Goal: Task Accomplishment & Management: Manage account settings

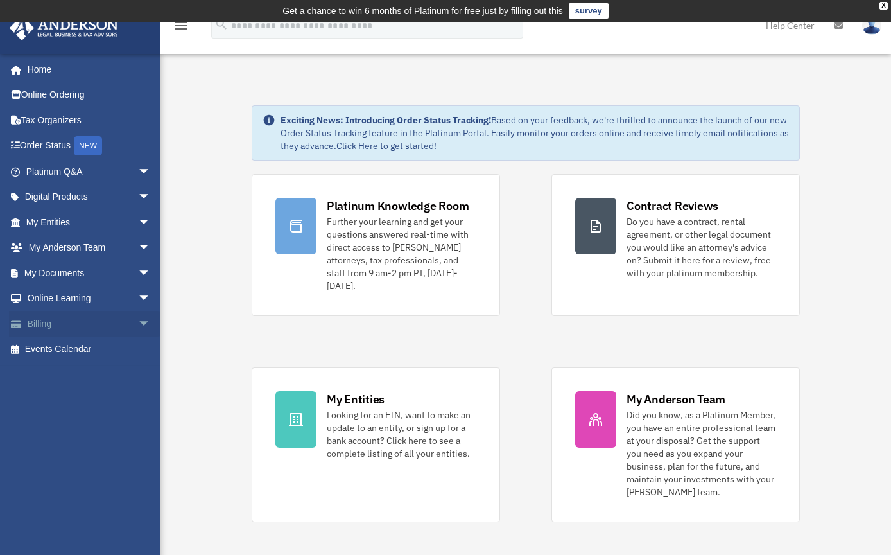
click at [111, 318] on link "Billing arrow_drop_down" at bounding box center [89, 324] width 161 height 26
click at [138, 322] on span "arrow_drop_down" at bounding box center [151, 324] width 26 height 26
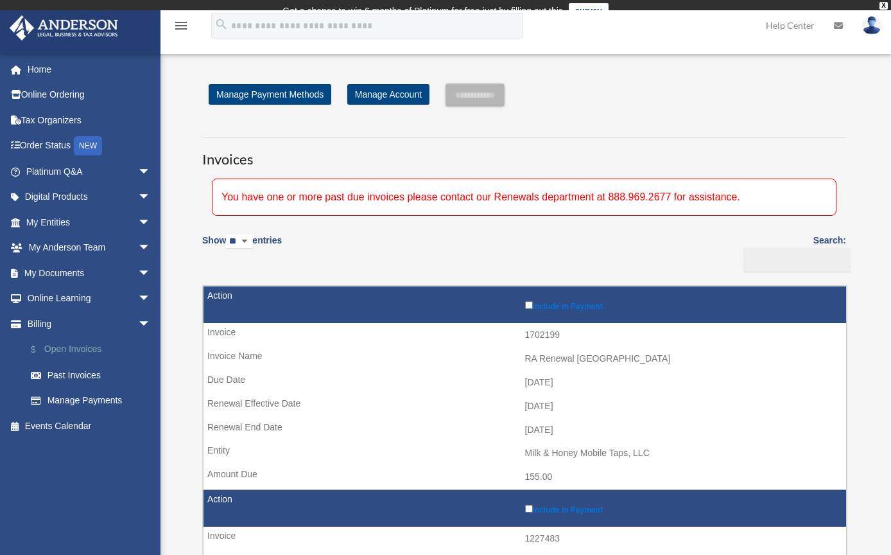
click at [76, 344] on link "$ Open Invoices" at bounding box center [94, 349] width 152 height 26
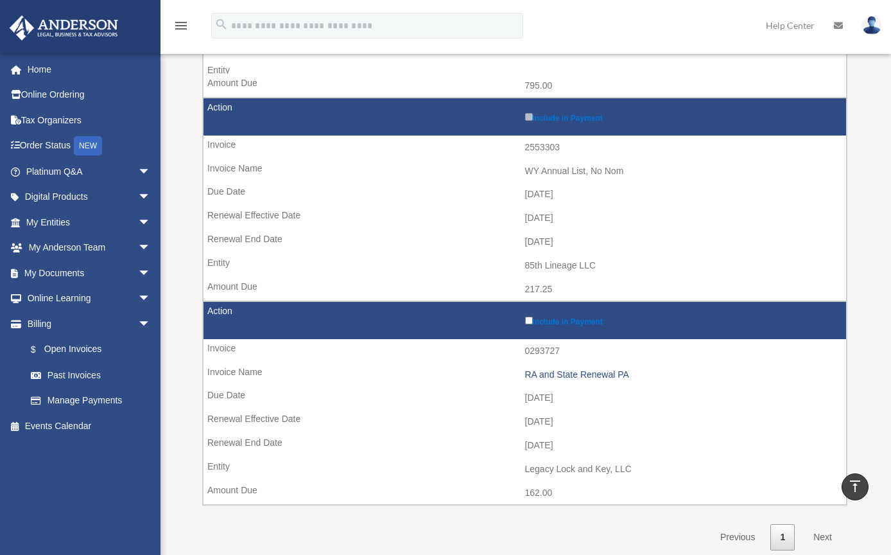
scroll to position [1176, 0]
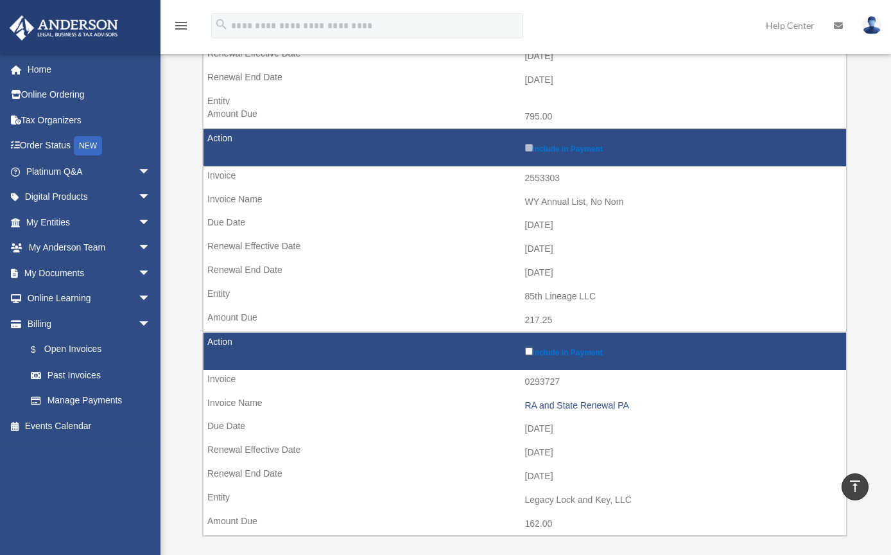
click at [246, 261] on td "[DATE]" at bounding box center [525, 273] width 643 height 24
click at [74, 401] on link "Manage Payments" at bounding box center [94, 401] width 152 height 26
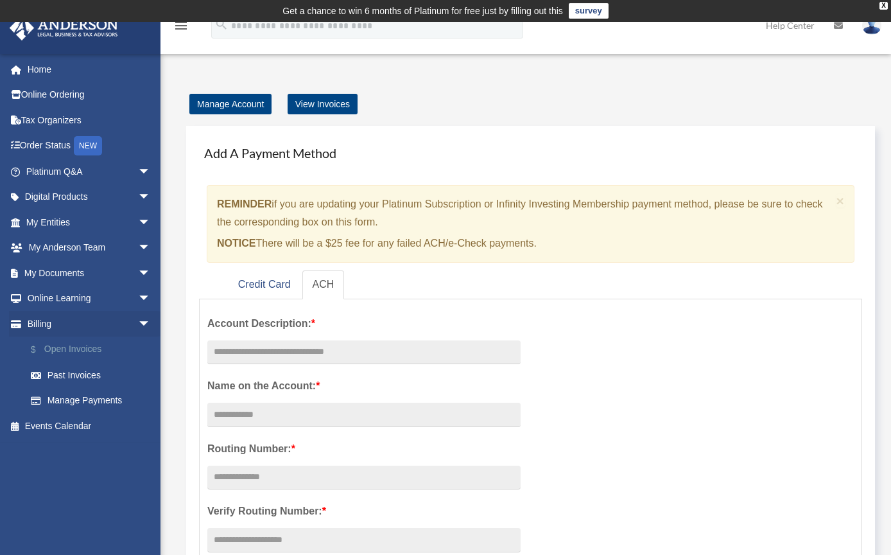
click at [68, 343] on link "$ Open Invoices" at bounding box center [94, 349] width 152 height 26
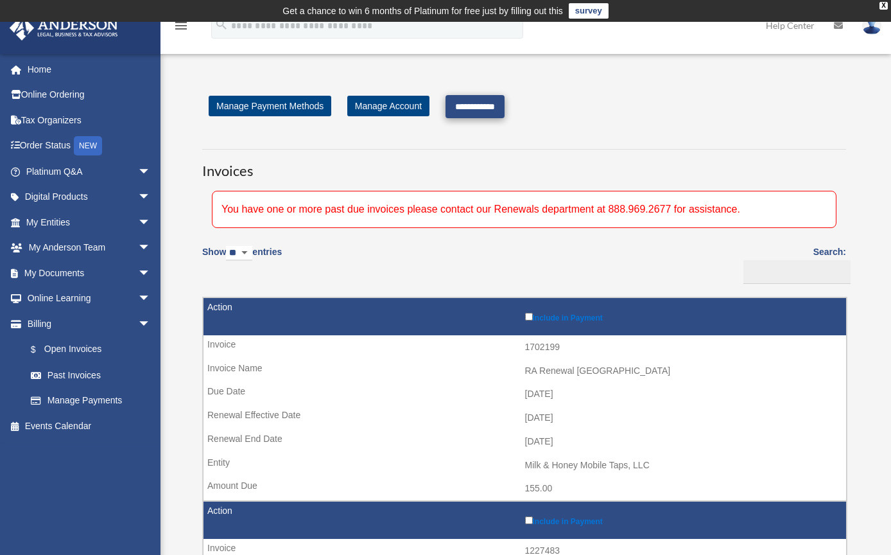
click at [493, 110] on input "**********" at bounding box center [475, 106] width 59 height 23
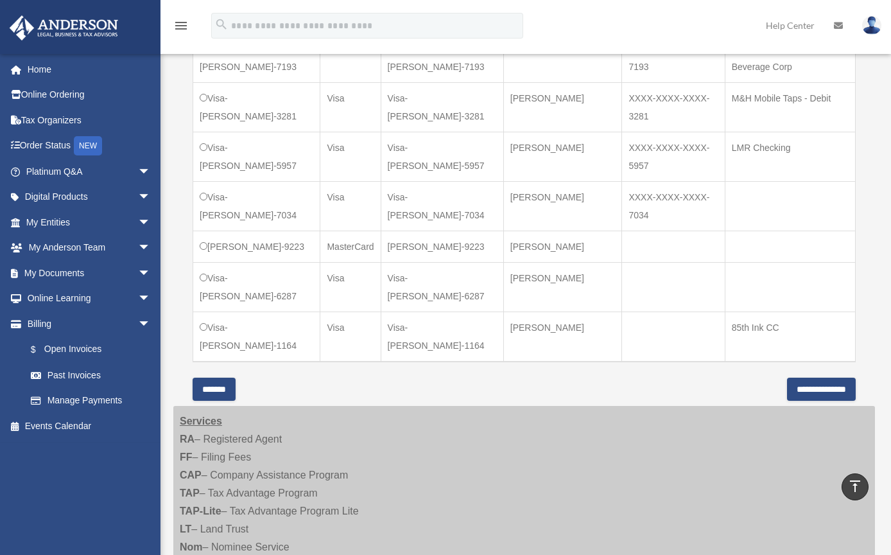
scroll to position [1175, 0]
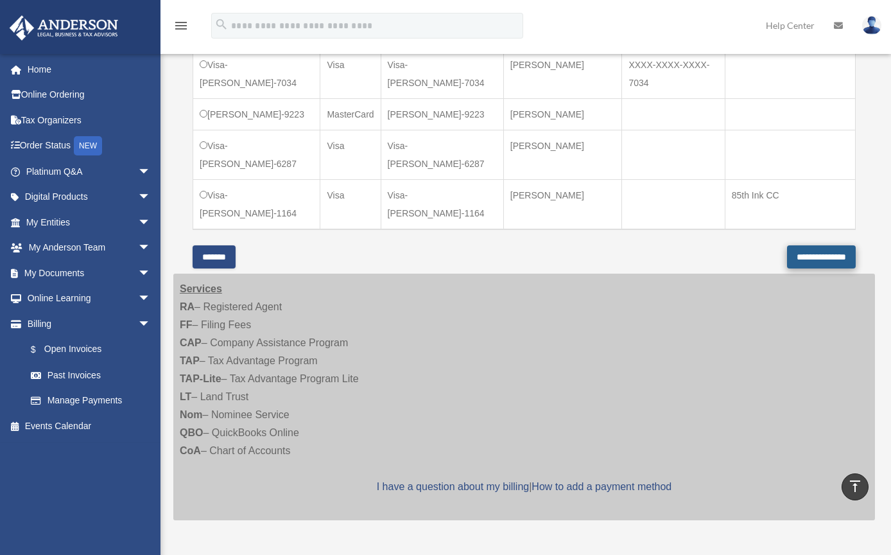
click at [809, 268] on input "**********" at bounding box center [821, 256] width 69 height 23
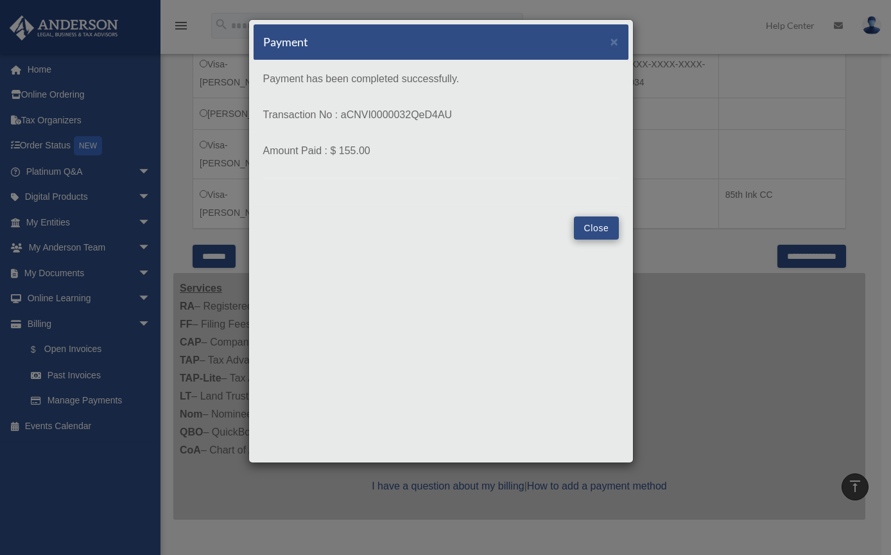
click at [578, 221] on button "Close" at bounding box center [596, 227] width 44 height 23
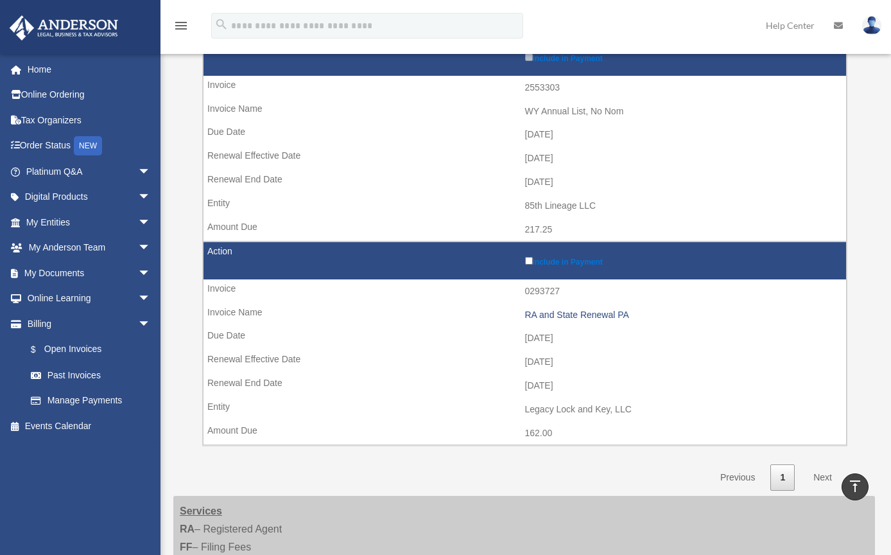
scroll to position [896, 0]
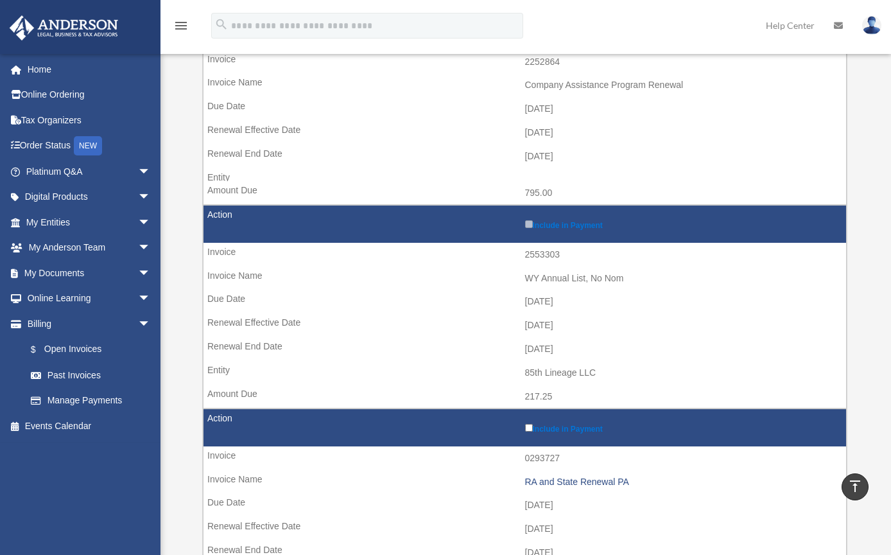
click at [530, 218] on label "Include in Payment" at bounding box center [682, 224] width 315 height 12
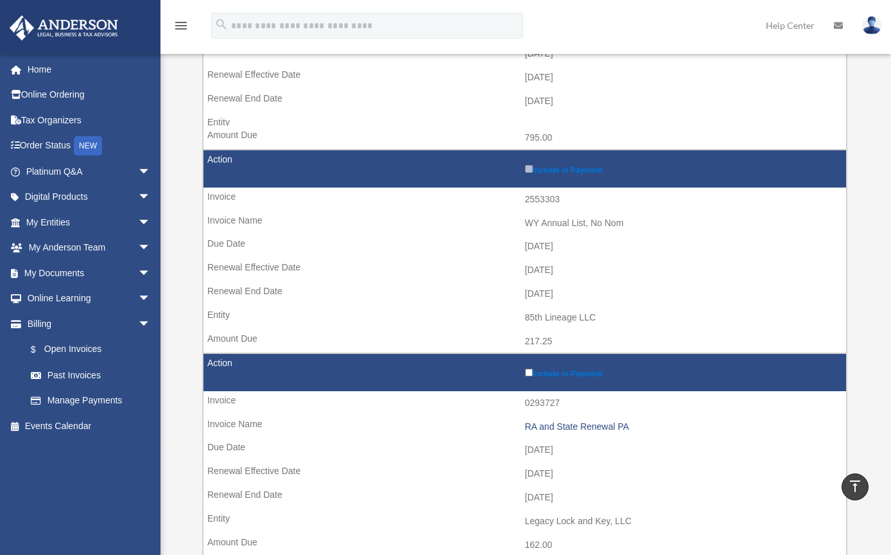
scroll to position [985, 0]
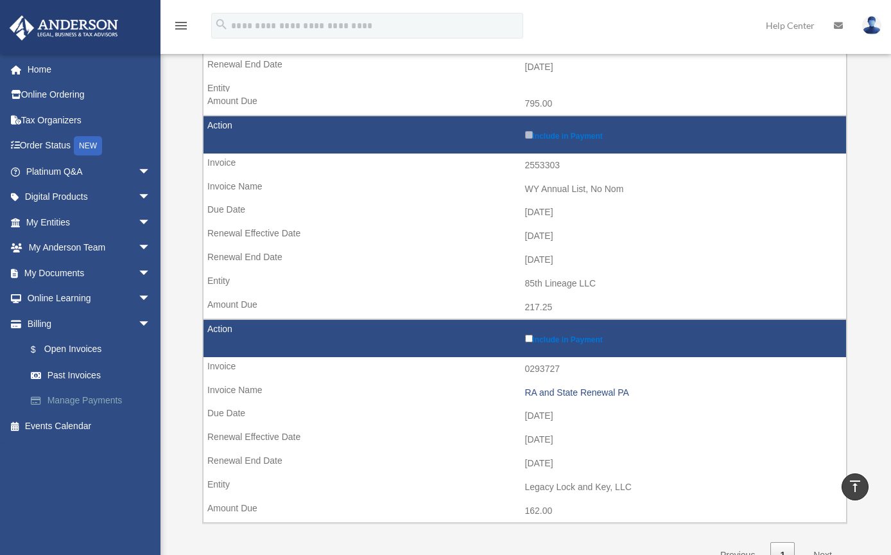
click at [95, 400] on link "Manage Payments" at bounding box center [94, 401] width 152 height 26
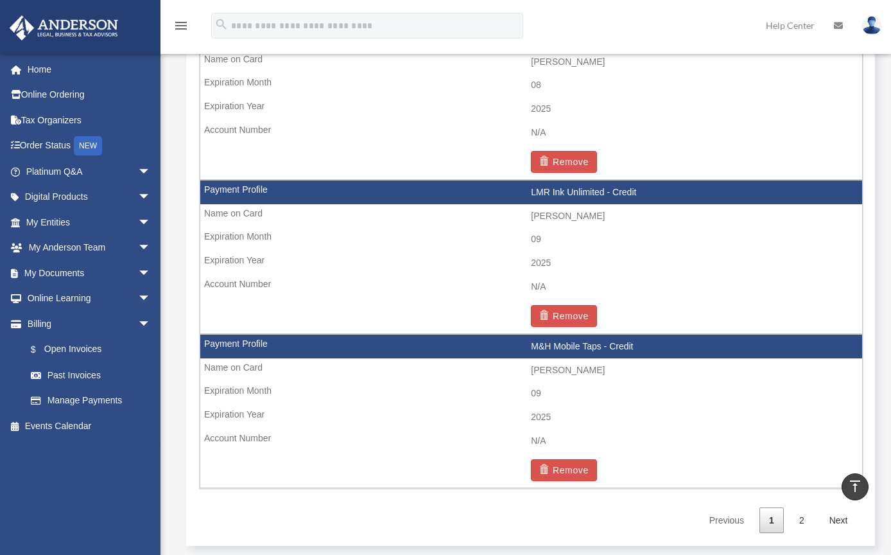
scroll to position [2189, 0]
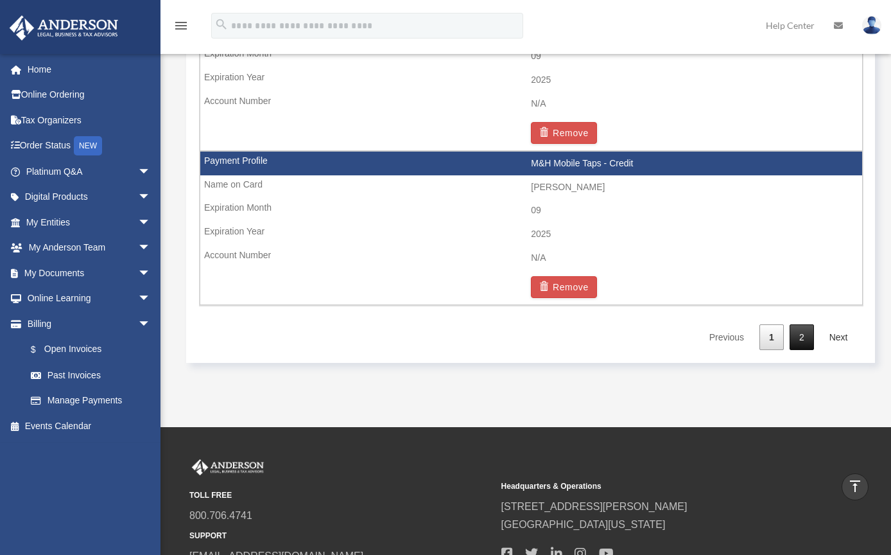
click at [806, 324] on link "2" at bounding box center [802, 337] width 24 height 26
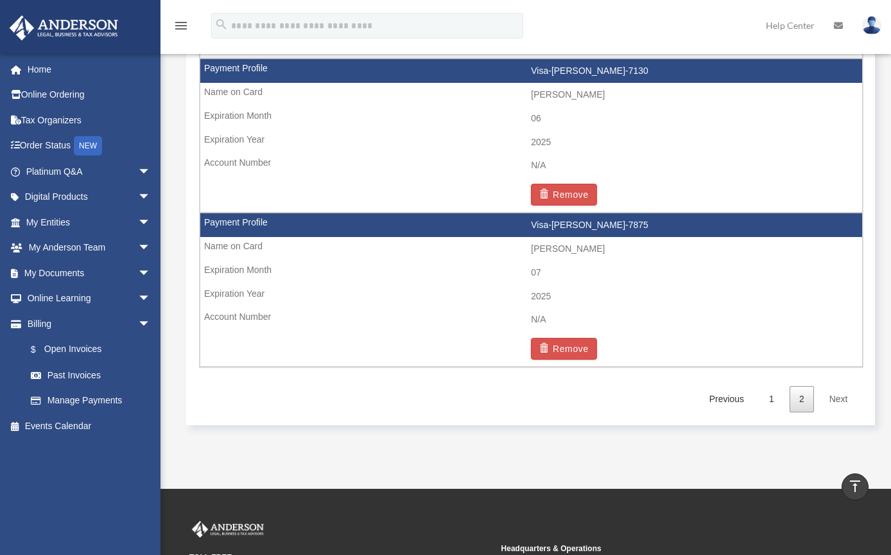
scroll to position [1974, 0]
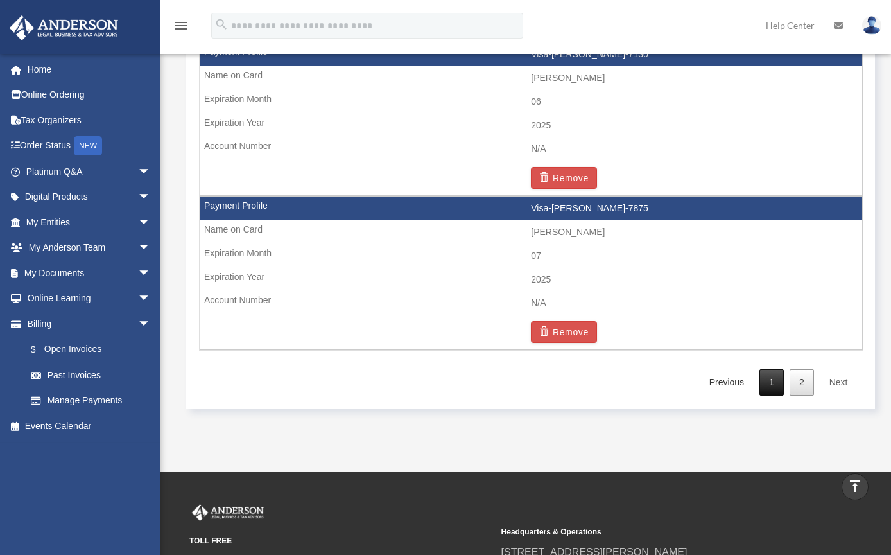
click at [765, 369] on link "1" at bounding box center [771, 382] width 24 height 26
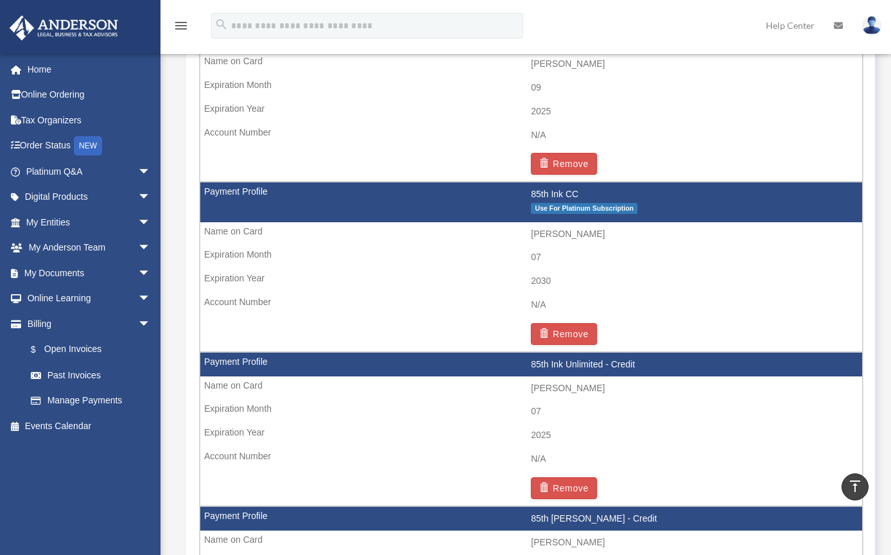
scroll to position [926, 0]
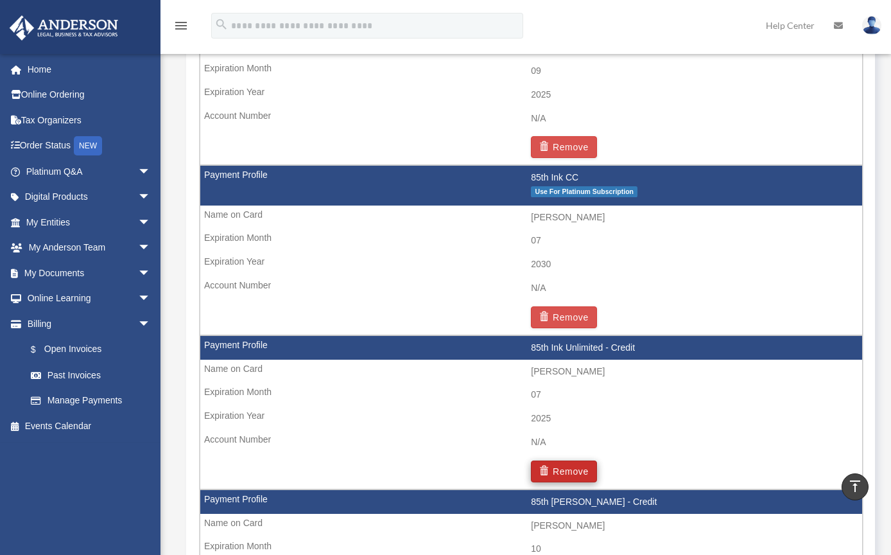
click at [568, 463] on button "Remove" at bounding box center [564, 471] width 66 height 22
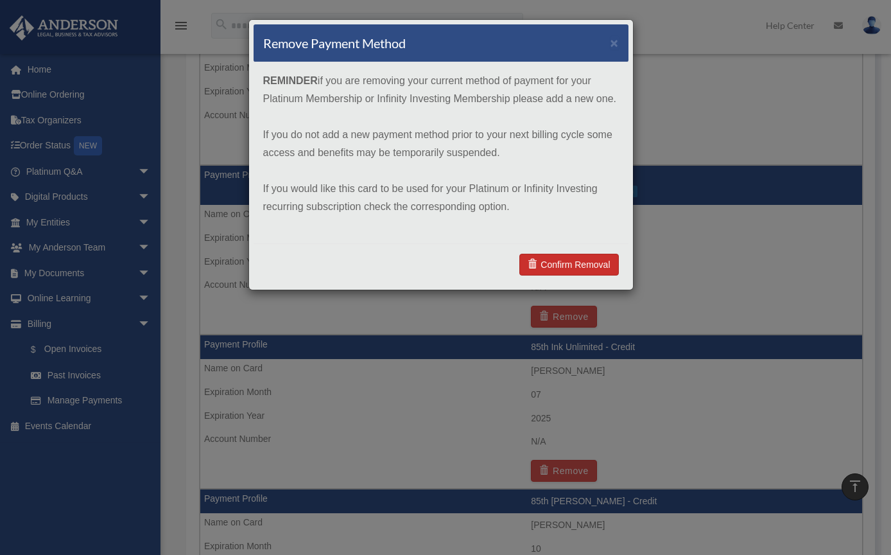
click at [560, 268] on link "Confirm Removal" at bounding box center [568, 265] width 99 height 22
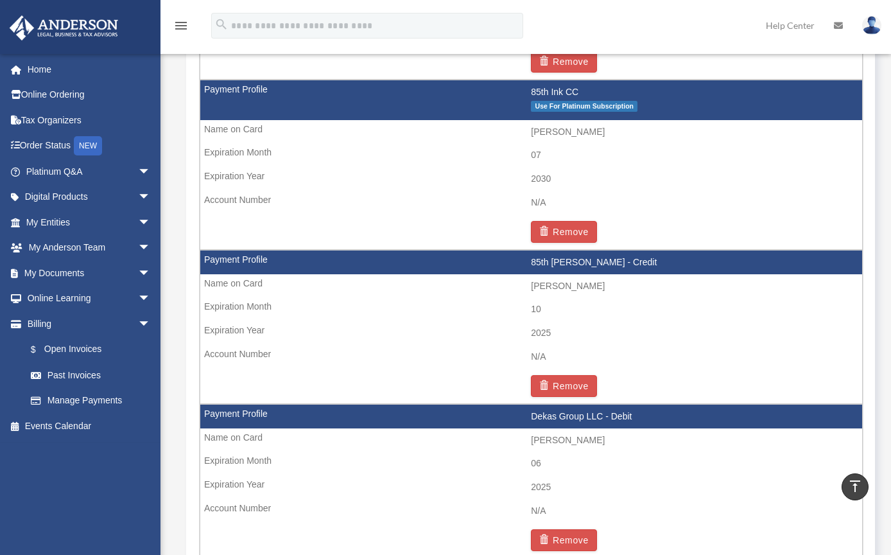
scroll to position [1129, 0]
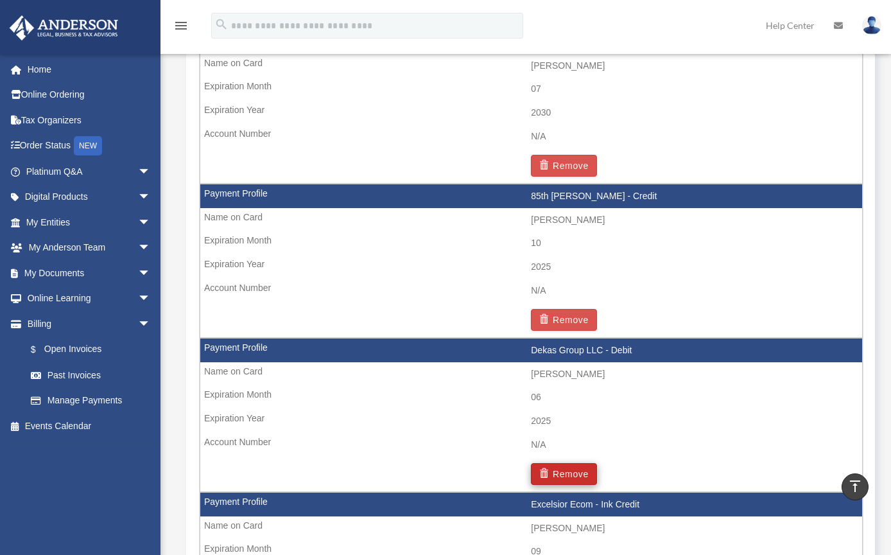
click at [588, 463] on button "Remove" at bounding box center [564, 474] width 66 height 22
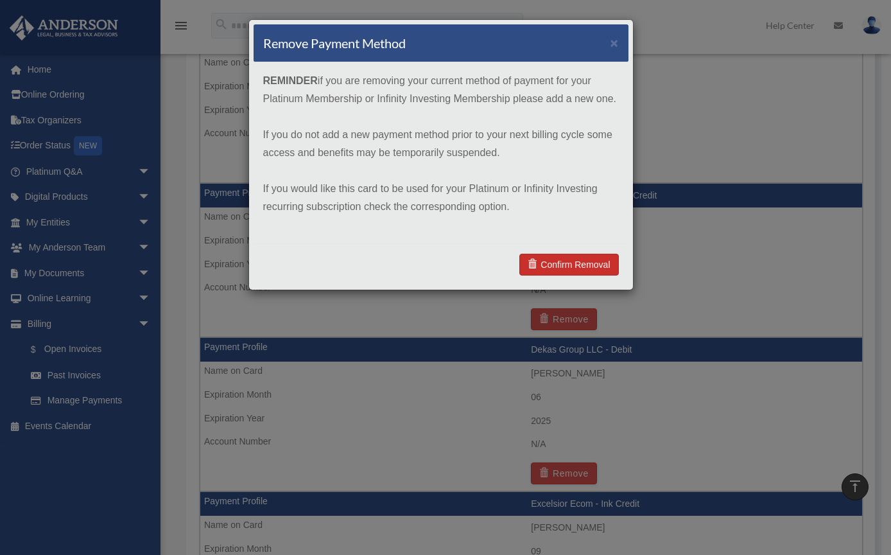
click at [596, 268] on link "Confirm Removal" at bounding box center [568, 265] width 99 height 22
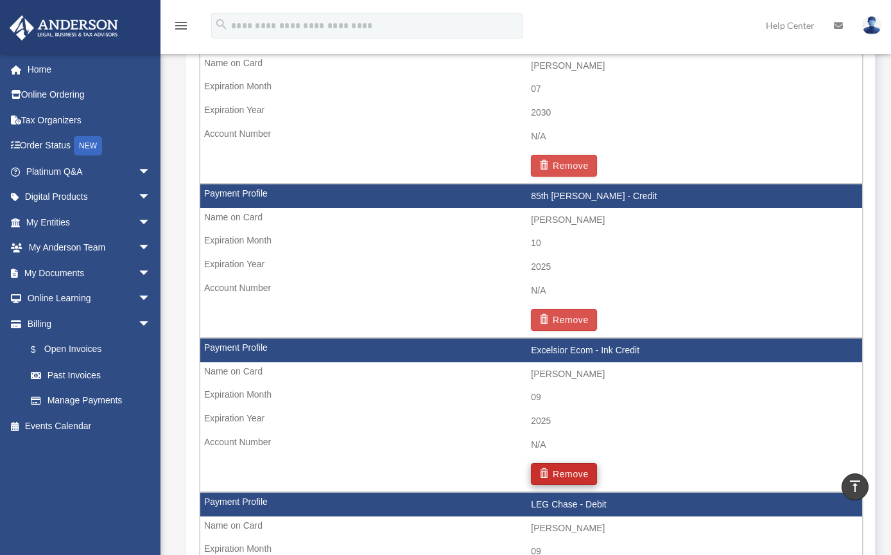
click at [591, 465] on button "Remove" at bounding box center [564, 474] width 66 height 22
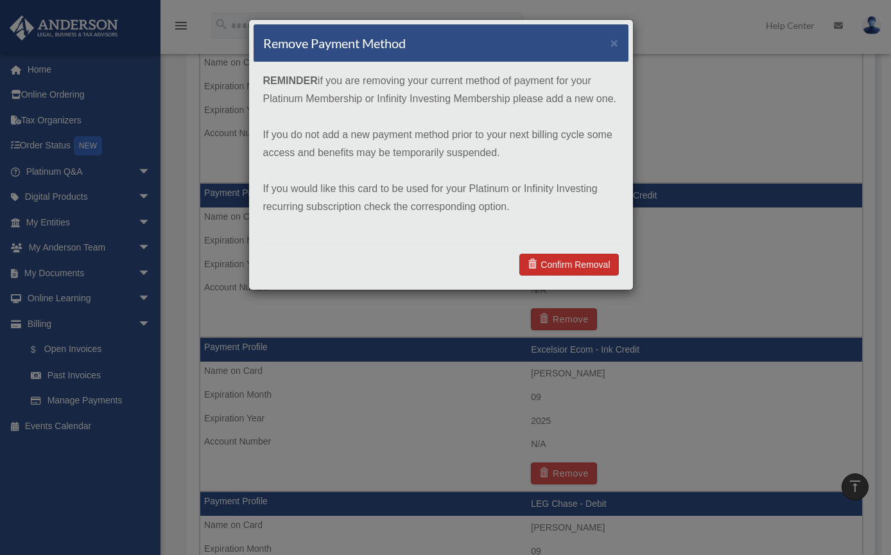
click at [584, 268] on link "Confirm Removal" at bounding box center [568, 265] width 99 height 22
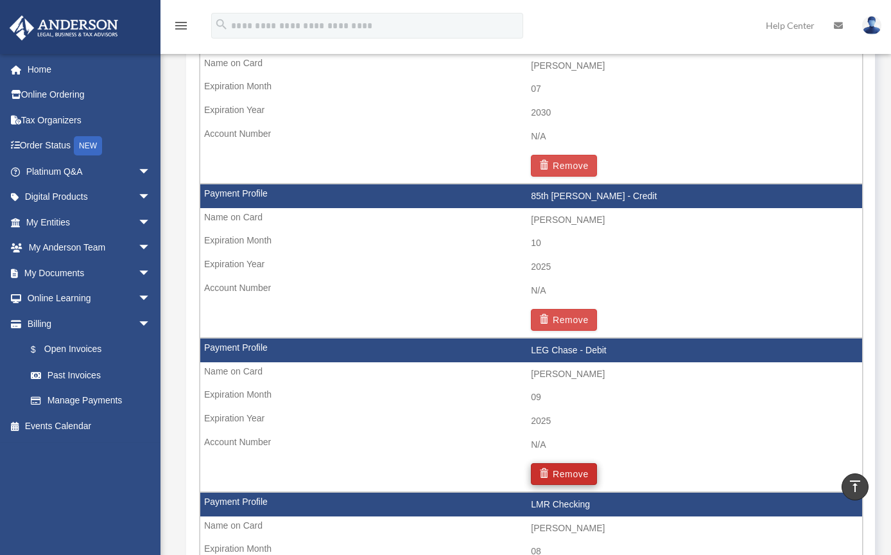
click at [585, 463] on button "Remove" at bounding box center [564, 474] width 66 height 22
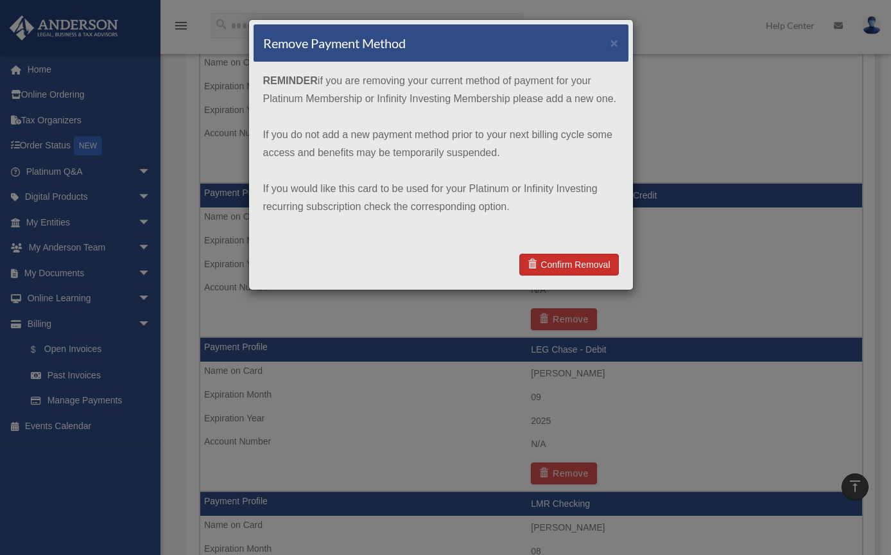
click at [598, 265] on link "Confirm Removal" at bounding box center [568, 265] width 99 height 22
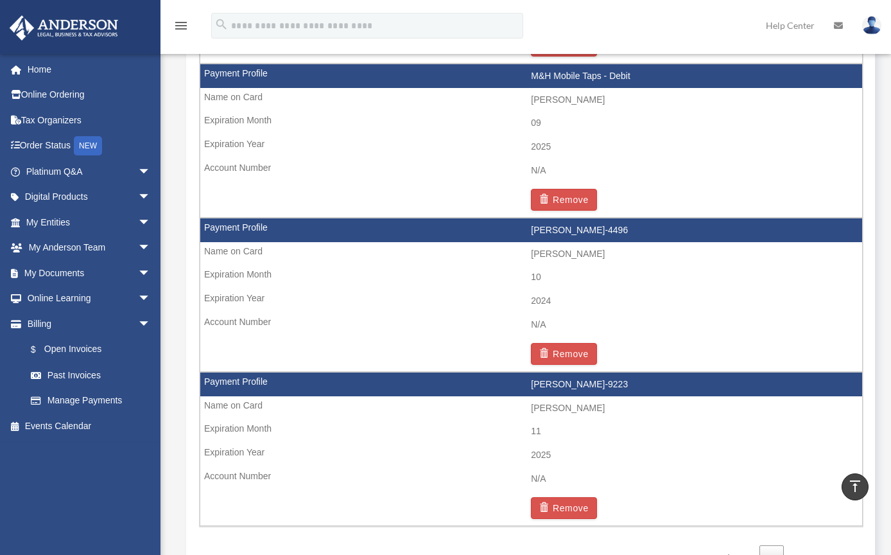
scroll to position [2065, 0]
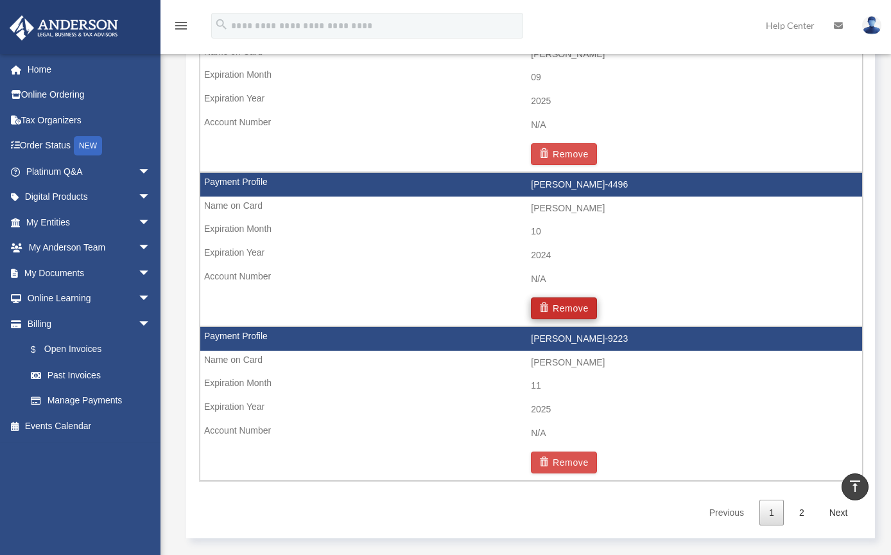
click at [583, 297] on button "Remove" at bounding box center [564, 308] width 66 height 22
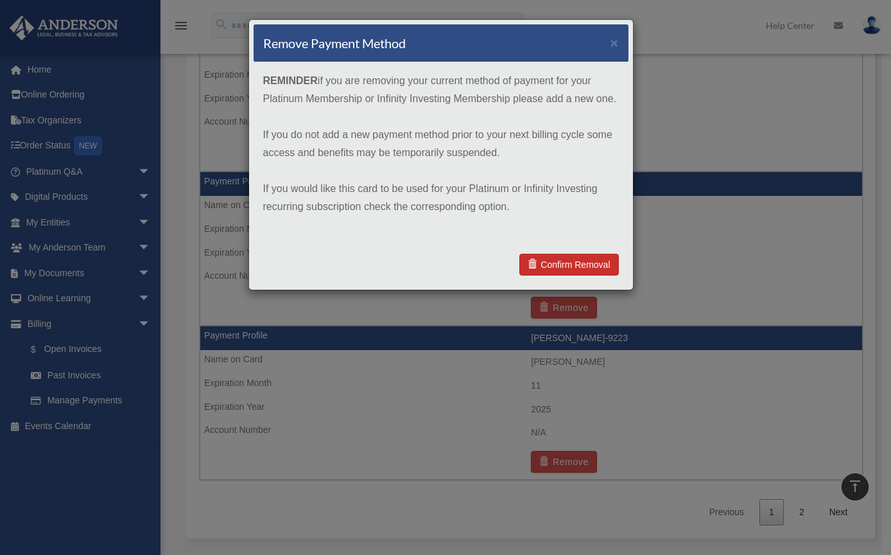
click at [587, 261] on link "Confirm Removal" at bounding box center [568, 265] width 99 height 22
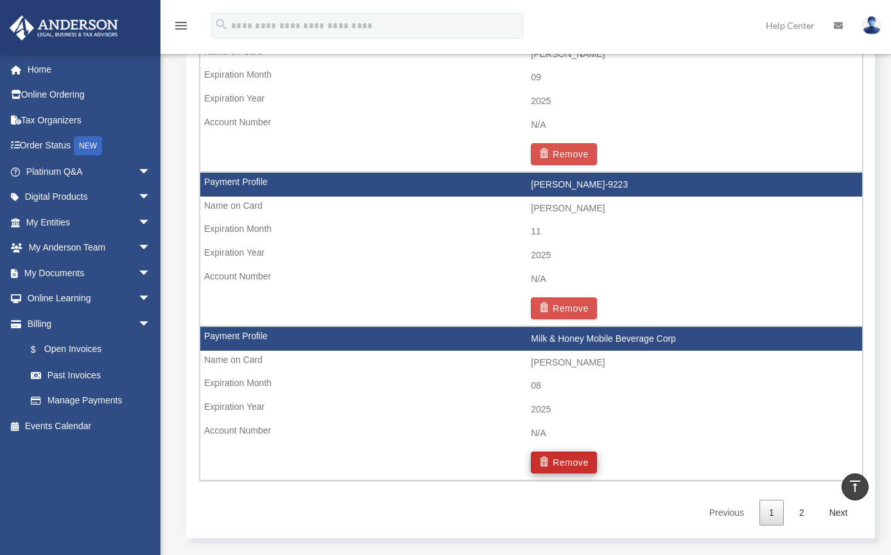
click at [587, 451] on button "Remove" at bounding box center [564, 462] width 66 height 22
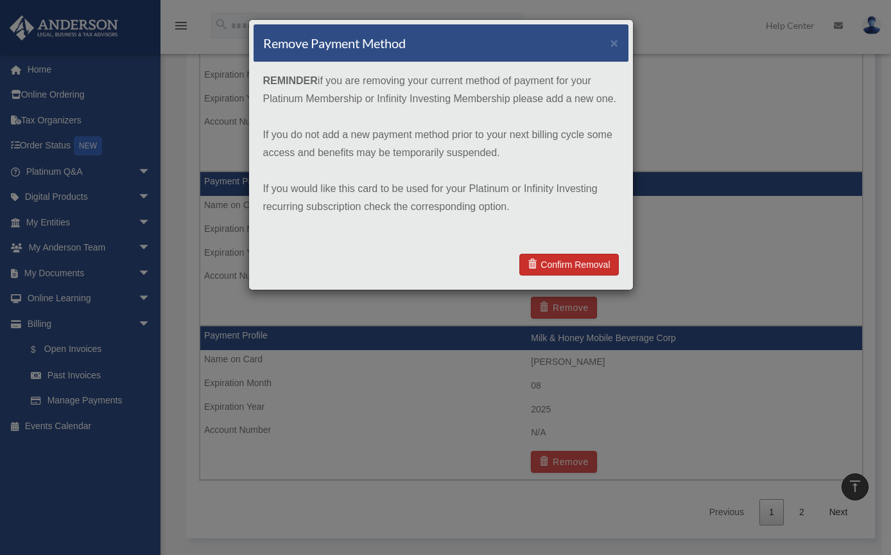
click at [580, 269] on link "Confirm Removal" at bounding box center [568, 265] width 99 height 22
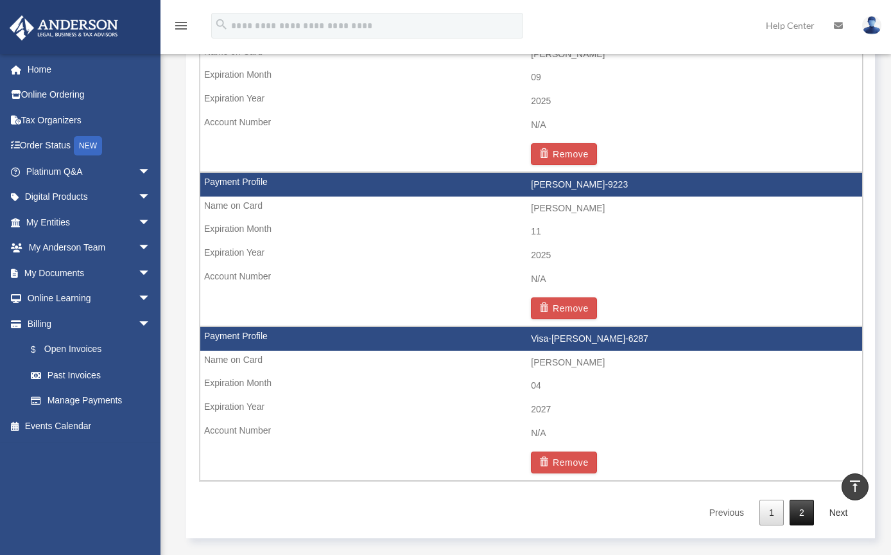
click at [791, 499] on link "2" at bounding box center [802, 512] width 24 height 26
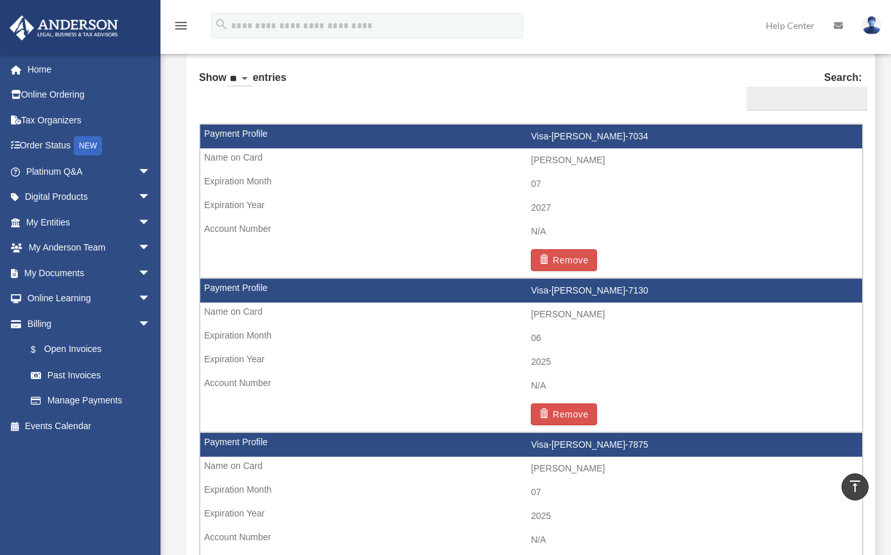
scroll to position [897, 0]
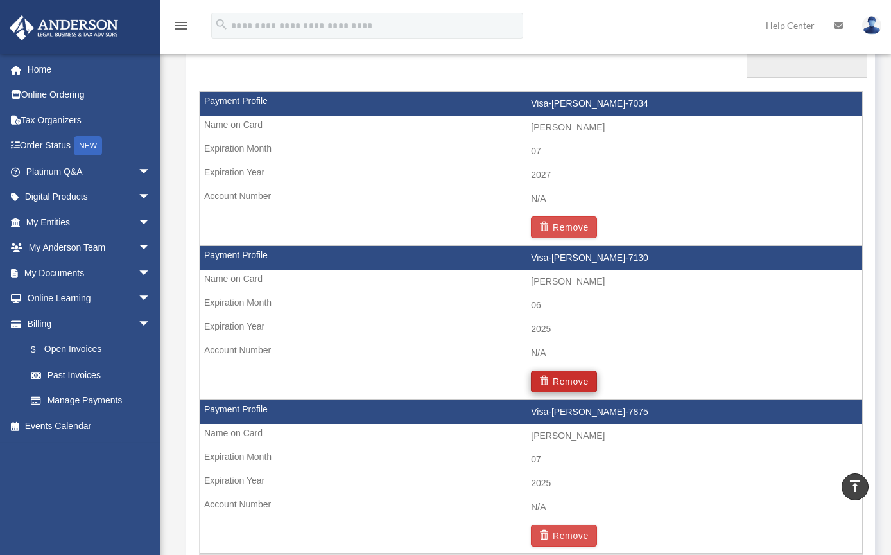
click at [580, 377] on button "Remove" at bounding box center [564, 381] width 66 height 22
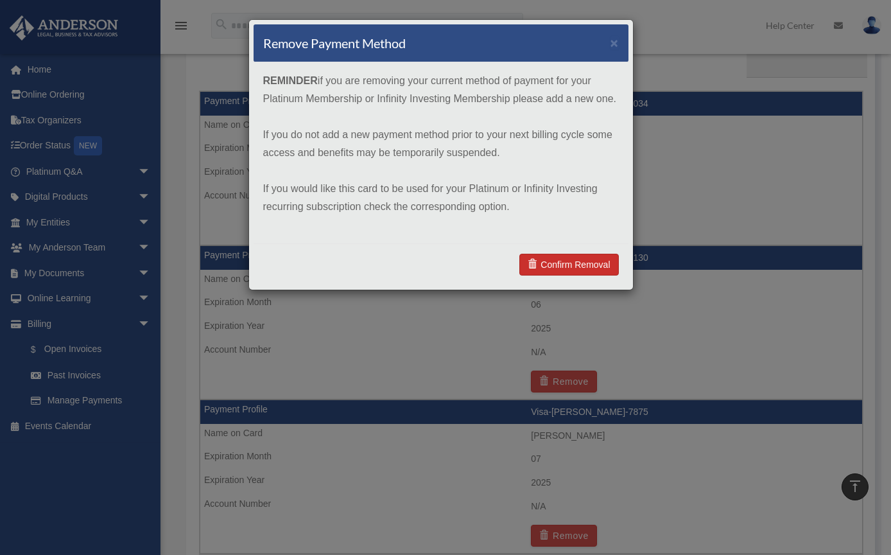
click at [601, 268] on link "Confirm Removal" at bounding box center [568, 265] width 99 height 22
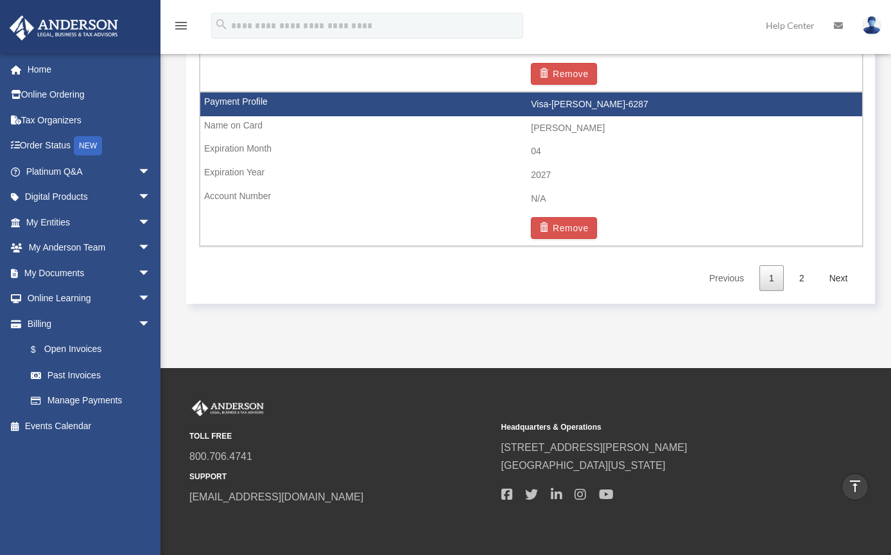
scroll to position [2325, 0]
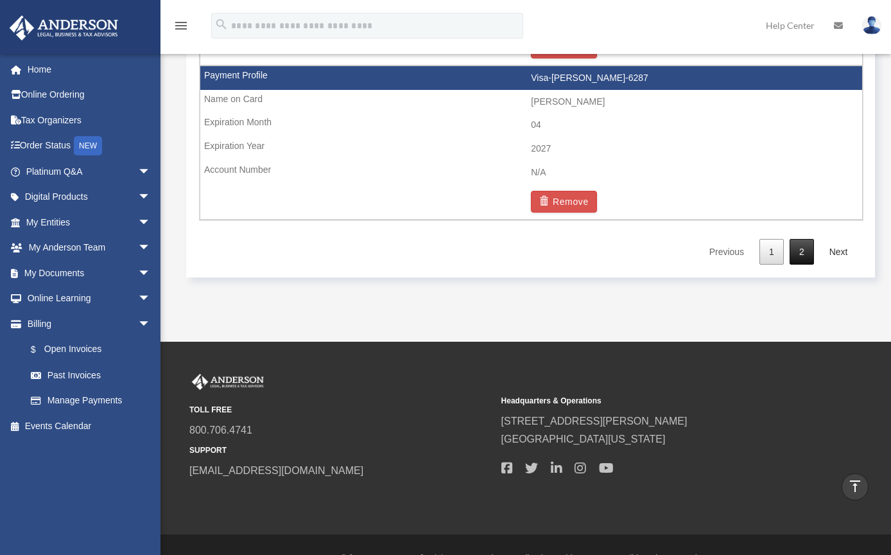
click at [796, 239] on link "2" at bounding box center [802, 252] width 24 height 26
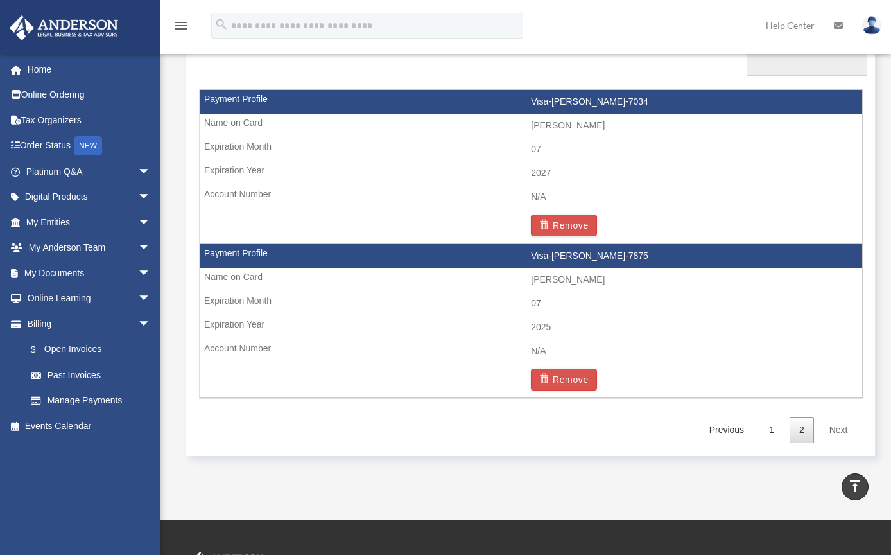
scroll to position [878, 0]
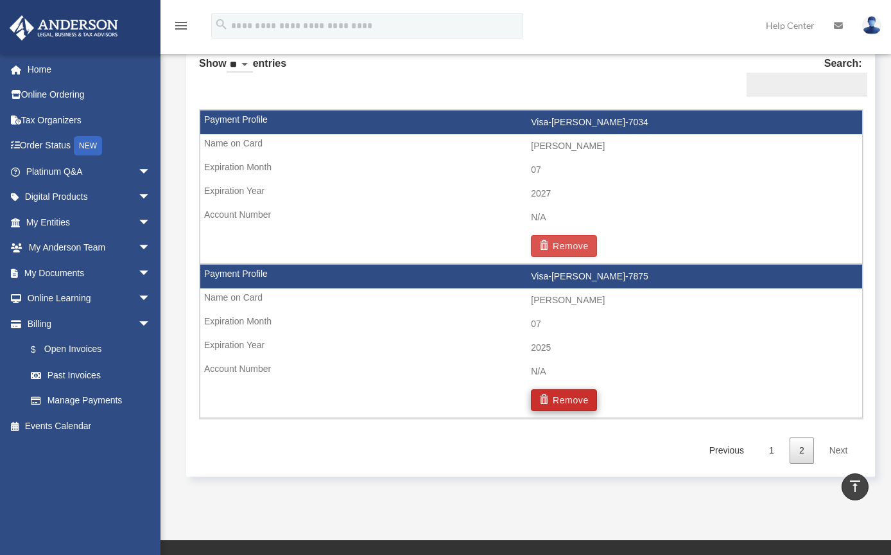
click at [586, 390] on button "Remove" at bounding box center [564, 400] width 66 height 22
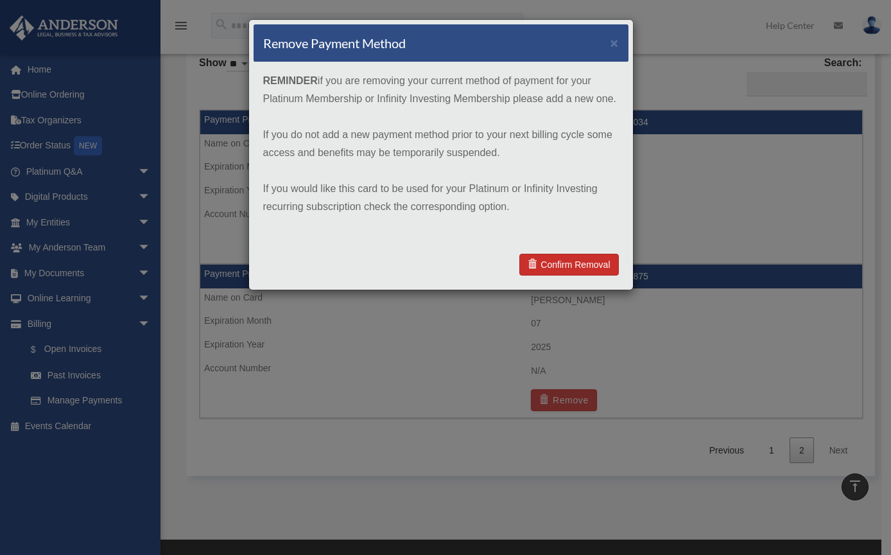
click at [590, 270] on link "Confirm Removal" at bounding box center [568, 265] width 99 height 22
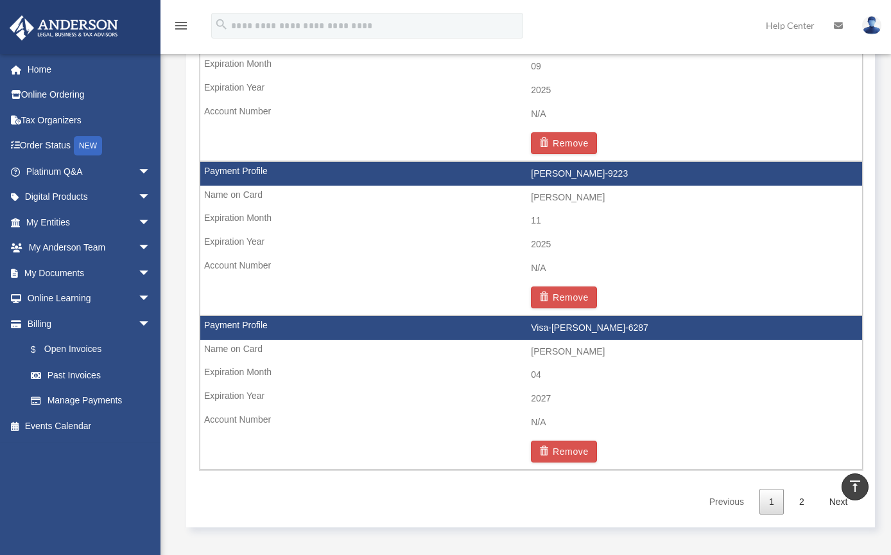
scroll to position [2084, 0]
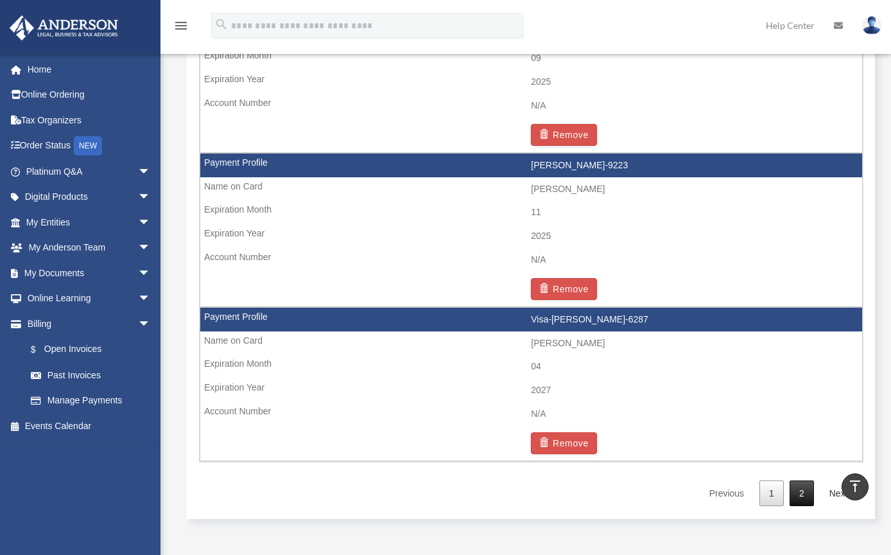
click at [797, 480] on link "2" at bounding box center [802, 493] width 24 height 26
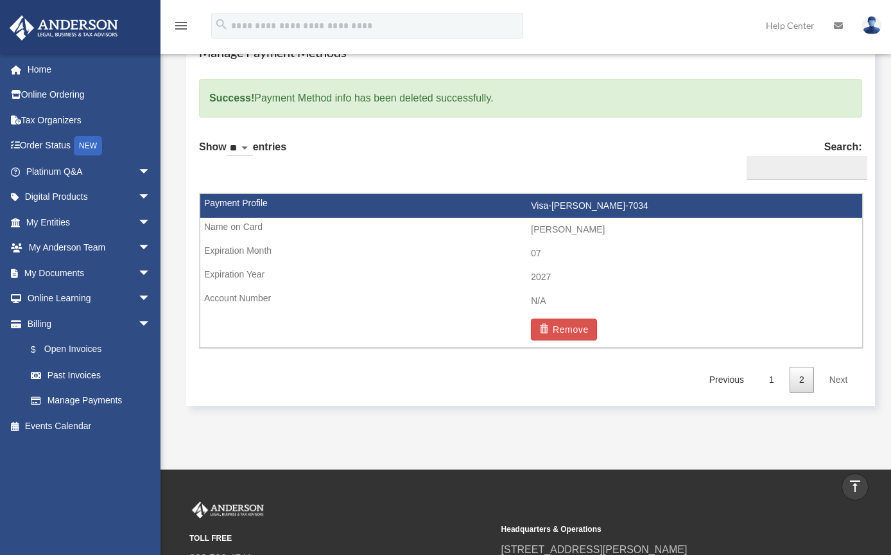
scroll to position [770, 0]
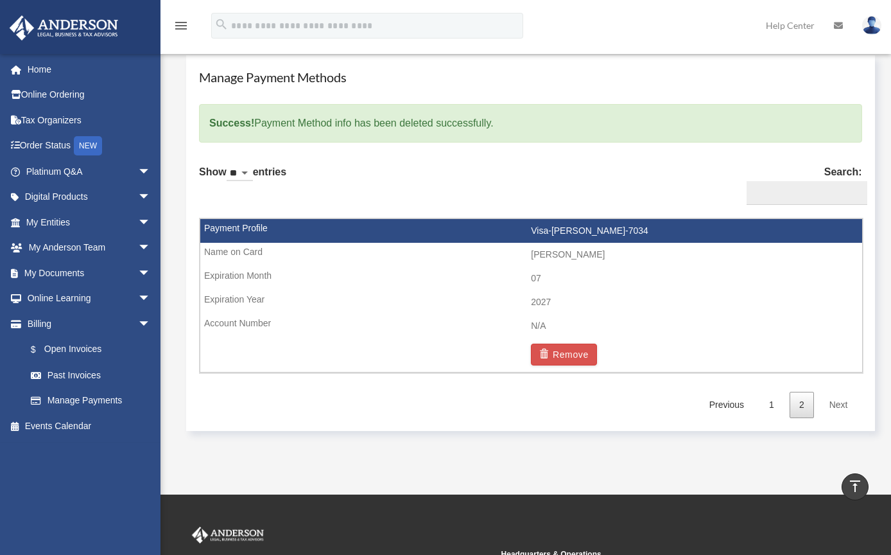
click at [571, 224] on td "Visa-[PERSON_NAME]-7034" at bounding box center [531, 231] width 662 height 24
click at [224, 278] on td "07" at bounding box center [531, 278] width 662 height 24
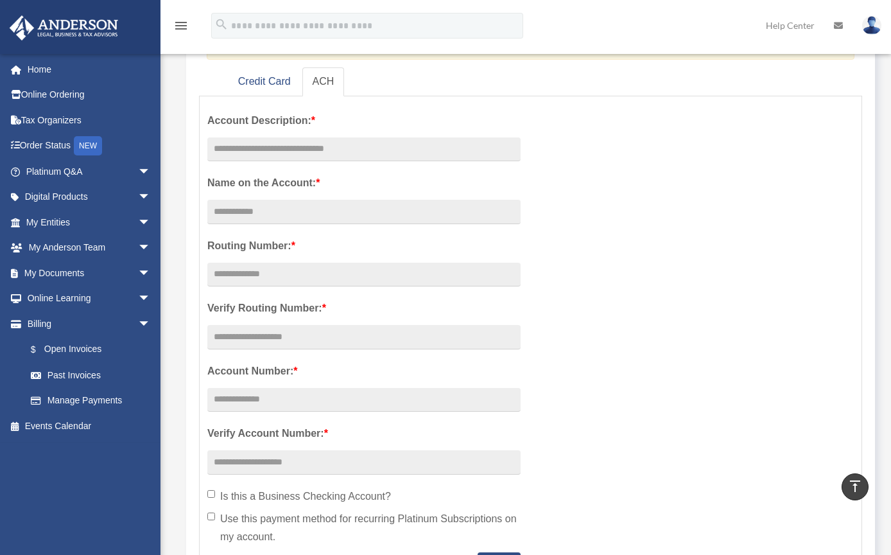
scroll to position [157, 0]
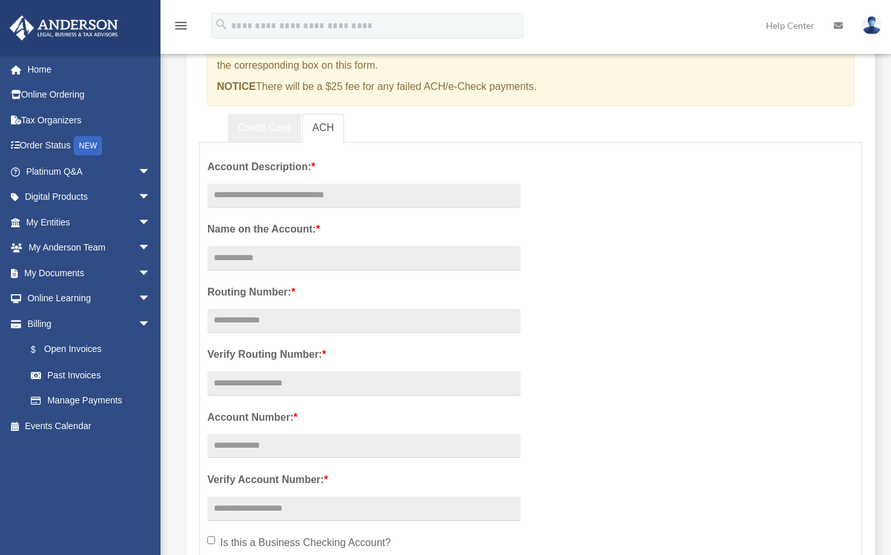
click at [279, 125] on link "Credit Card" at bounding box center [264, 128] width 73 height 29
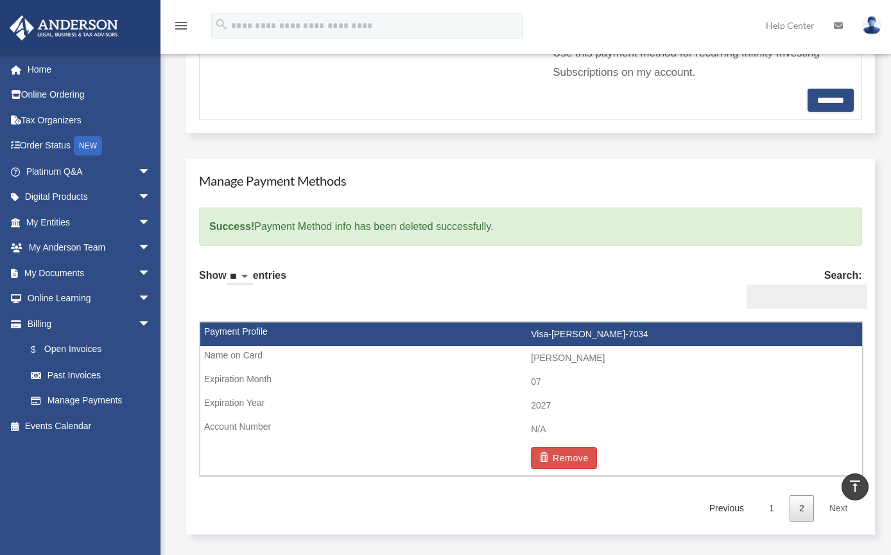
scroll to position [698, 0]
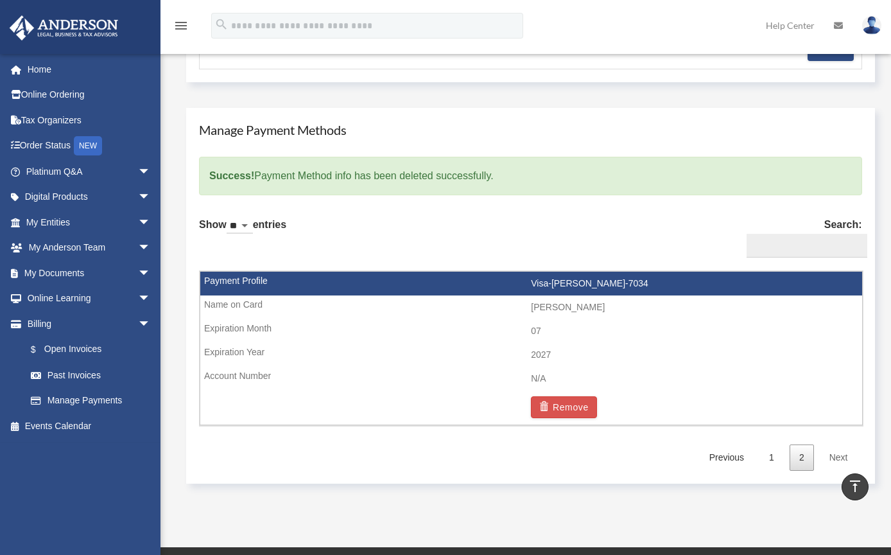
click at [795, 456] on link "2" at bounding box center [802, 457] width 24 height 26
click at [767, 450] on link "1" at bounding box center [771, 457] width 24 height 26
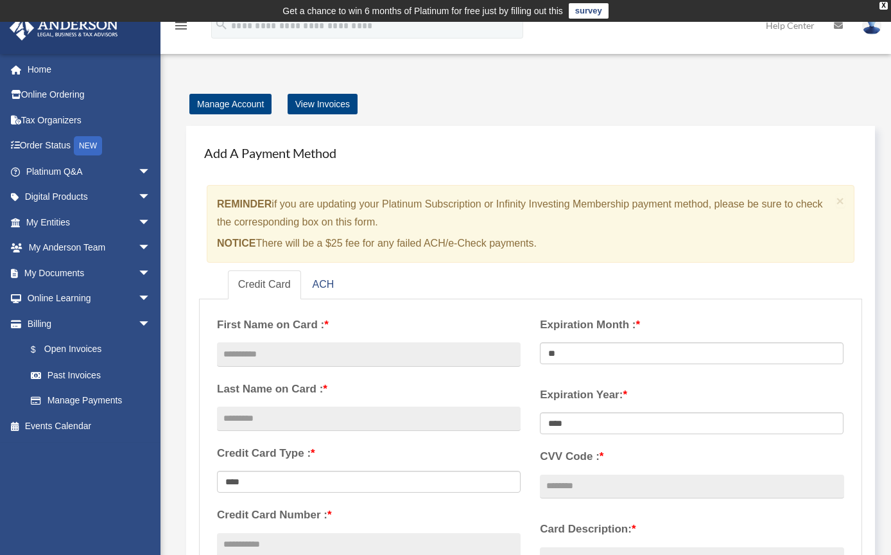
scroll to position [104, 0]
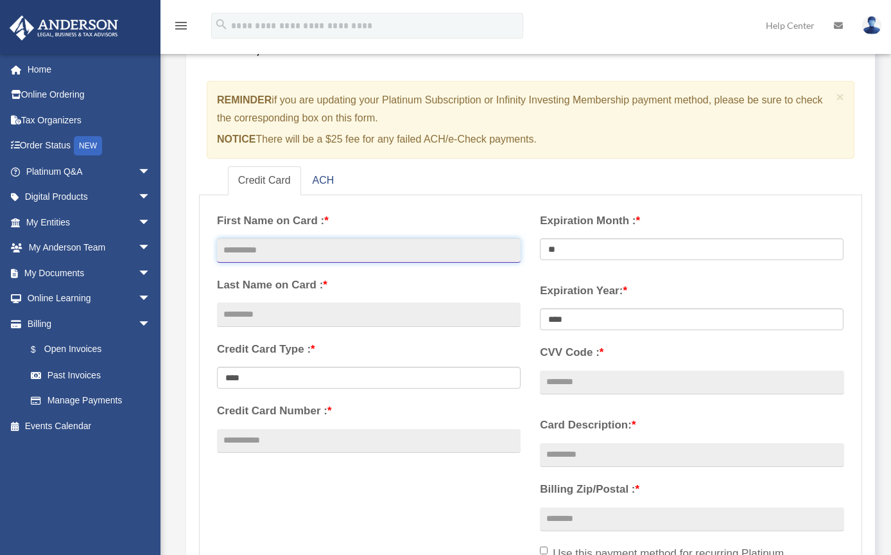
click at [290, 250] on input "text" at bounding box center [369, 250] width 304 height 24
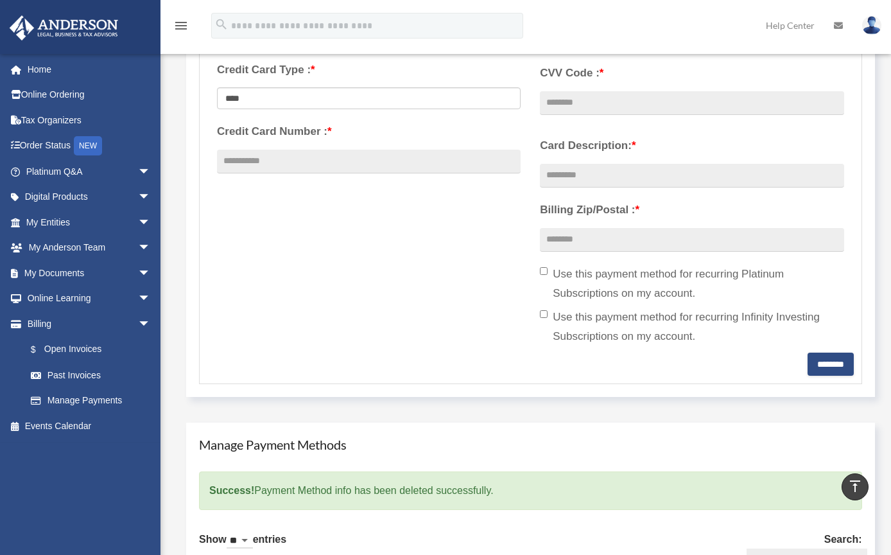
scroll to position [126, 0]
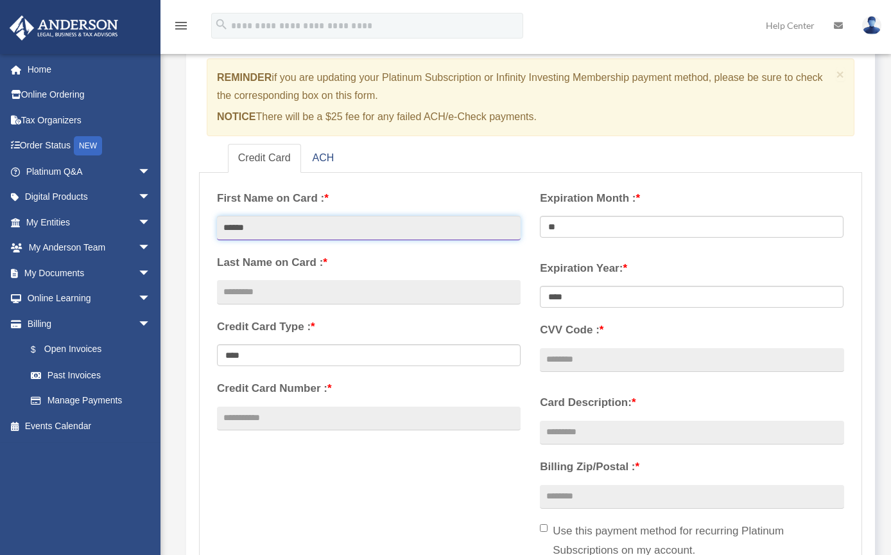
type input "******"
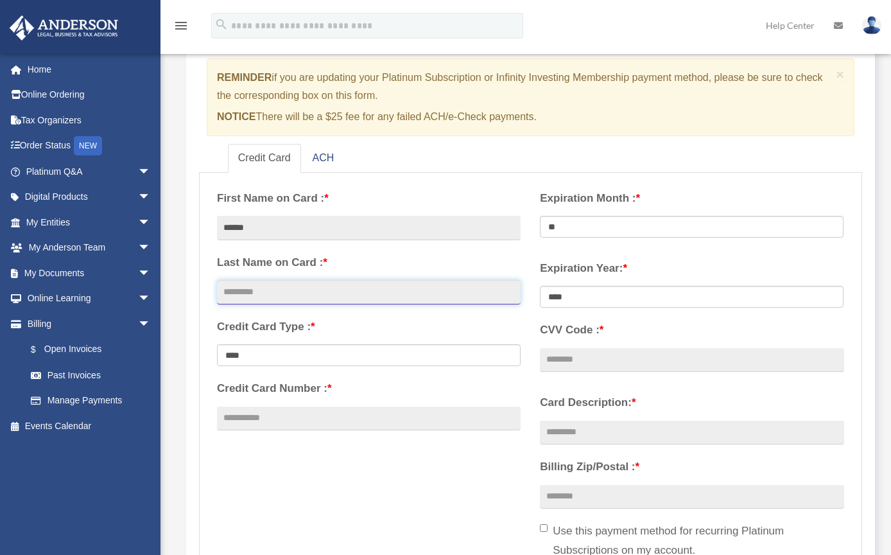
click at [280, 282] on input "text" at bounding box center [369, 292] width 304 height 24
type input "******"
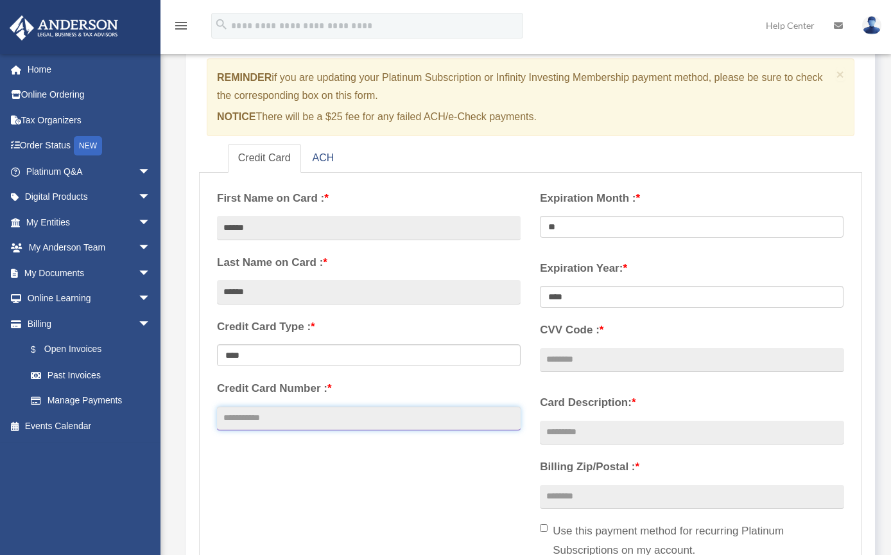
click at [327, 425] on input "Credit Card Number : *" at bounding box center [369, 418] width 304 height 24
type input "**********"
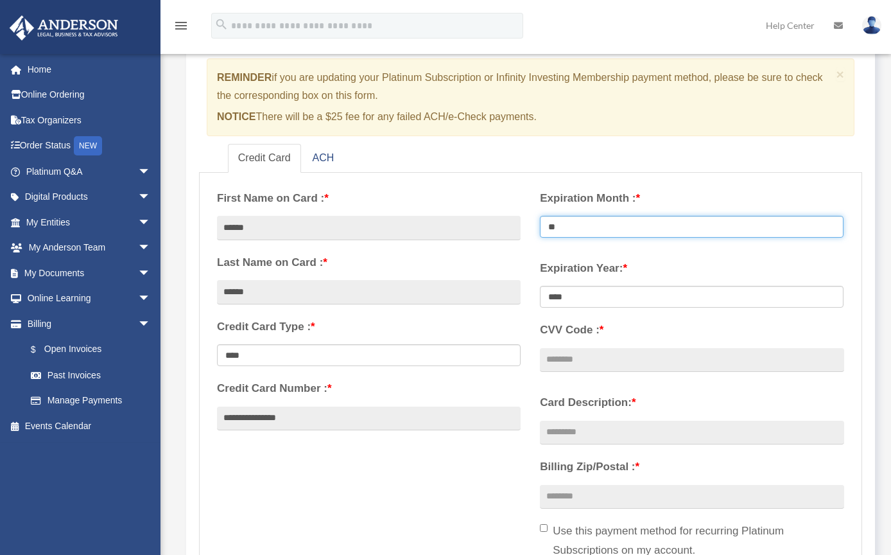
select select "**"
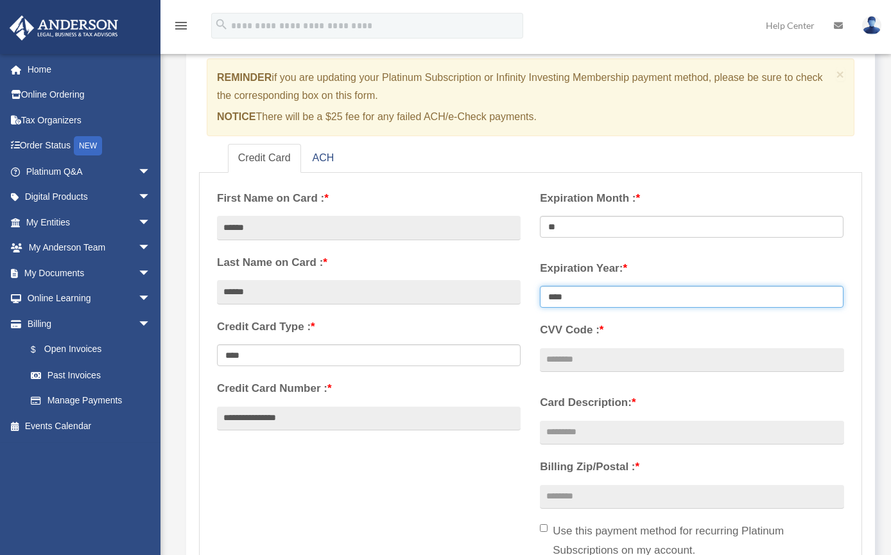
select select "****"
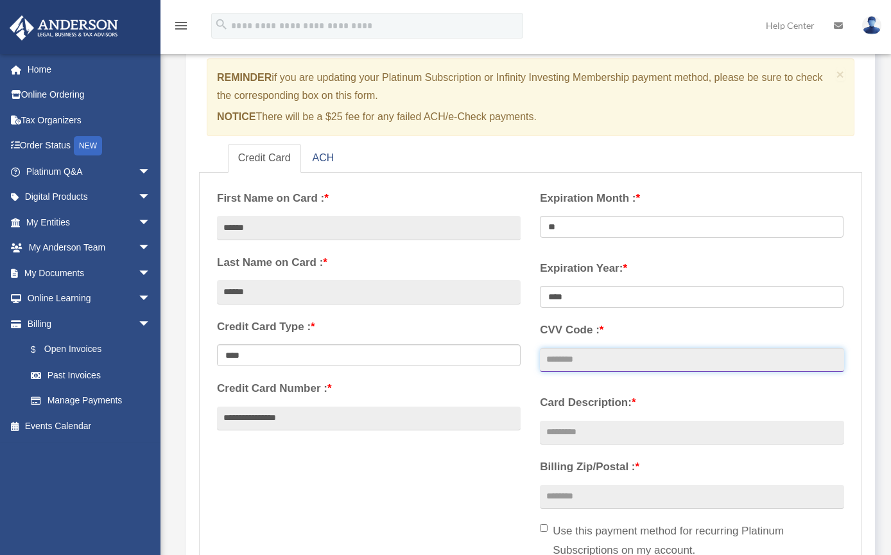
click at [620, 359] on input "CVV Code : *" at bounding box center [692, 360] width 304 height 24
type input "***"
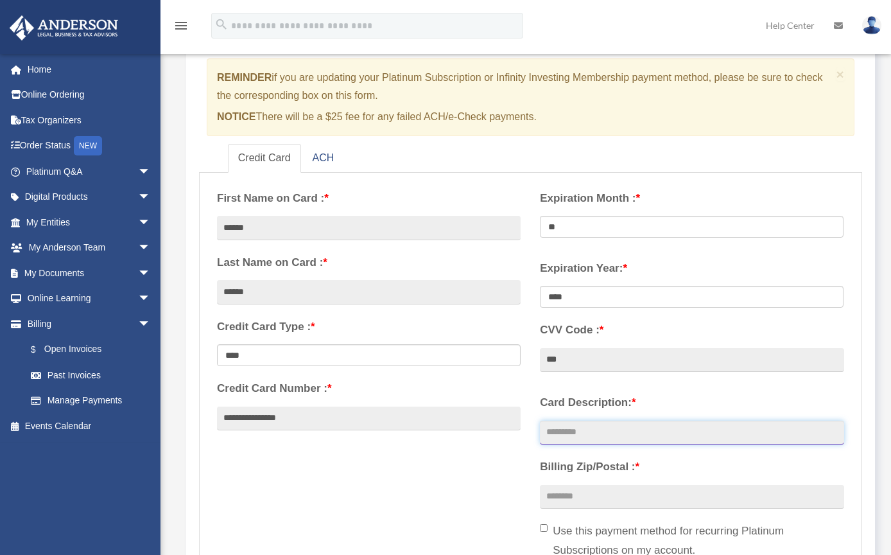
click at [612, 425] on input "Card Description: *" at bounding box center [692, 433] width 304 height 24
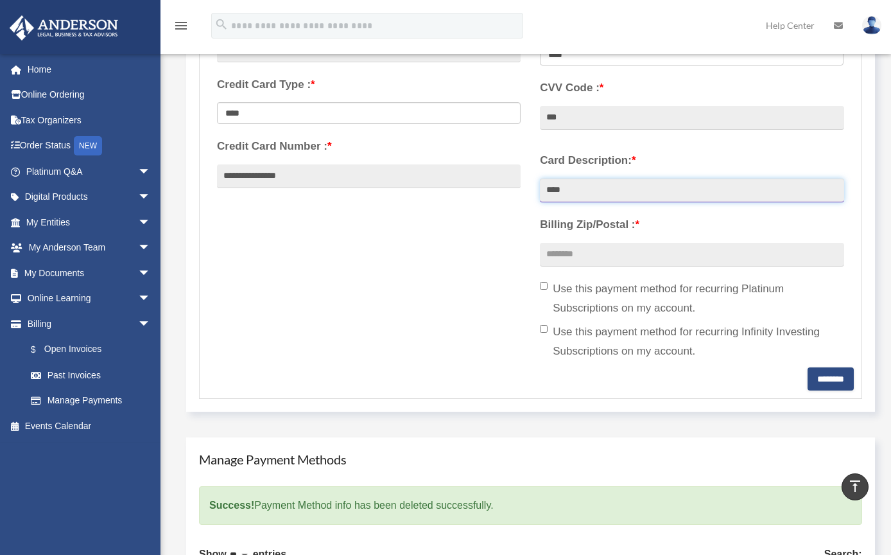
scroll to position [303, 0]
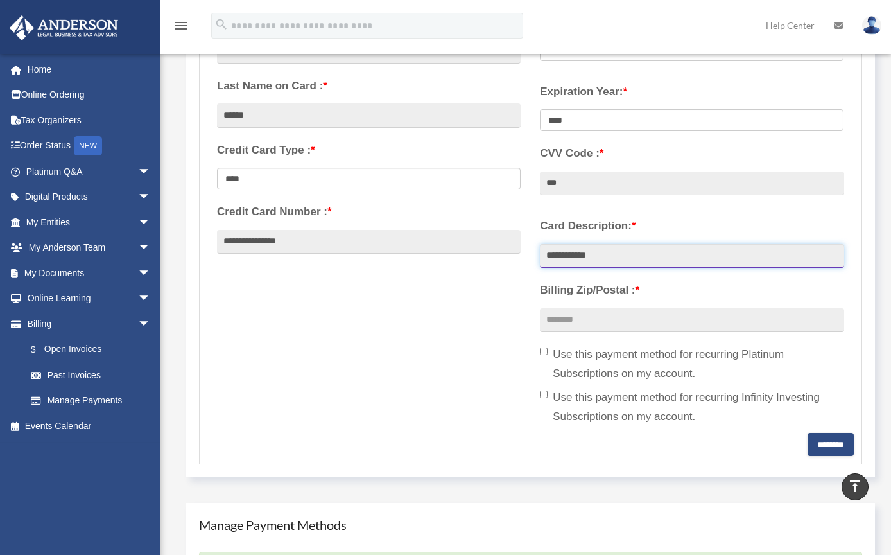
type input "**********"
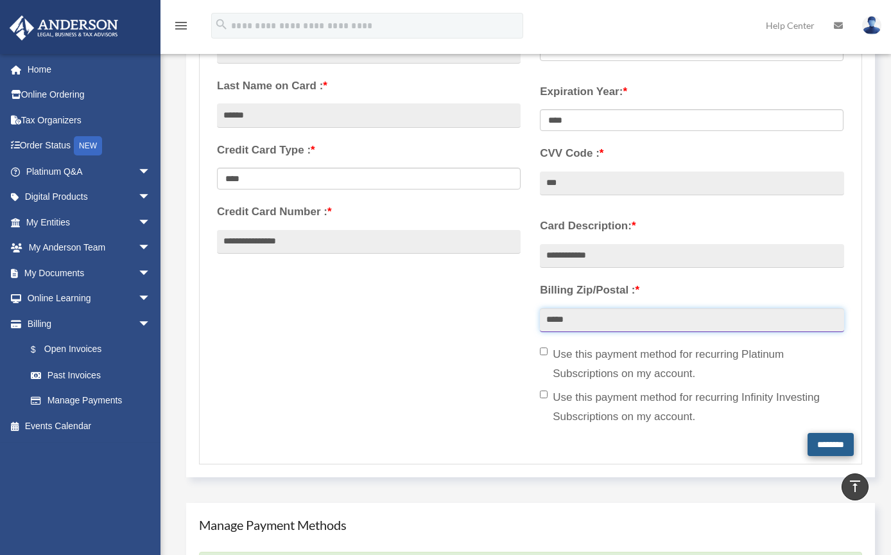
type input "*****"
click at [827, 443] on input "********" at bounding box center [831, 444] width 46 height 23
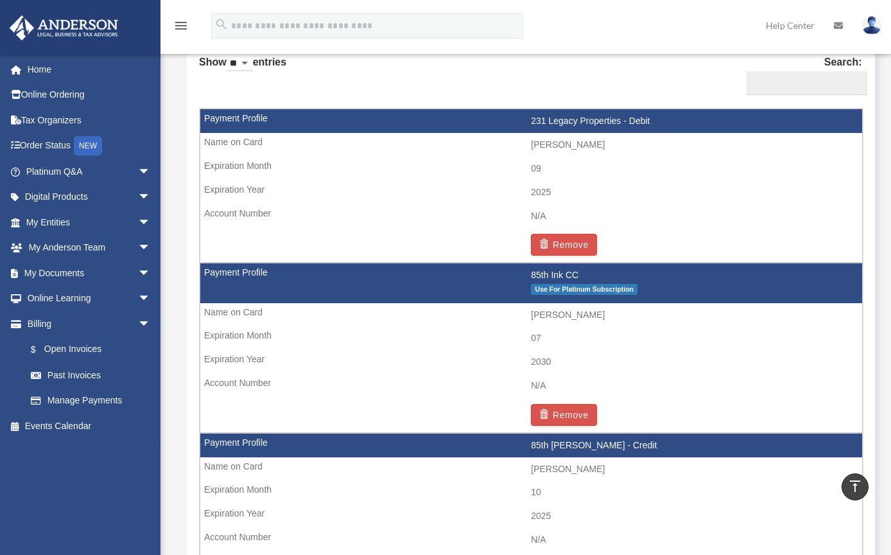
scroll to position [696, 0]
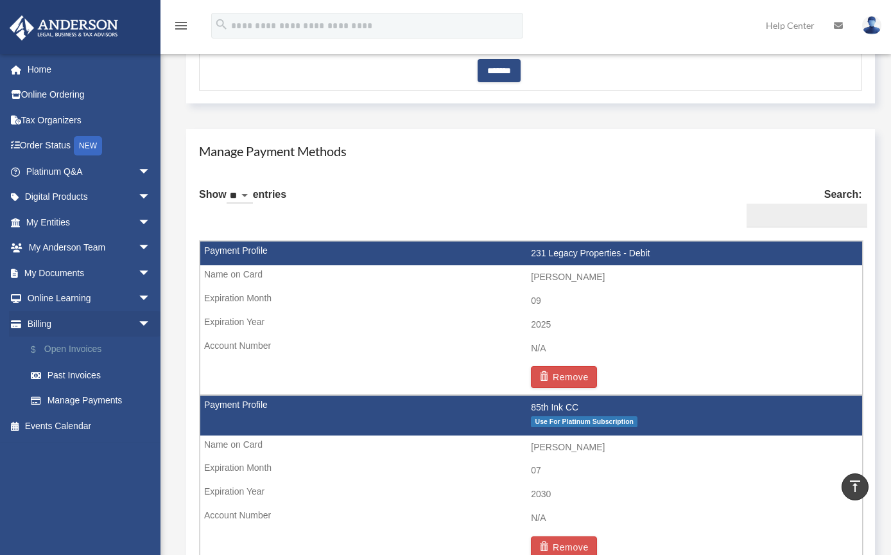
click at [67, 352] on link "$ Open Invoices" at bounding box center [94, 349] width 152 height 26
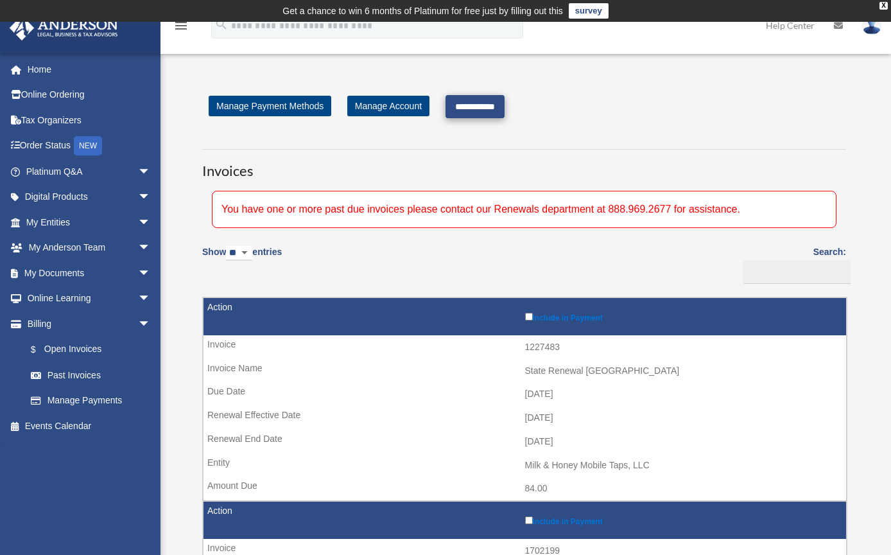
click at [505, 108] on input "**********" at bounding box center [475, 106] width 59 height 23
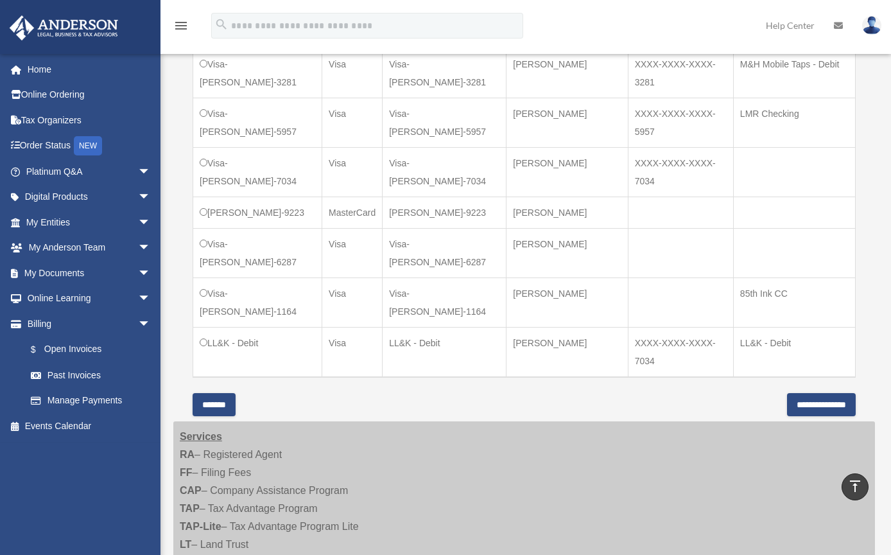
scroll to position [831, 0]
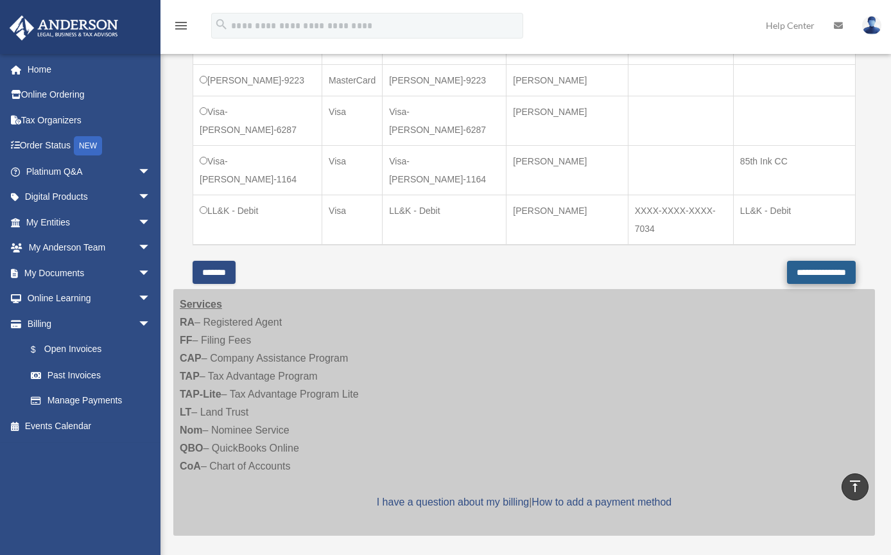
click at [787, 273] on input "**********" at bounding box center [821, 272] width 69 height 23
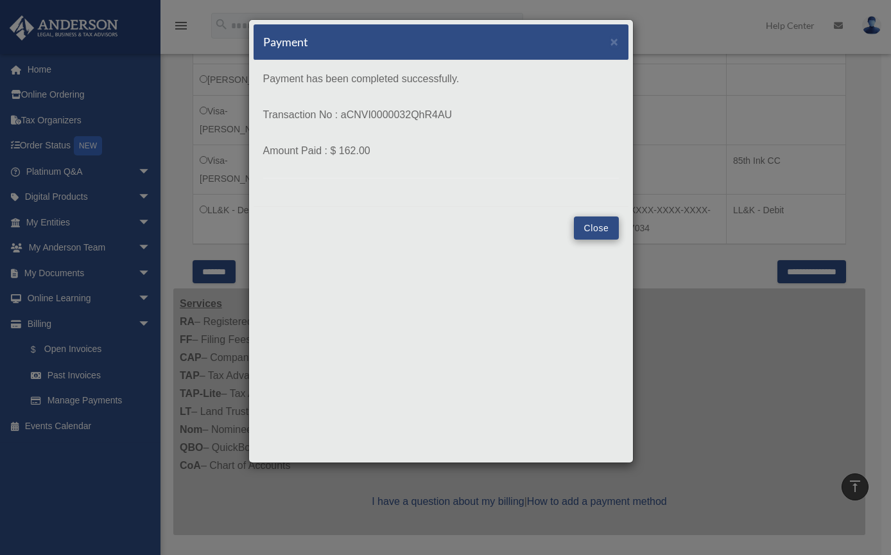
click at [586, 225] on button "Close" at bounding box center [596, 227] width 44 height 23
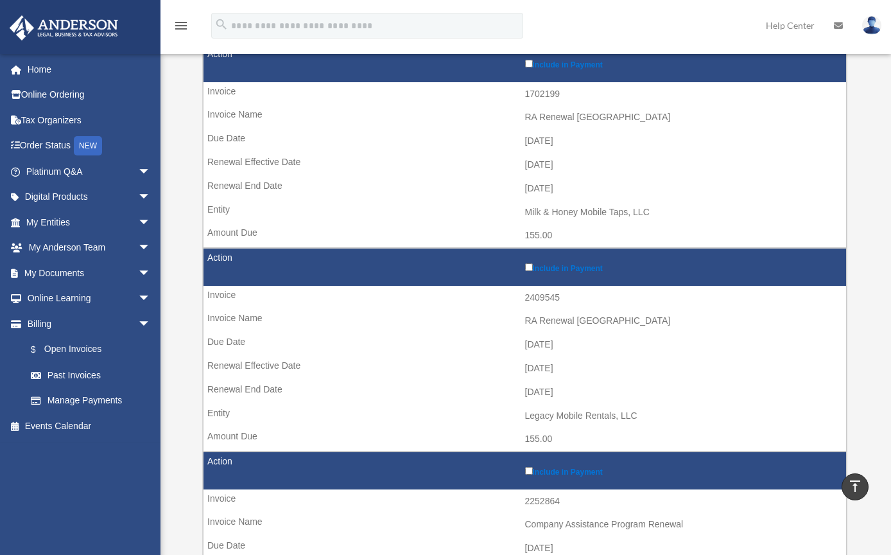
scroll to position [412, 0]
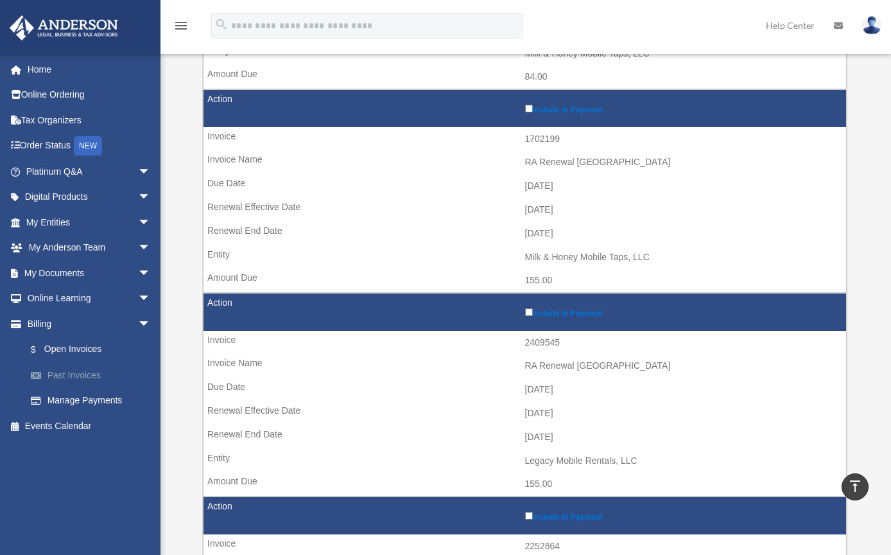
click at [76, 377] on link "Past Invoices" at bounding box center [94, 375] width 152 height 26
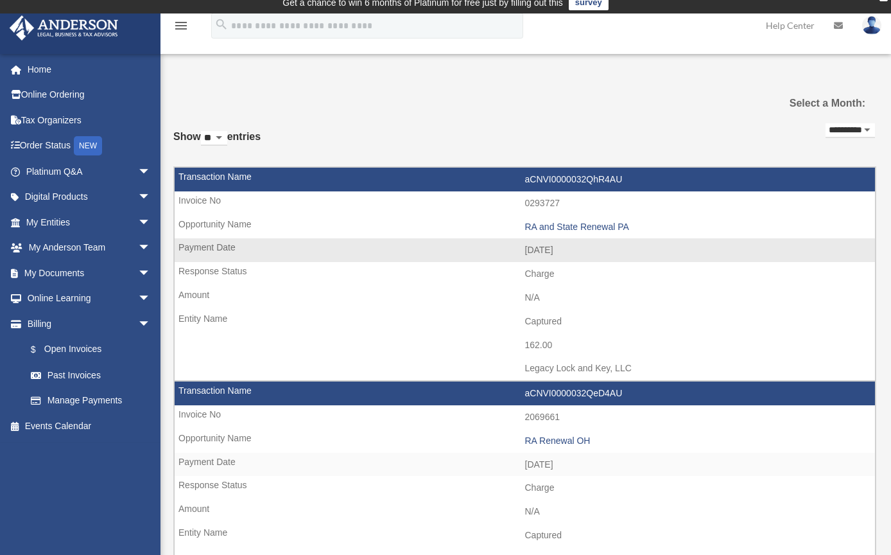
scroll to position [198, 0]
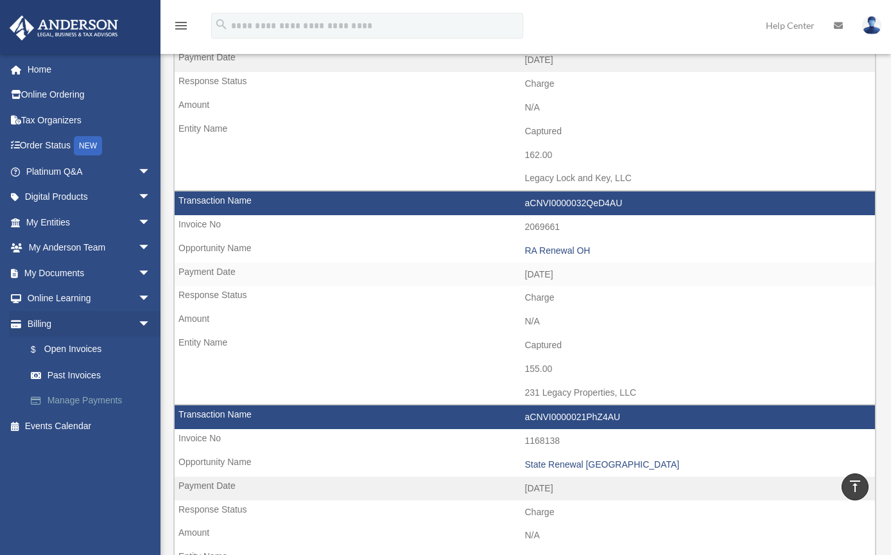
click at [103, 396] on link "Manage Payments" at bounding box center [94, 401] width 152 height 26
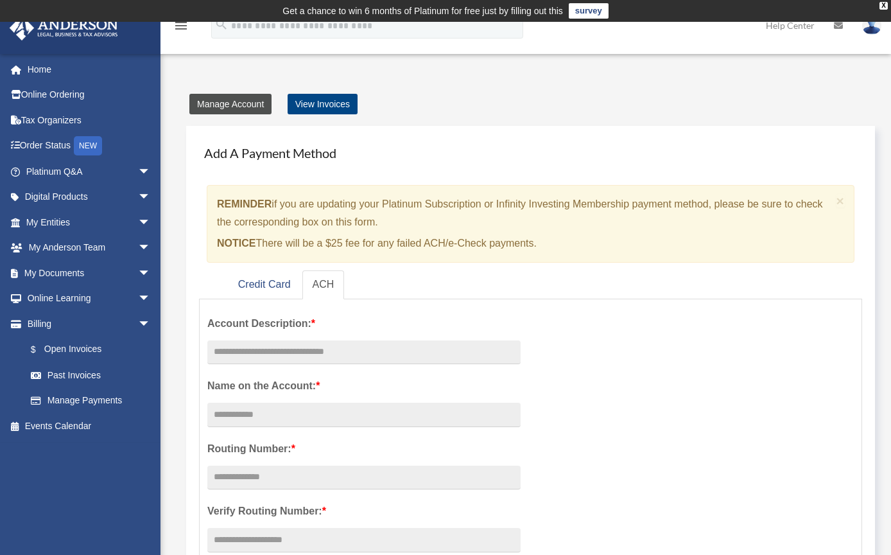
click at [246, 100] on link "Manage Account" at bounding box center [230, 104] width 82 height 21
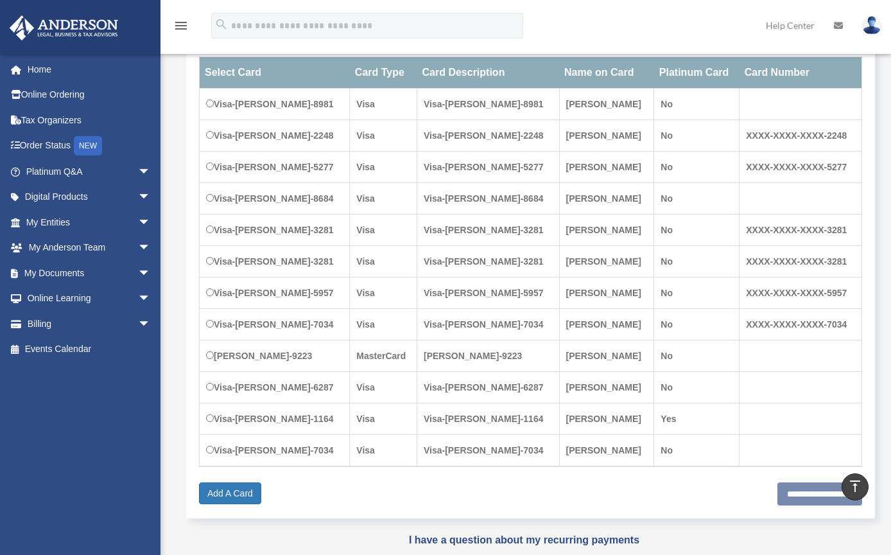
scroll to position [228, 0]
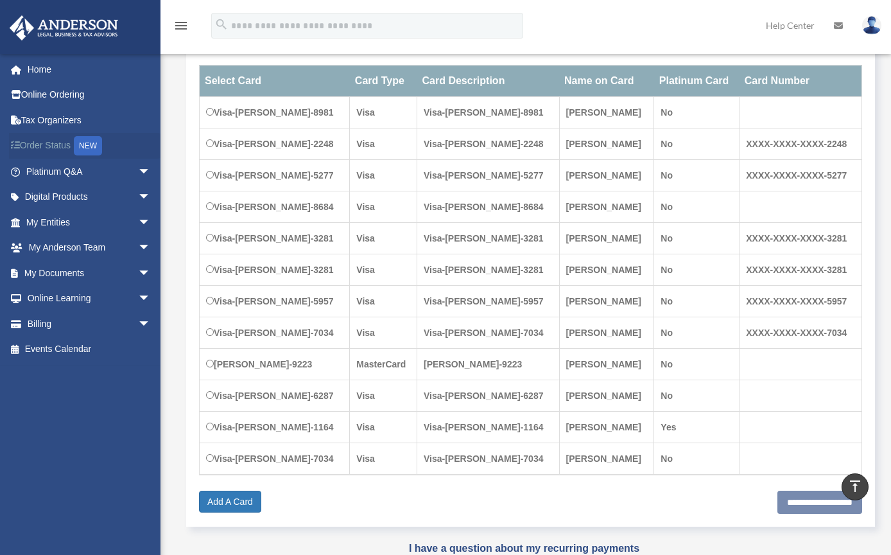
click at [35, 145] on link "Order Status NEW" at bounding box center [89, 146] width 161 height 26
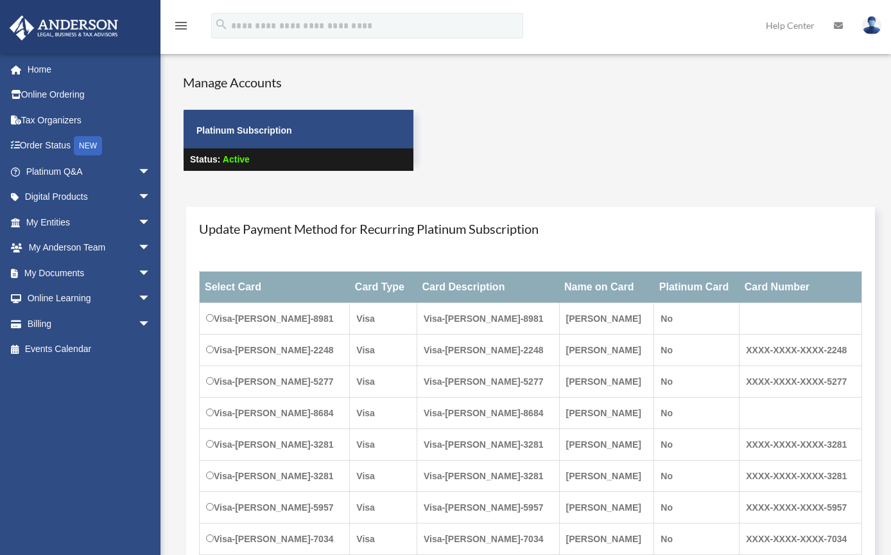
scroll to position [228, 0]
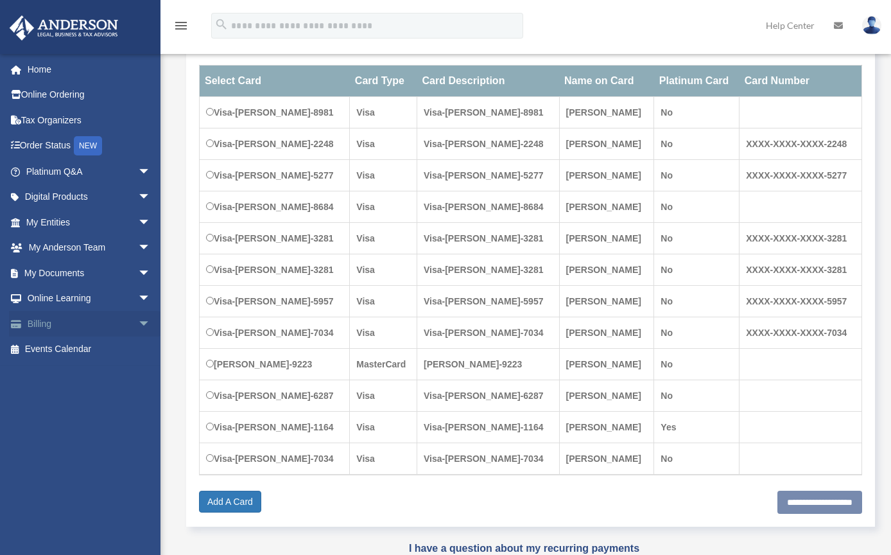
click at [43, 327] on link "Billing arrow_drop_down" at bounding box center [89, 324] width 161 height 26
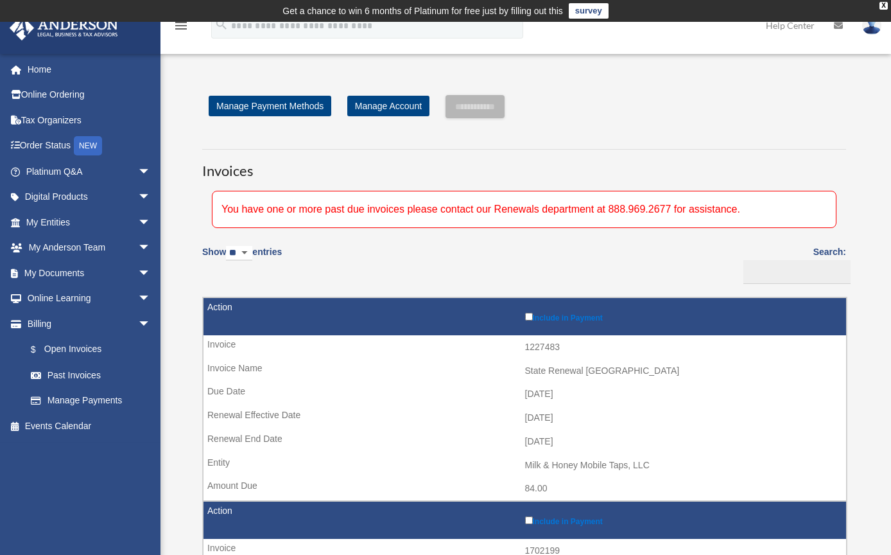
click at [574, 207] on div "You have one or more past due invoices please contact our Renewals department a…" at bounding box center [524, 209] width 625 height 37
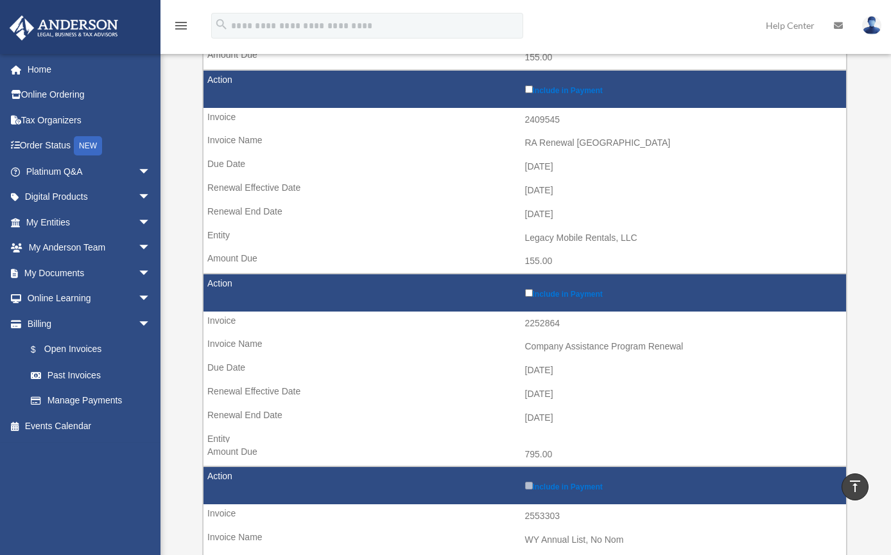
scroll to position [690, 0]
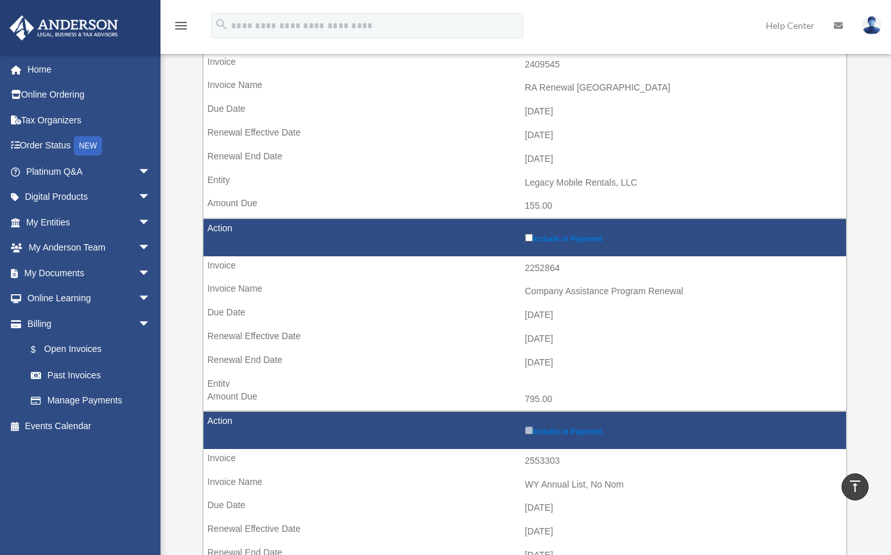
click at [541, 424] on label "Include in Payment" at bounding box center [682, 430] width 315 height 12
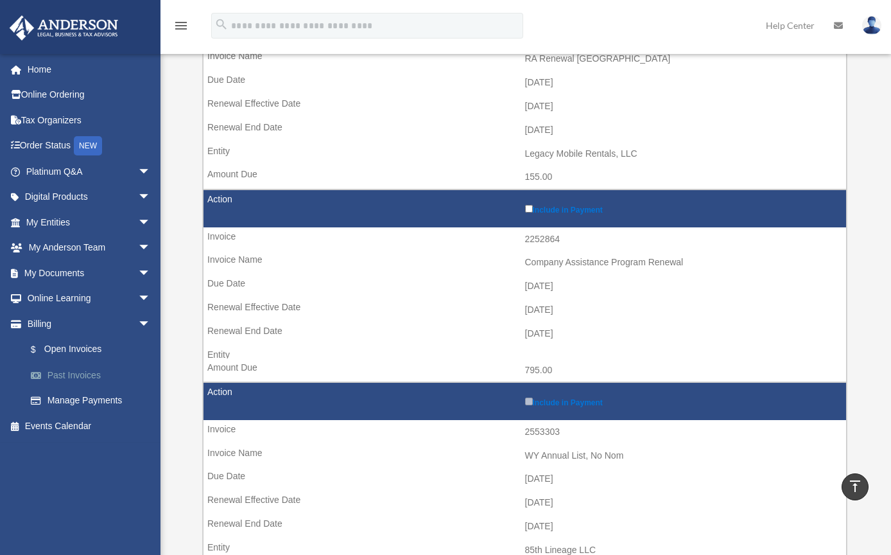
click at [73, 372] on link "Past Invoices" at bounding box center [94, 375] width 152 height 26
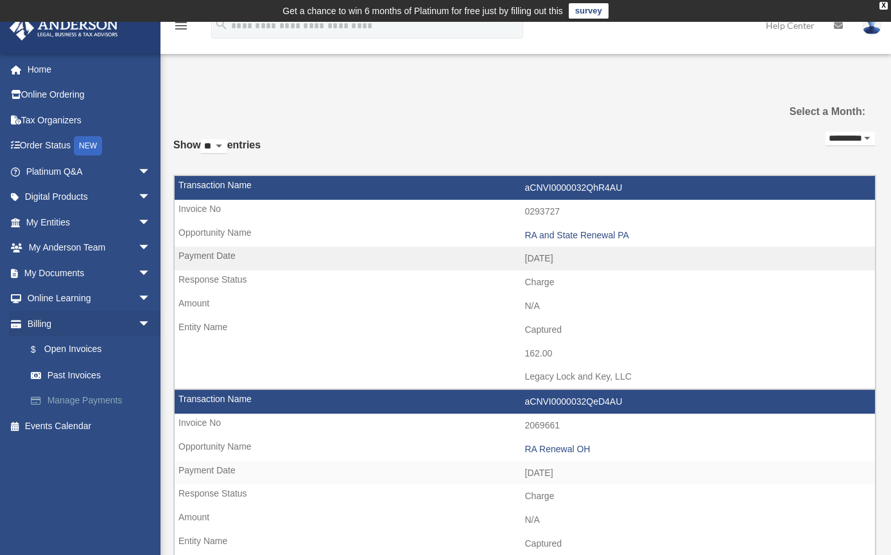
click at [85, 403] on link "Manage Payments" at bounding box center [94, 401] width 152 height 26
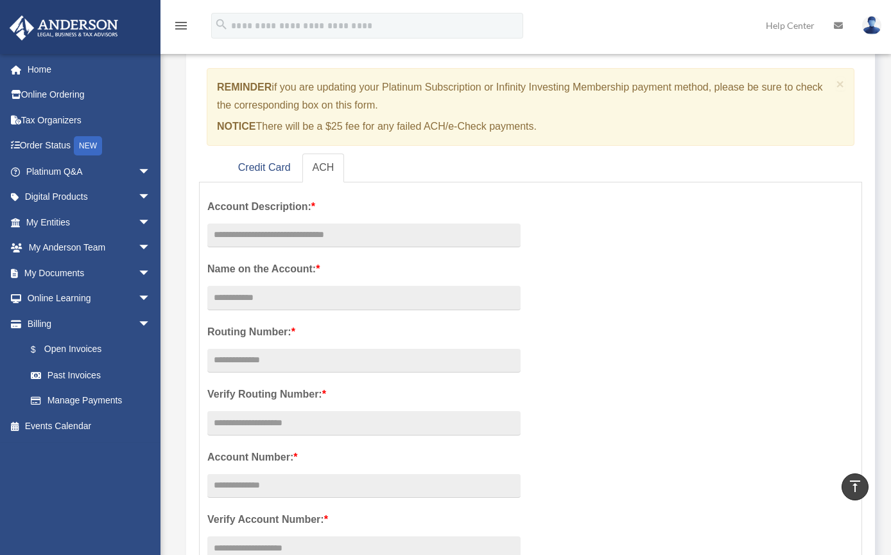
scroll to position [51, 0]
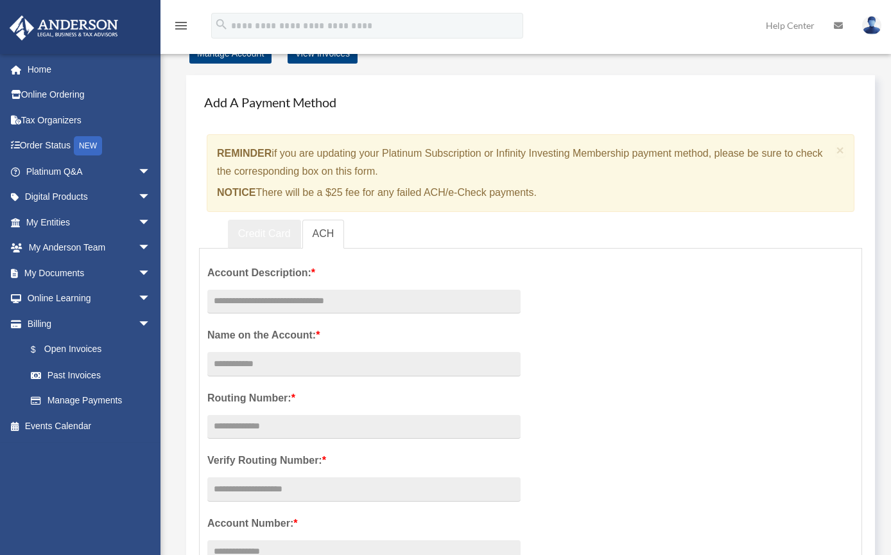
click at [276, 237] on link "Credit Card" at bounding box center [264, 234] width 73 height 29
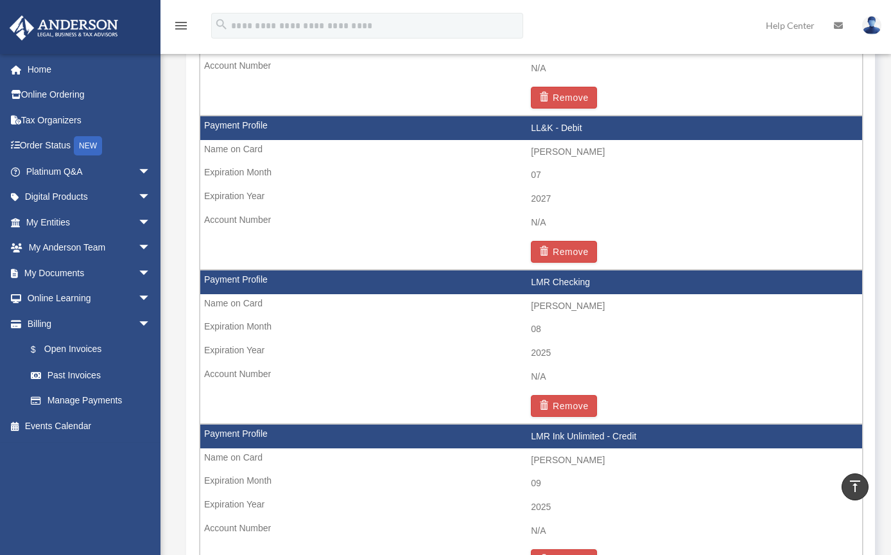
scroll to position [1552, 0]
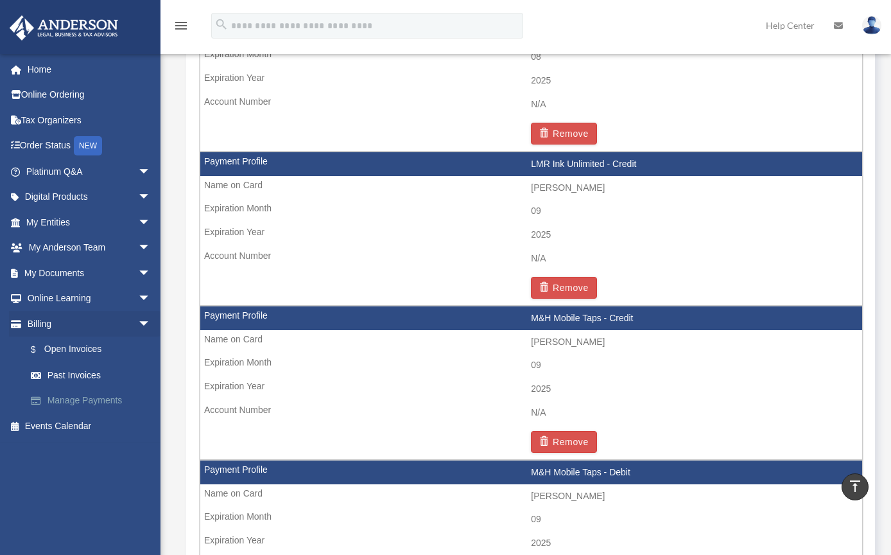
click at [94, 397] on link "Manage Payments" at bounding box center [94, 401] width 152 height 26
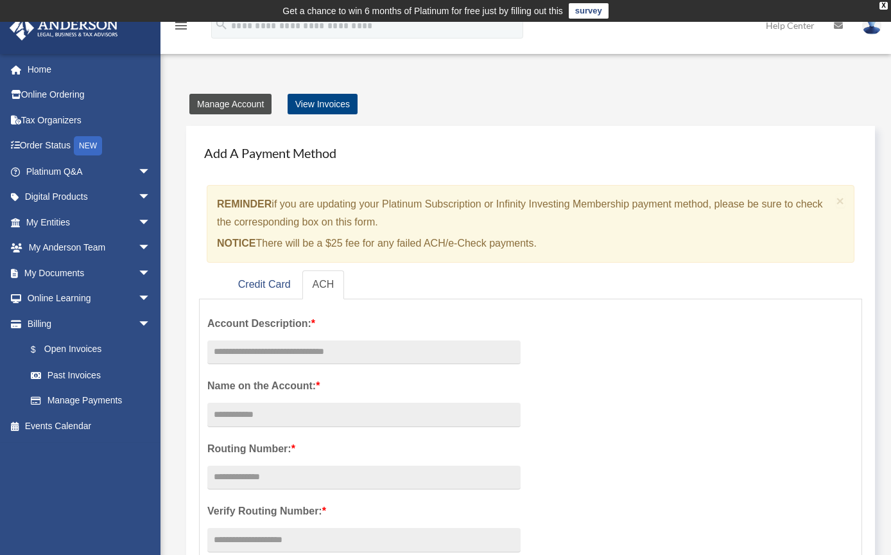
click at [227, 107] on link "Manage Account" at bounding box center [230, 104] width 82 height 21
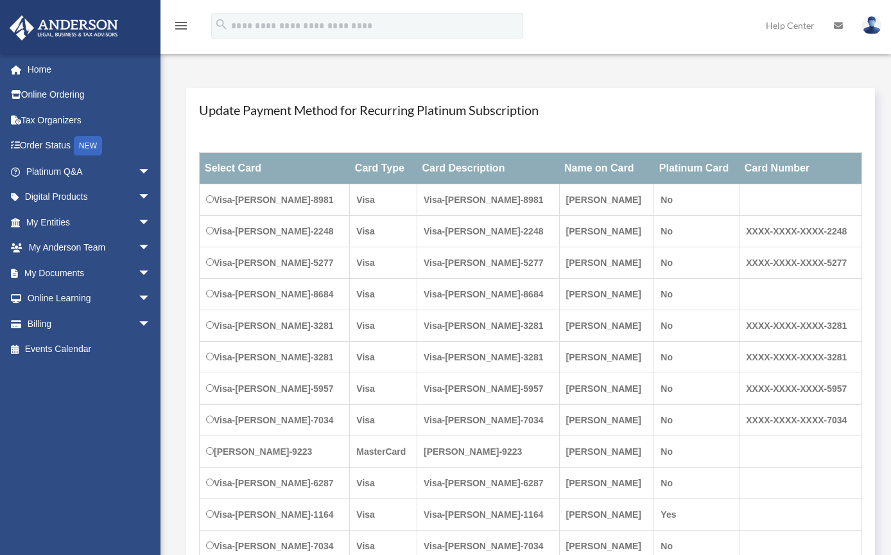
scroll to position [206, 0]
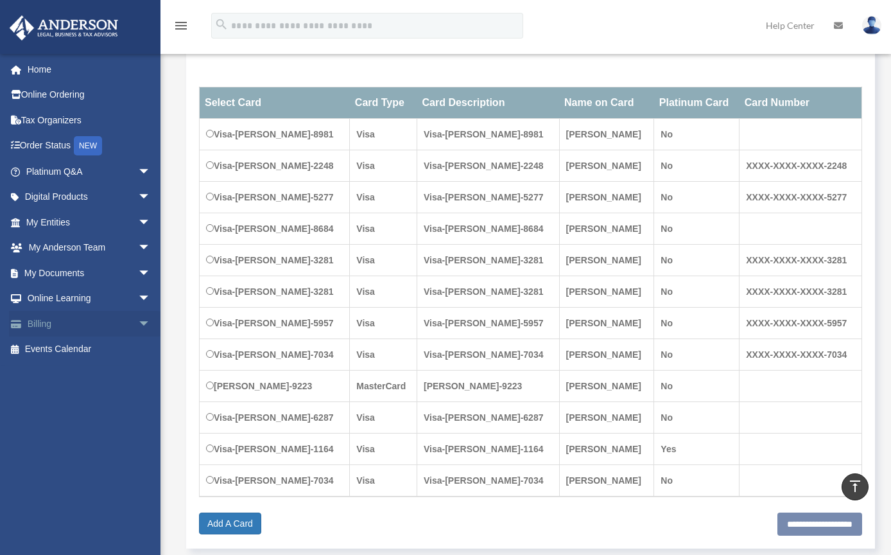
click at [113, 318] on link "Billing arrow_drop_down" at bounding box center [89, 324] width 161 height 26
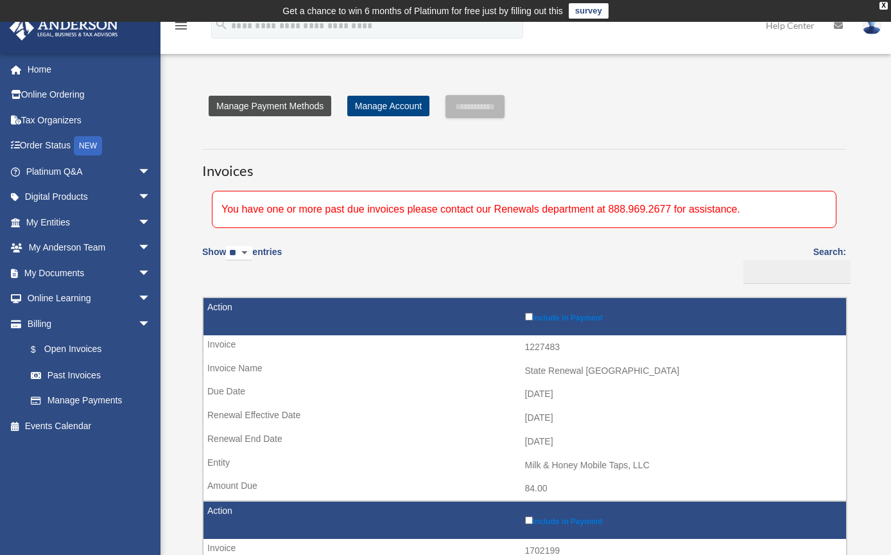
click at [299, 108] on link "Manage Payment Methods" at bounding box center [270, 106] width 123 height 21
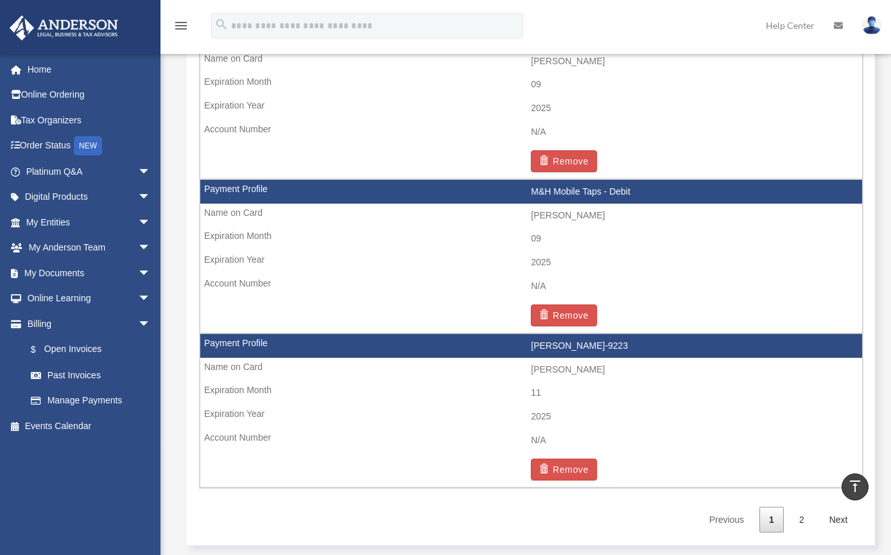
scroll to position [1972, 0]
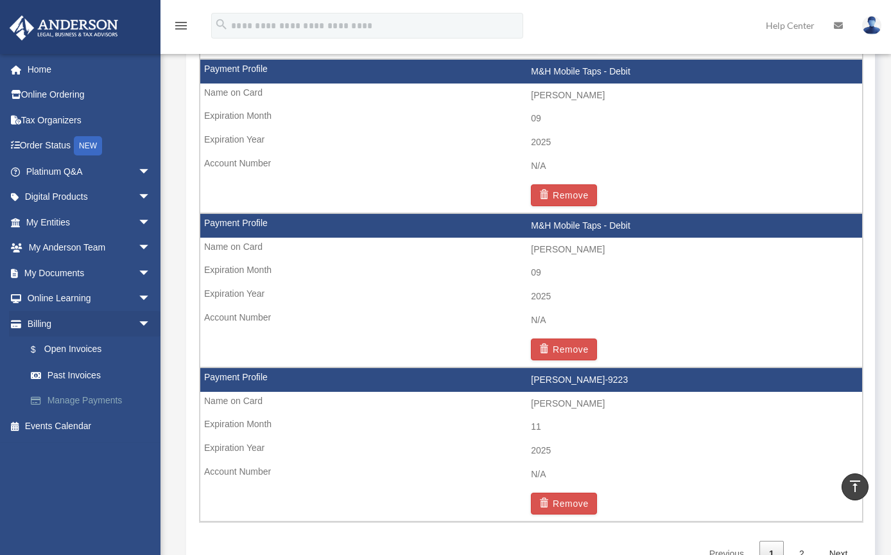
click at [77, 396] on link "Manage Payments" at bounding box center [94, 401] width 152 height 26
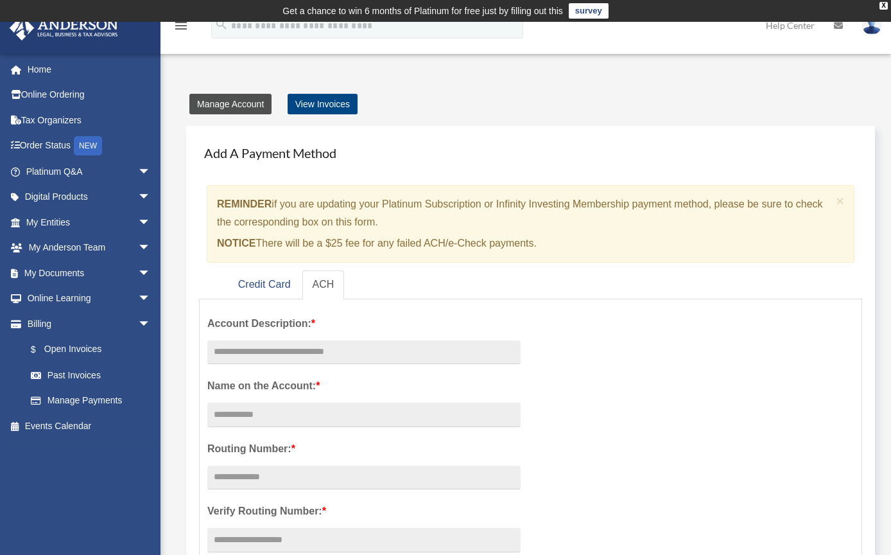
click at [246, 103] on link "Manage Account" at bounding box center [230, 104] width 82 height 21
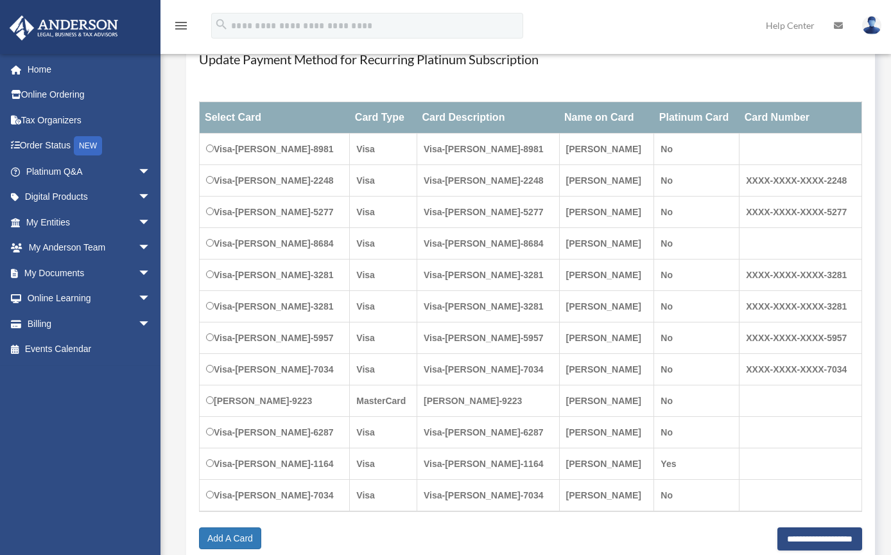
scroll to position [175, 0]
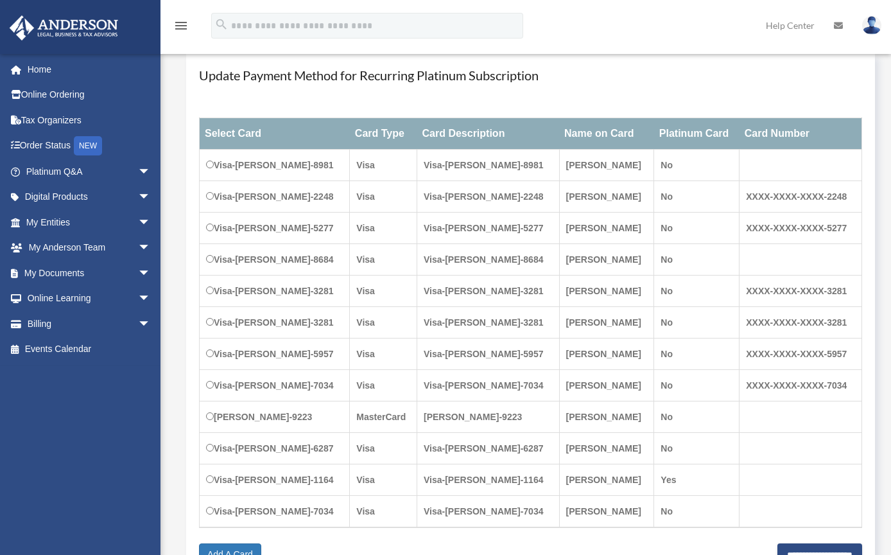
click at [367, 416] on td "MasterCard" at bounding box center [383, 416] width 67 height 31
click at [471, 413] on td "[PERSON_NAME]-9223" at bounding box center [488, 416] width 143 height 31
click at [671, 424] on td "No" at bounding box center [696, 416] width 85 height 31
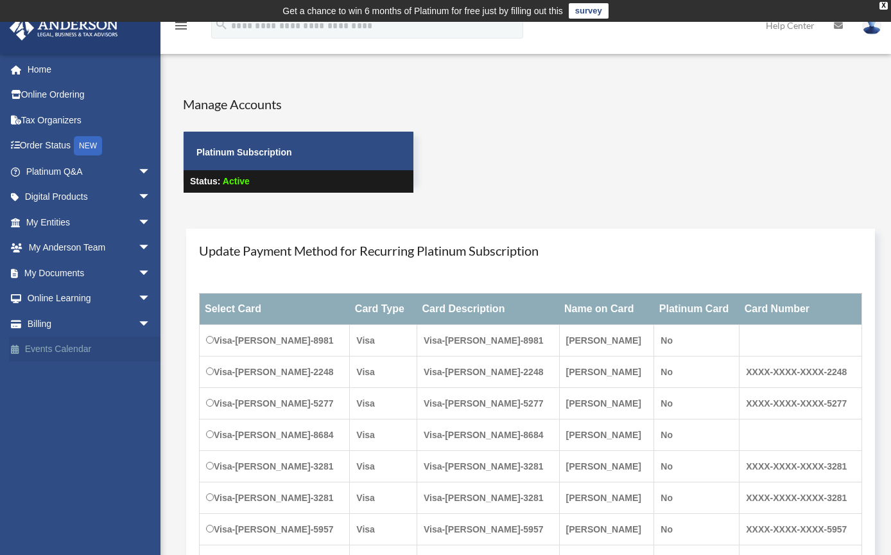
scroll to position [223, 0]
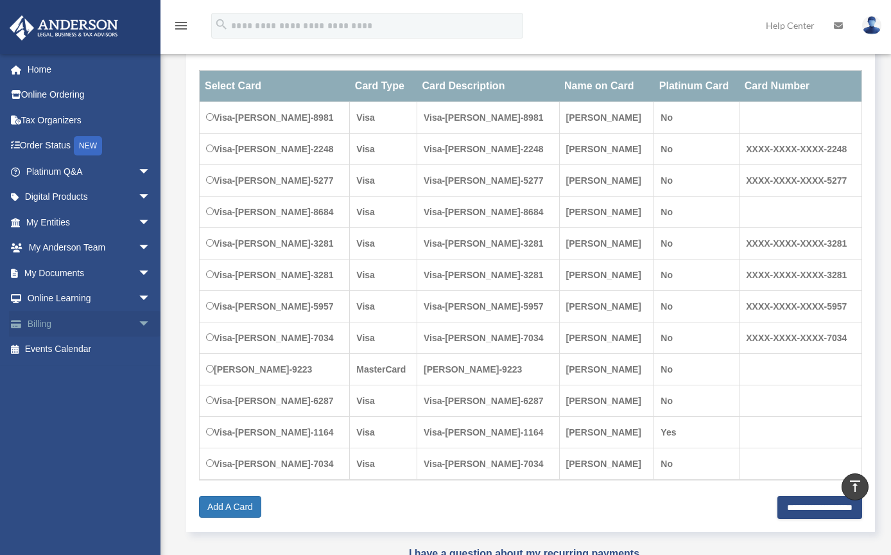
click at [138, 317] on span "arrow_drop_down" at bounding box center [151, 324] width 26 height 26
click at [87, 350] on link "$ Open Invoices" at bounding box center [94, 349] width 152 height 26
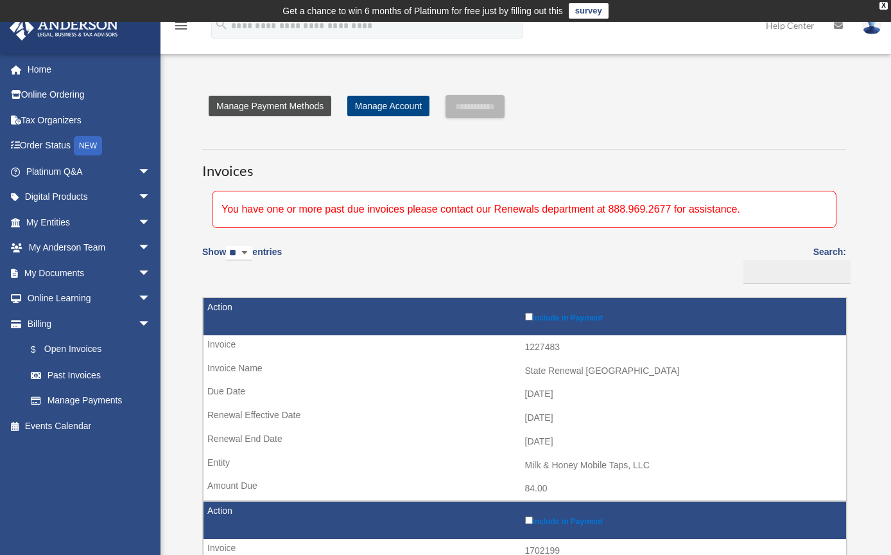
click at [270, 107] on link "Manage Payment Methods" at bounding box center [270, 106] width 123 height 21
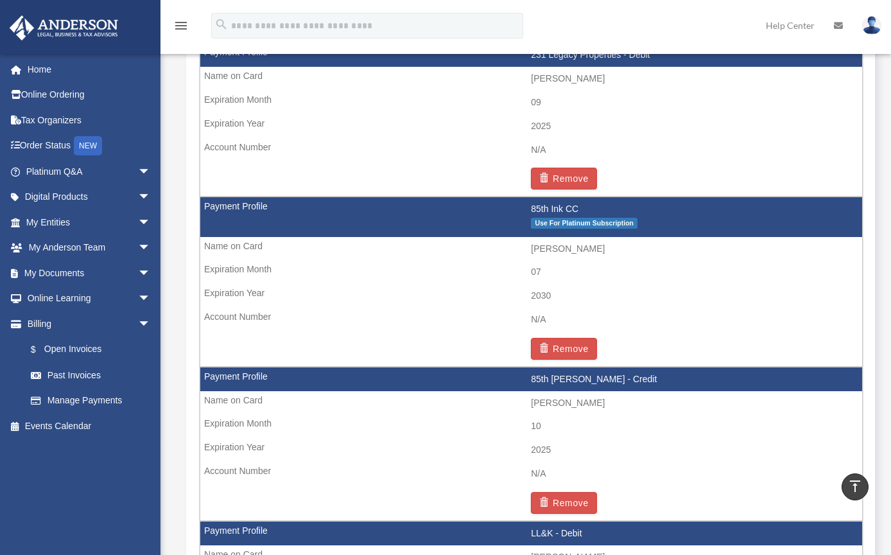
scroll to position [960, 0]
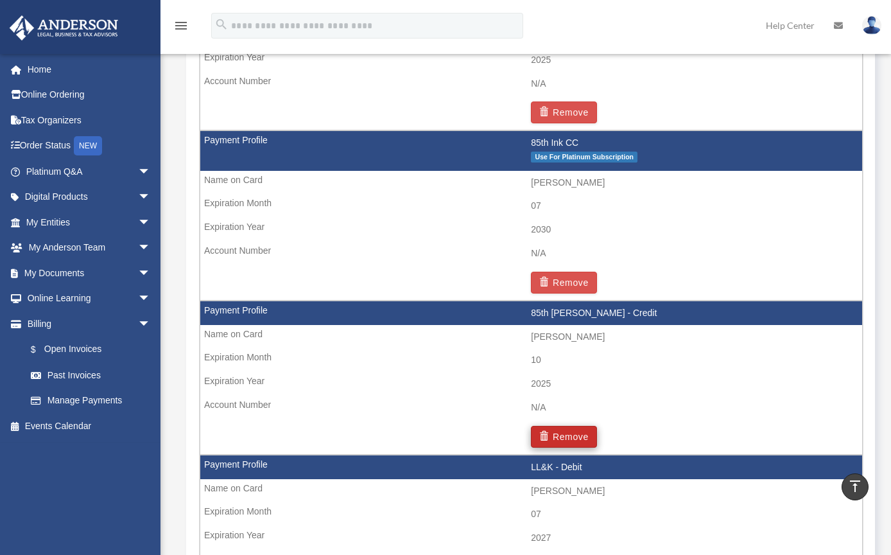
click at [569, 426] on button "Remove" at bounding box center [564, 437] width 66 height 22
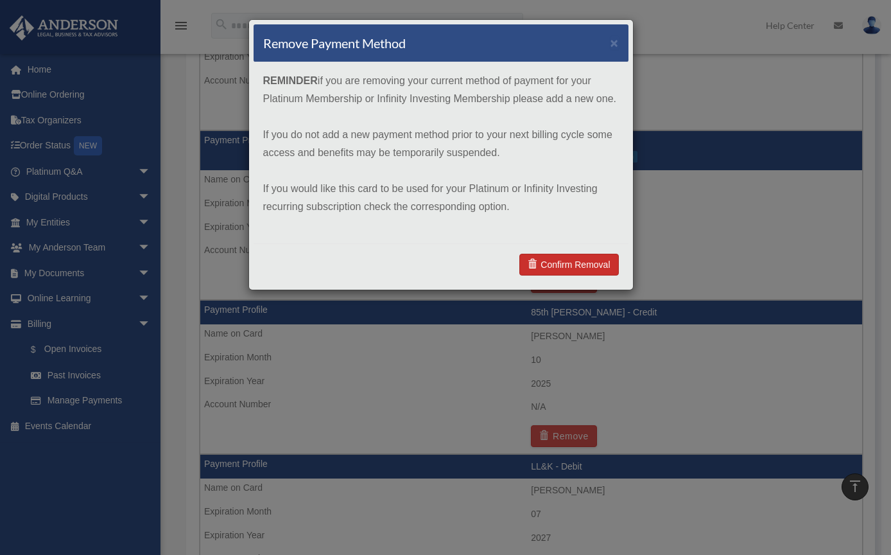
click at [557, 268] on link "Confirm Removal" at bounding box center [568, 265] width 99 height 22
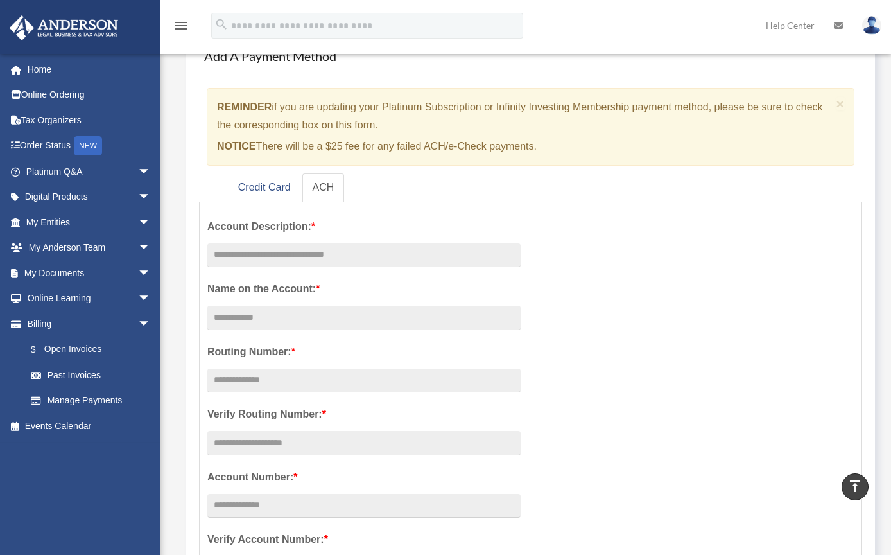
scroll to position [31, 0]
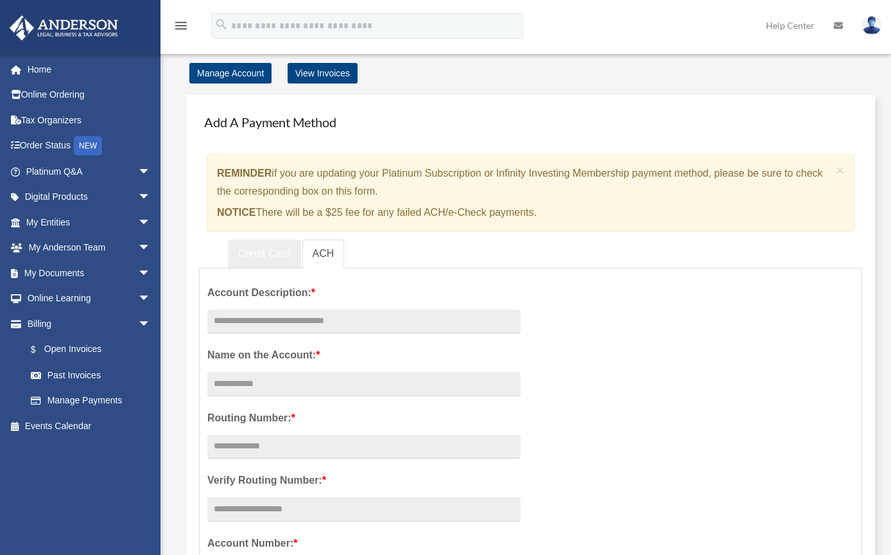
click at [280, 256] on link "Credit Card" at bounding box center [264, 253] width 73 height 29
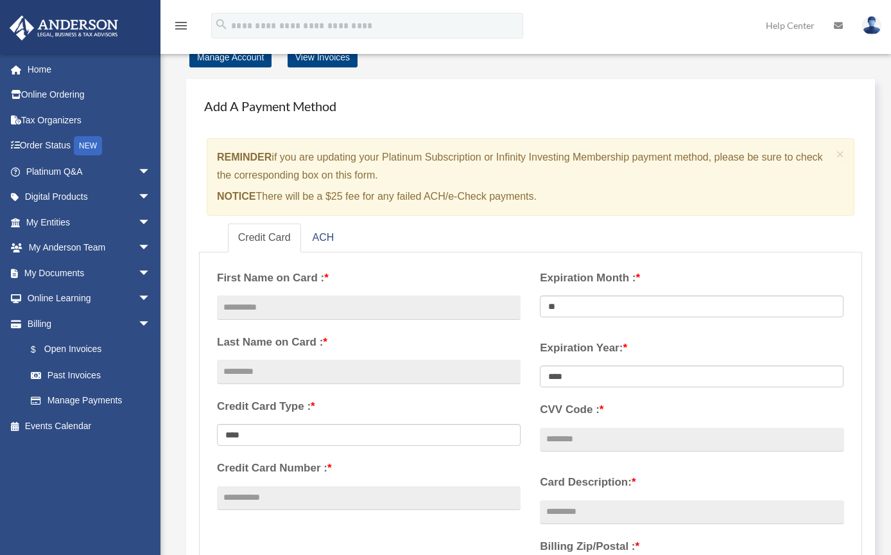
scroll to position [113, 0]
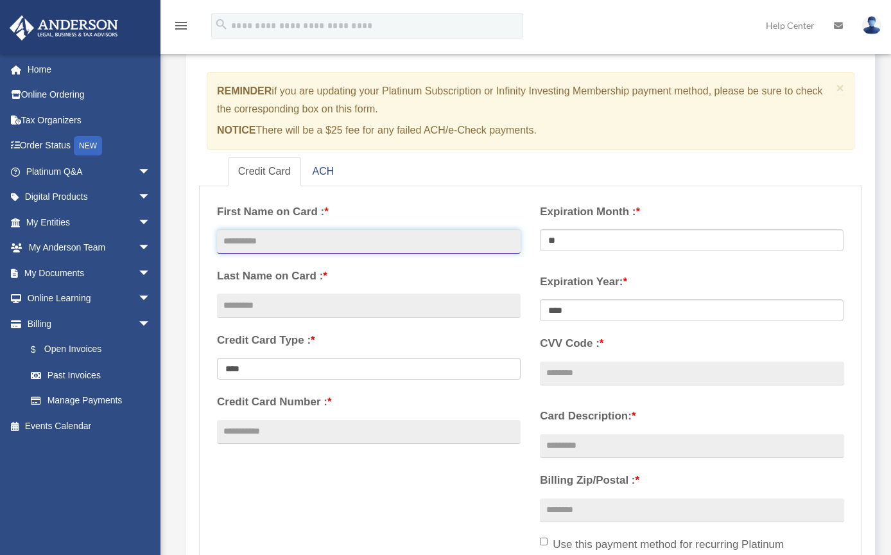
click at [308, 247] on input "text" at bounding box center [369, 241] width 304 height 24
type input "******"
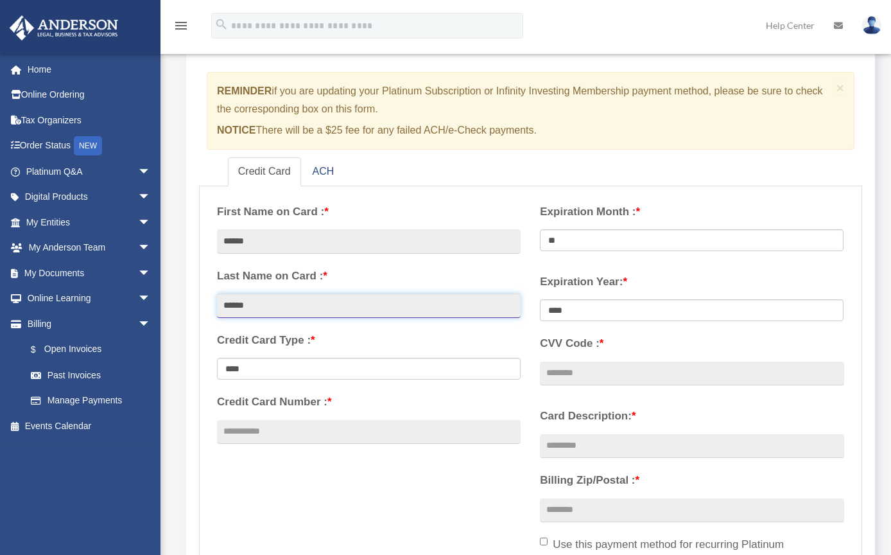
type input "******"
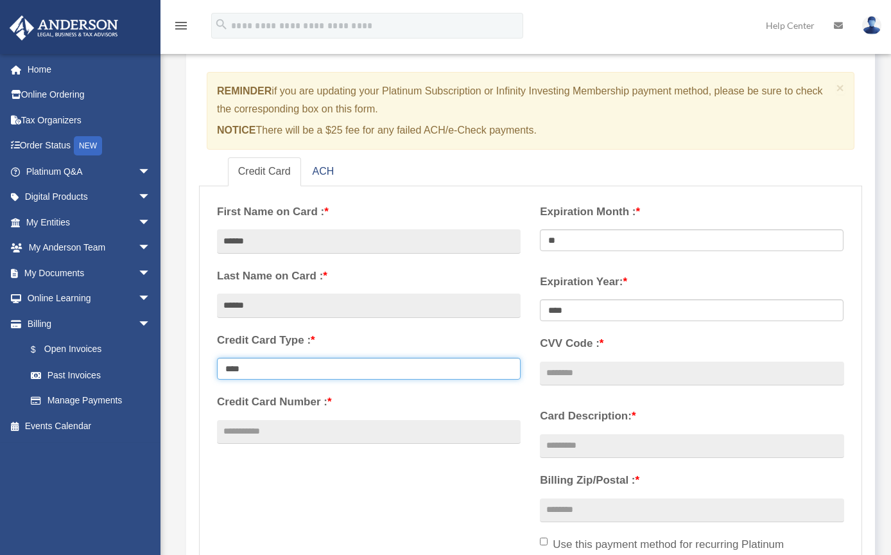
select select "**********"
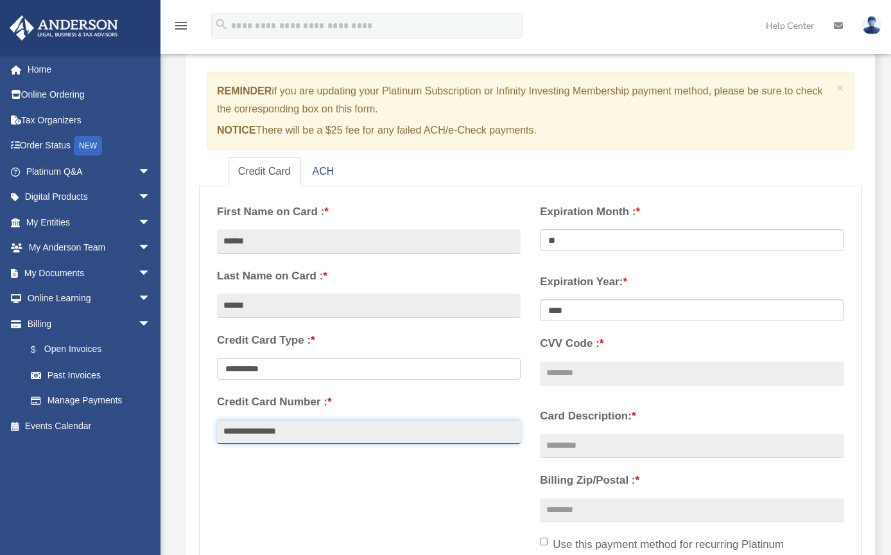
type input "**********"
click at [230, 430] on input "**********" at bounding box center [369, 432] width 304 height 24
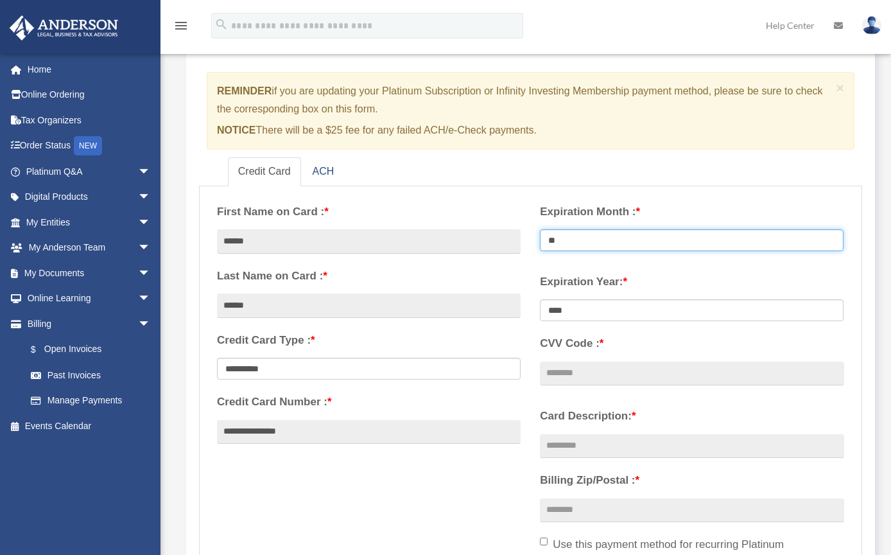
select select "**"
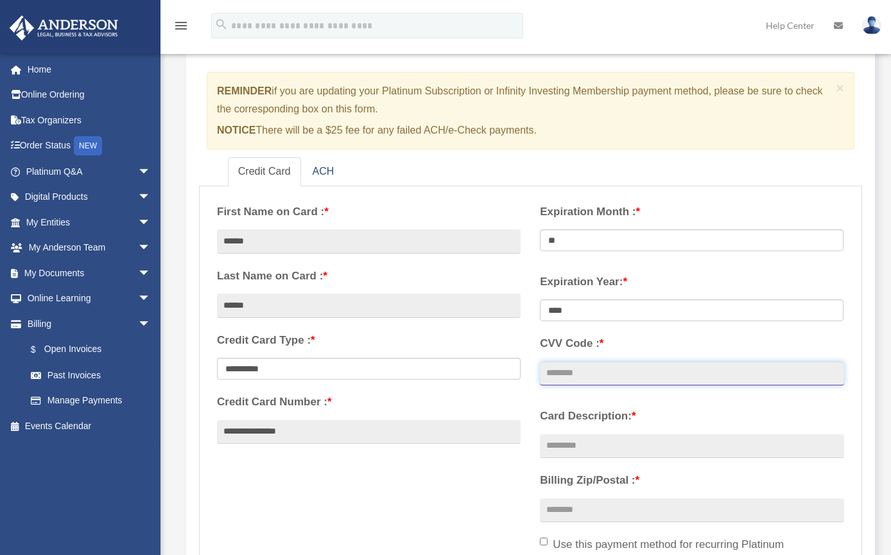
click at [593, 376] on input "CVV Code : *" at bounding box center [692, 373] width 304 height 24
type input "***"
click at [582, 446] on input "Card Description: *" at bounding box center [692, 446] width 304 height 24
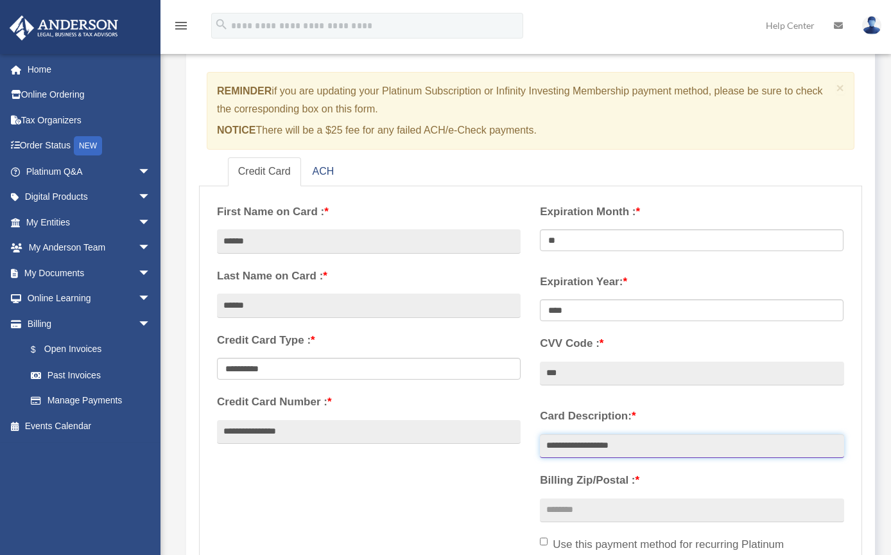
type input "**********"
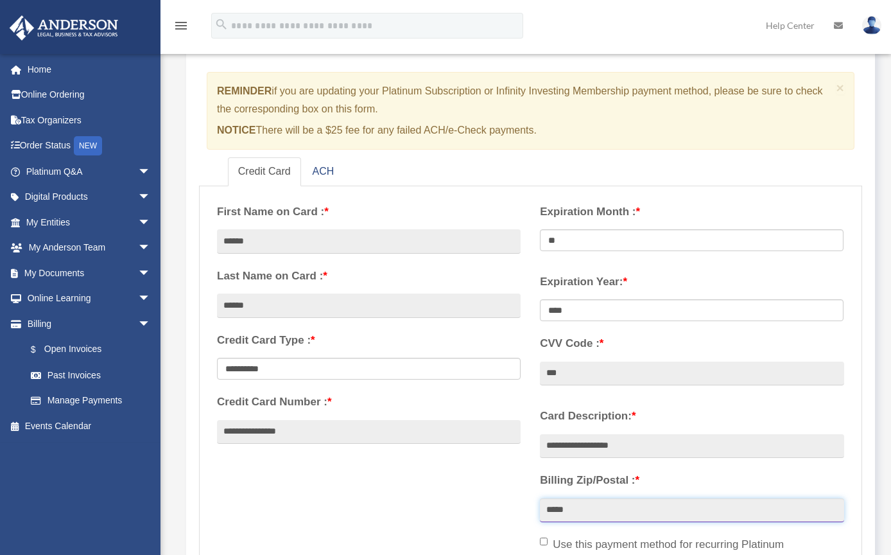
type input "*****"
click at [499, 518] on div "**********" at bounding box center [530, 408] width 647 height 429
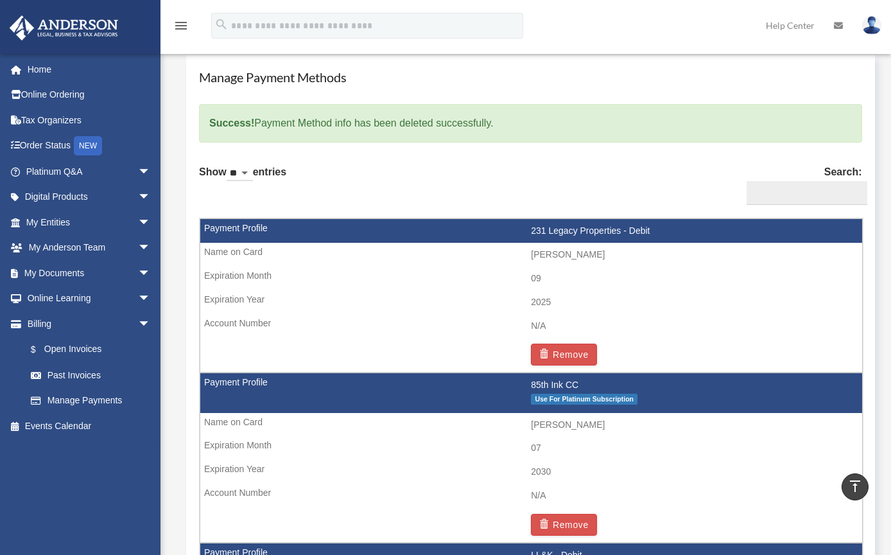
scroll to position [462, 0]
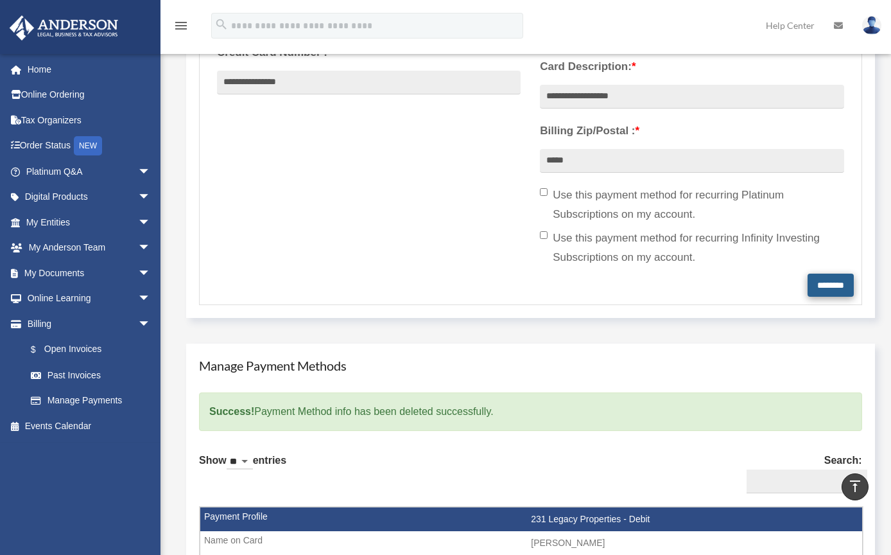
click at [826, 281] on input "********" at bounding box center [831, 284] width 46 height 23
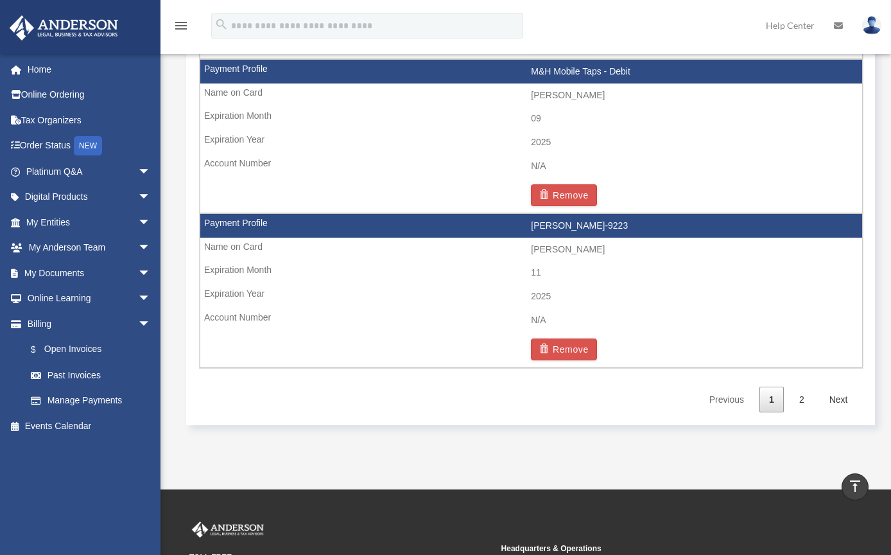
scroll to position [2192, 0]
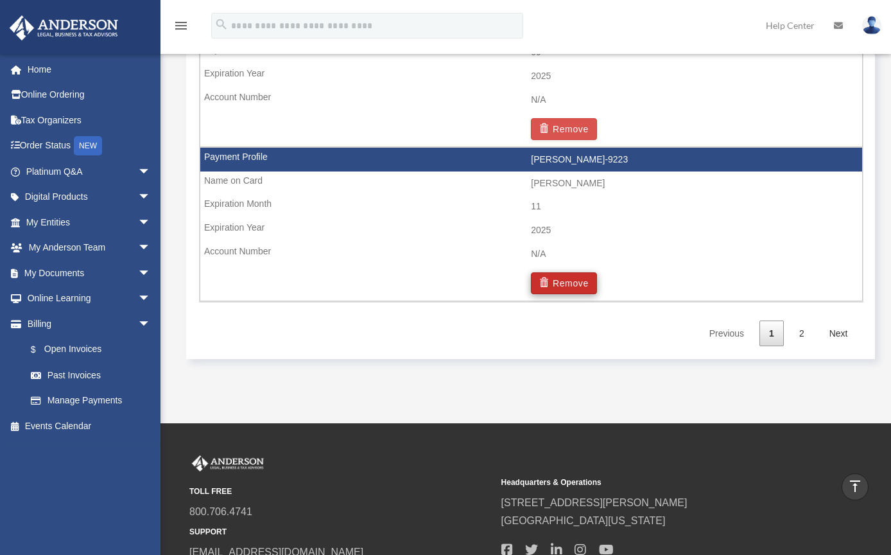
click at [571, 272] on button "Remove" at bounding box center [564, 283] width 66 height 22
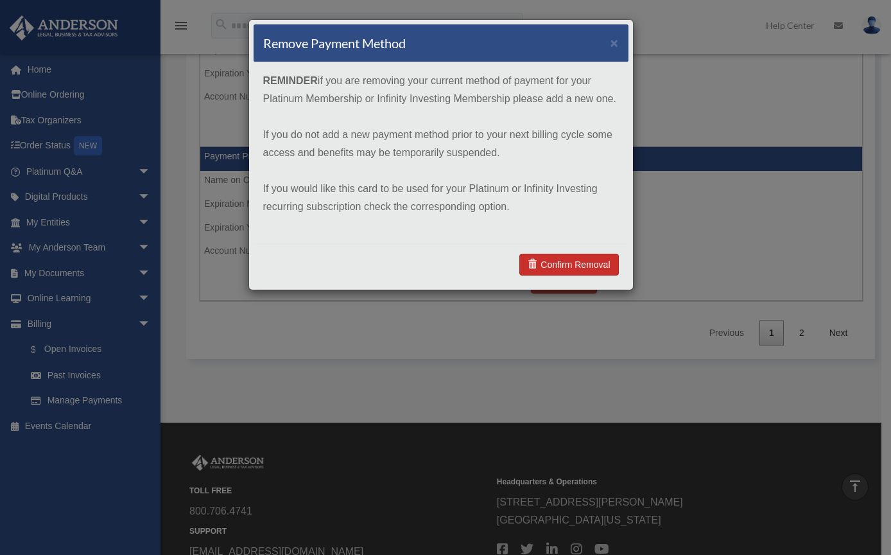
click at [589, 267] on link "Confirm Removal" at bounding box center [568, 265] width 99 height 22
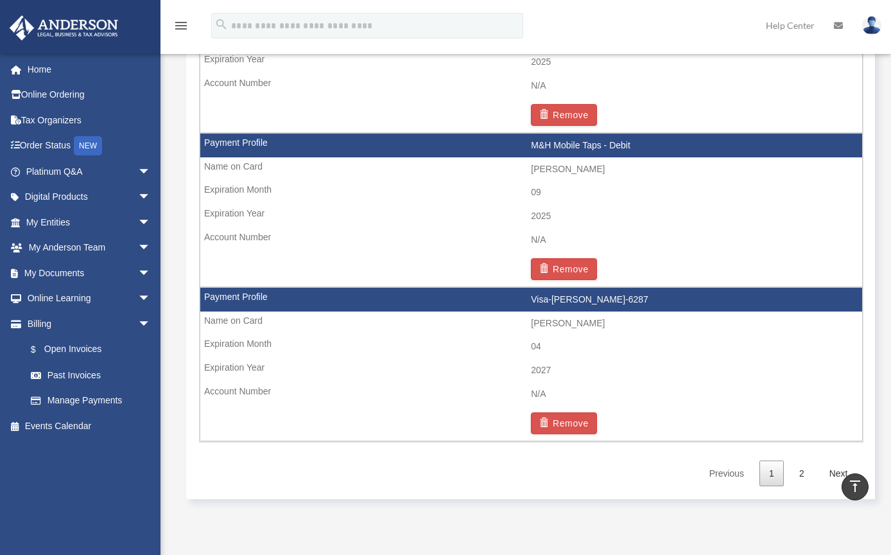
scroll to position [2087, 0]
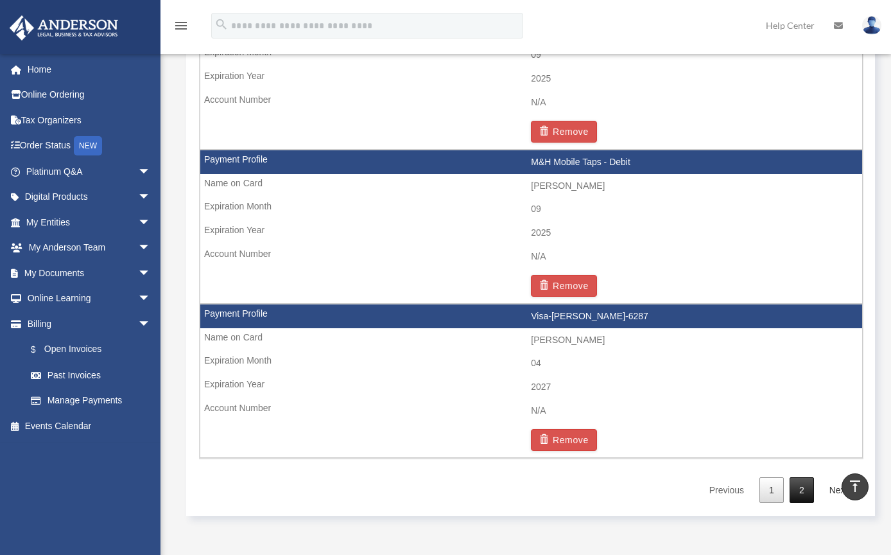
click at [796, 477] on link "2" at bounding box center [802, 490] width 24 height 26
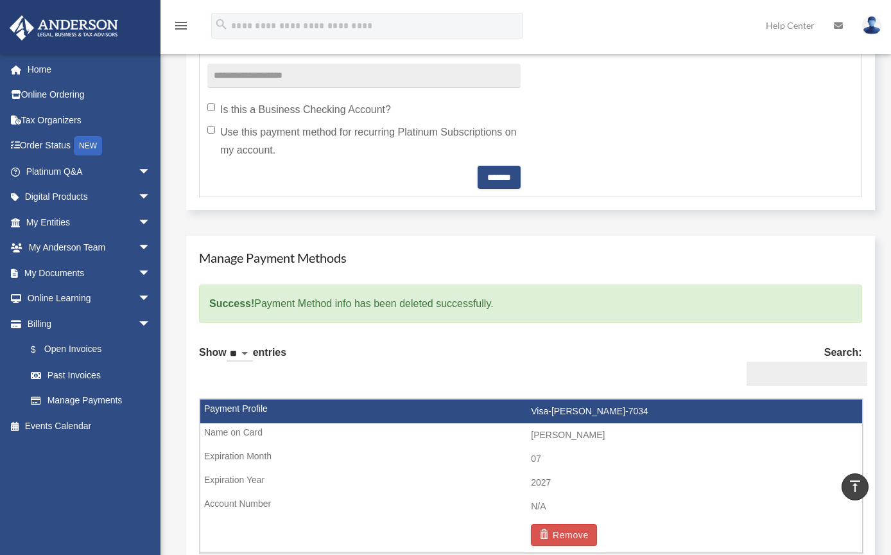
scroll to position [861, 0]
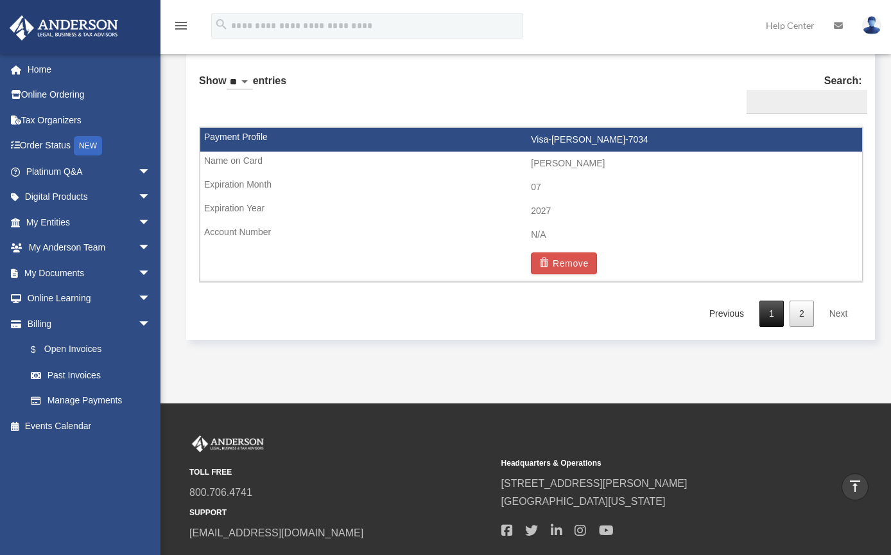
click at [772, 302] on link "1" at bounding box center [771, 313] width 24 height 26
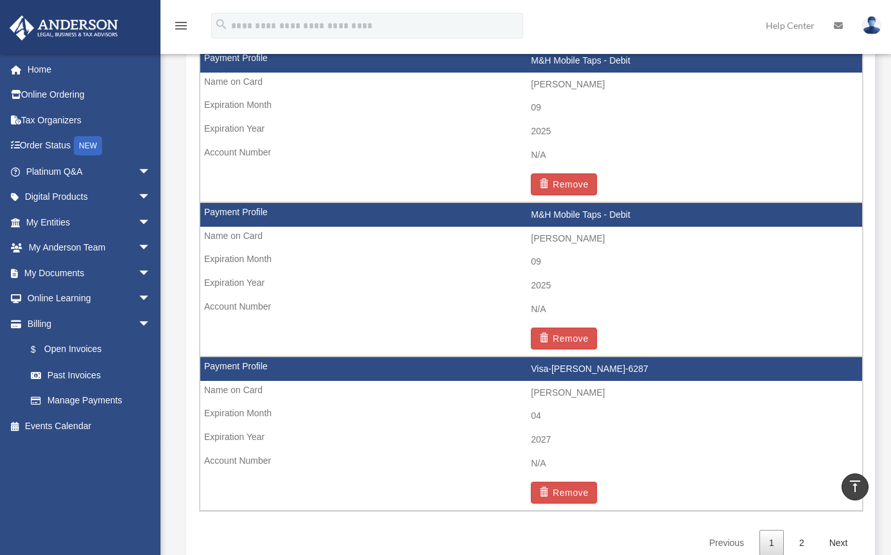
scroll to position [2261, 0]
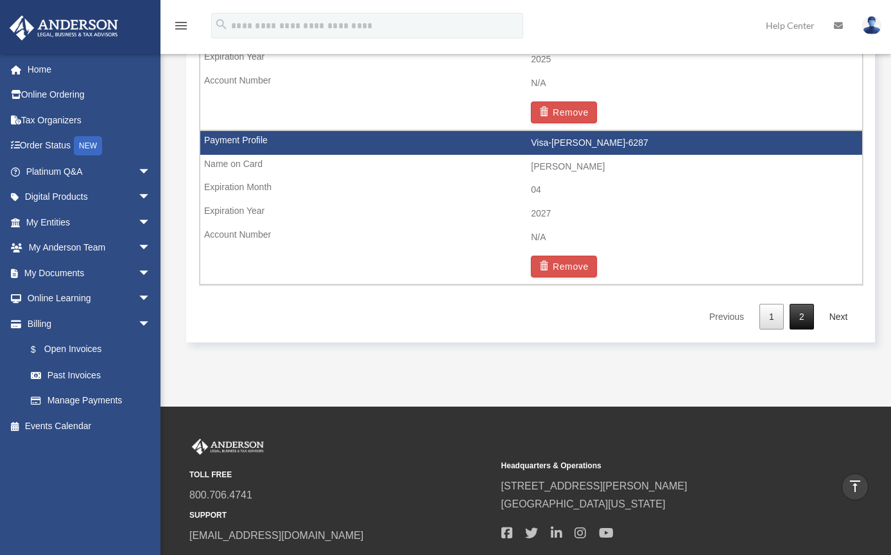
click at [810, 304] on link "2" at bounding box center [802, 317] width 24 height 26
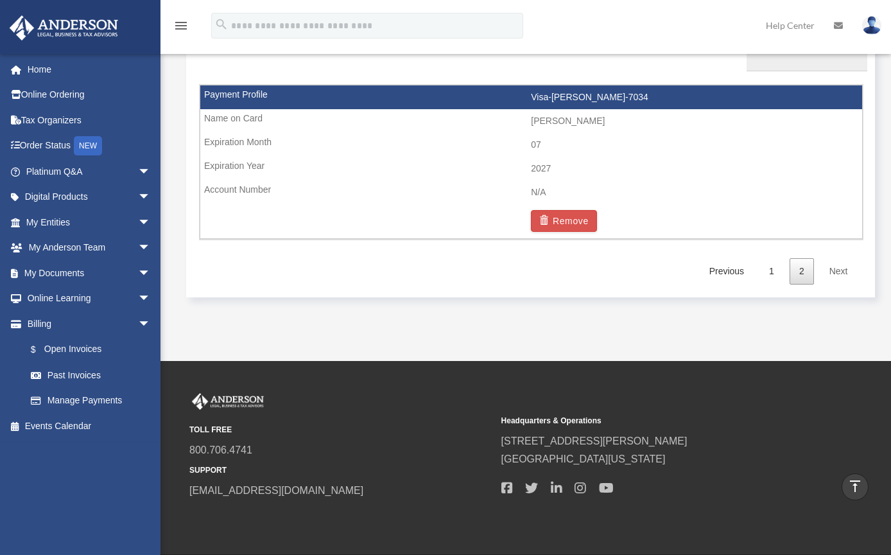
scroll to position [865, 0]
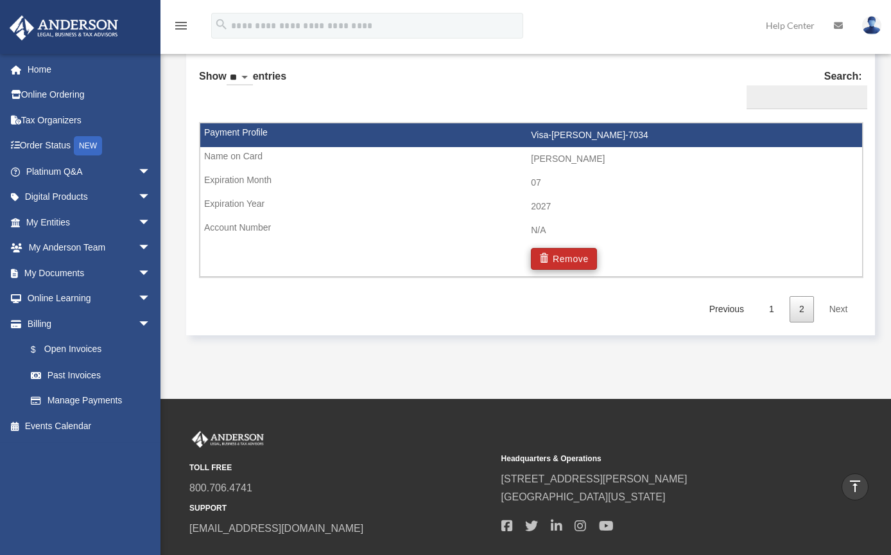
click at [551, 259] on span "button" at bounding box center [545, 258] width 13 height 9
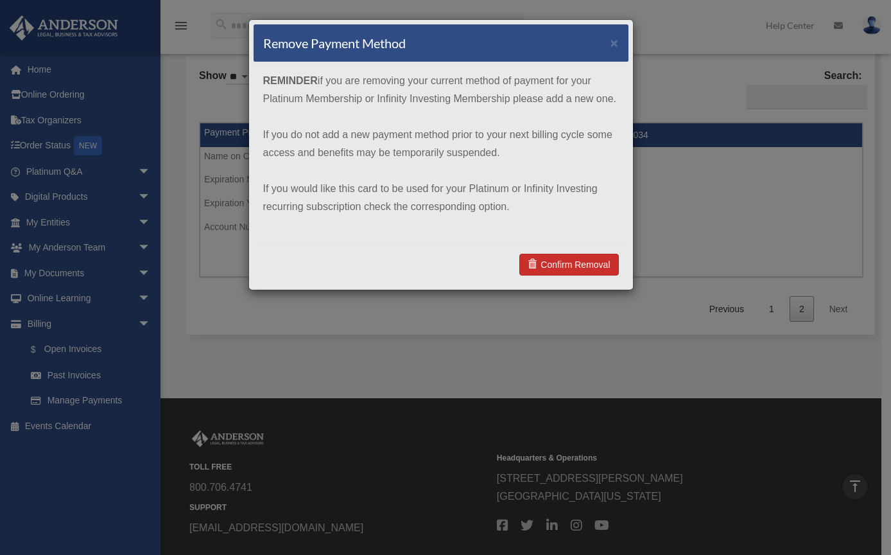
click at [567, 265] on link "Confirm Removal" at bounding box center [568, 265] width 99 height 22
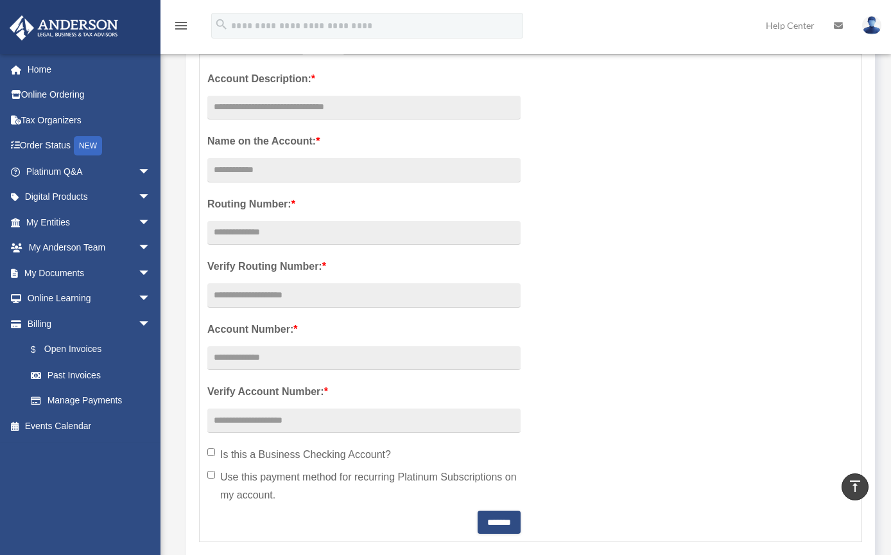
scroll to position [286, 0]
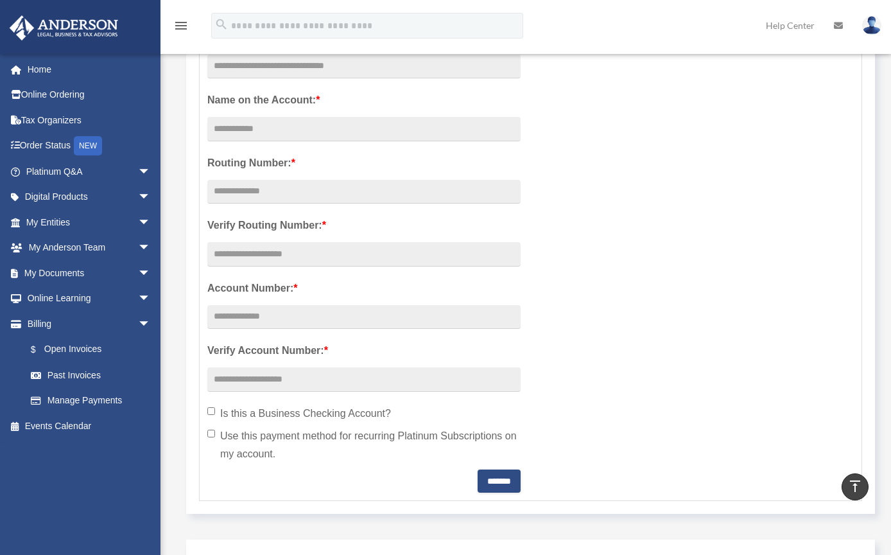
click at [216, 413] on label "Is this a Business Checking Account?" at bounding box center [363, 413] width 313 height 18
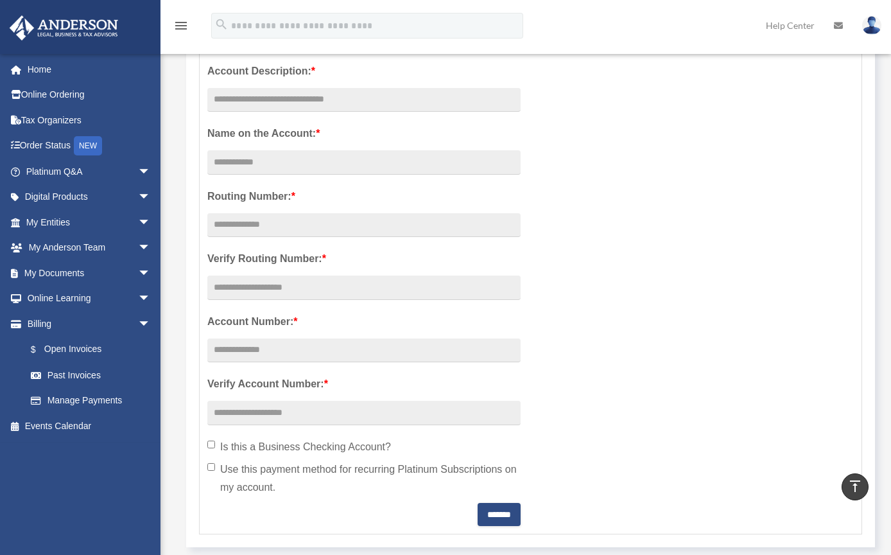
scroll to position [131, 0]
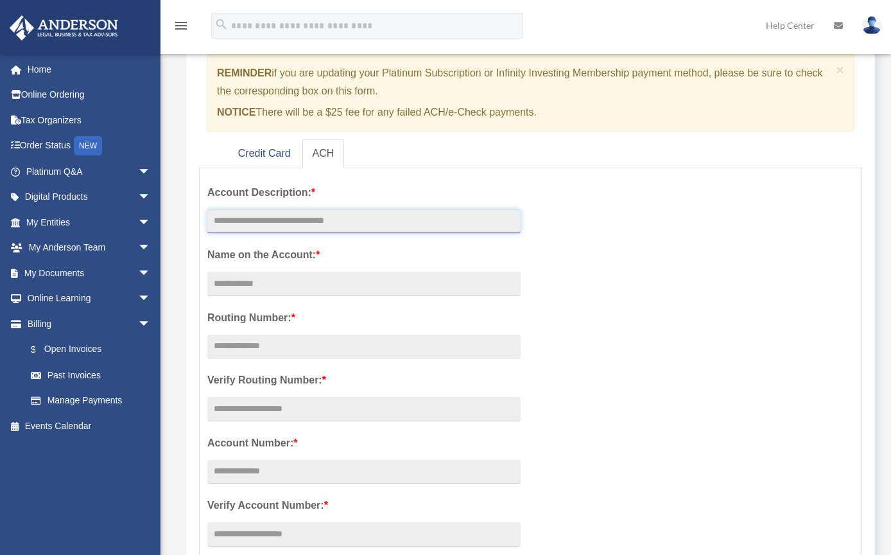
click at [274, 224] on input "text" at bounding box center [363, 221] width 313 height 24
type input "**********"
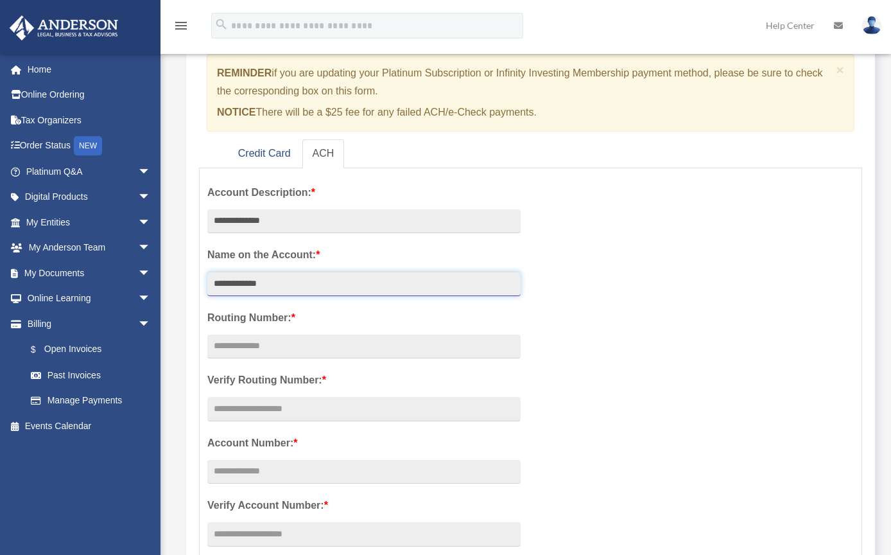
type input "**********"
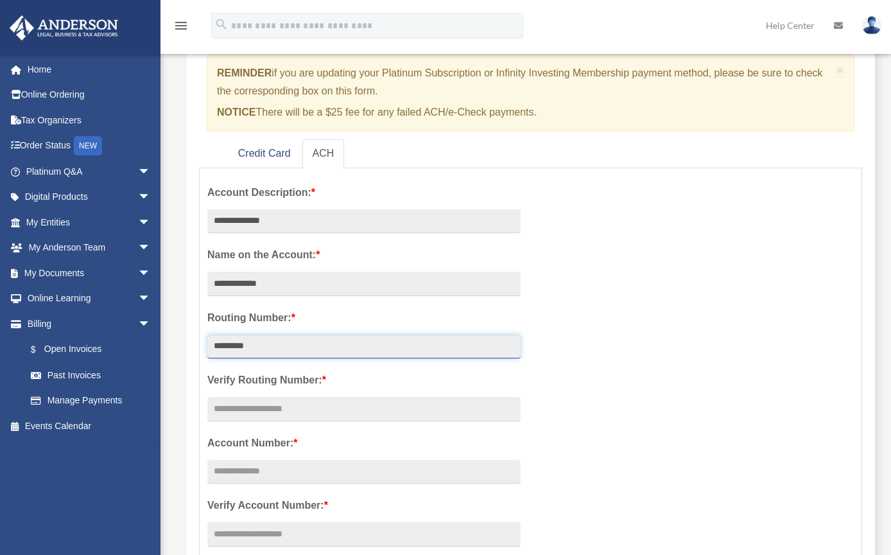
type input "*********"
click at [254, 398] on input "text" at bounding box center [363, 409] width 313 height 24
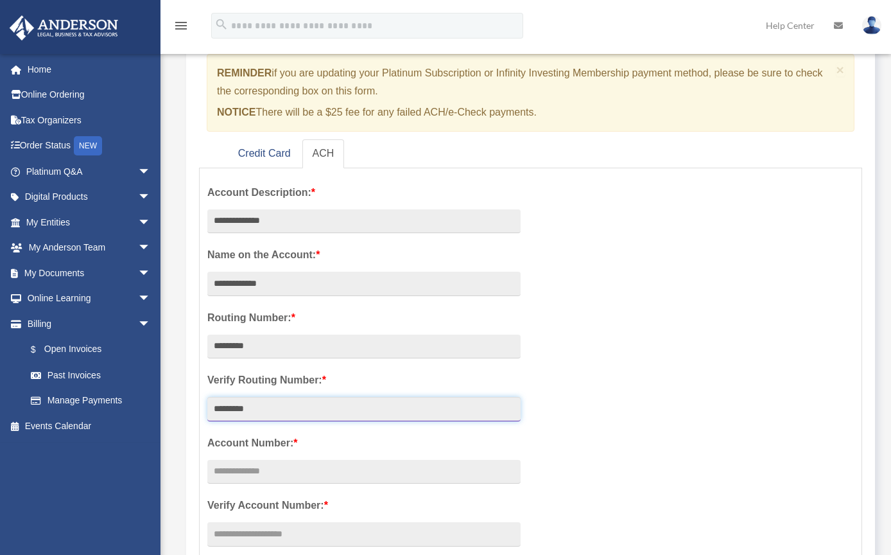
type input "*********"
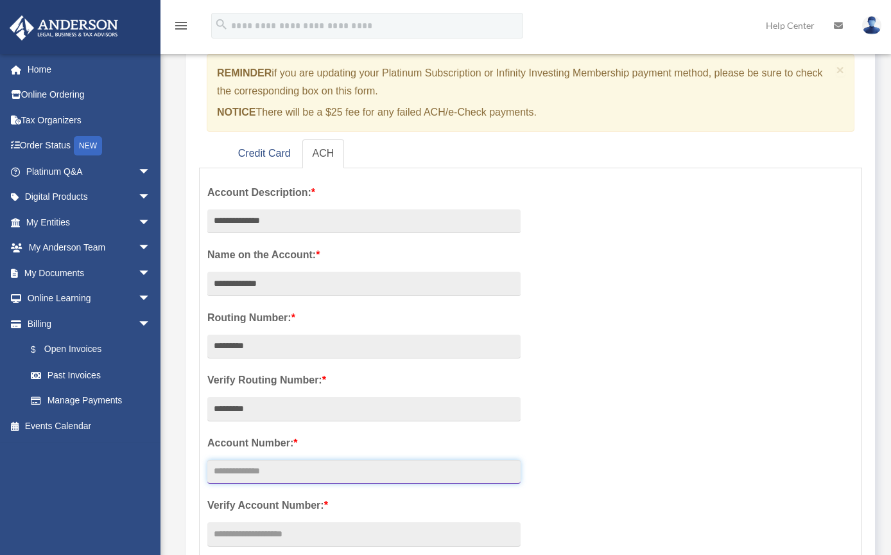
click at [234, 474] on input "text" at bounding box center [363, 472] width 313 height 24
type input "*********"
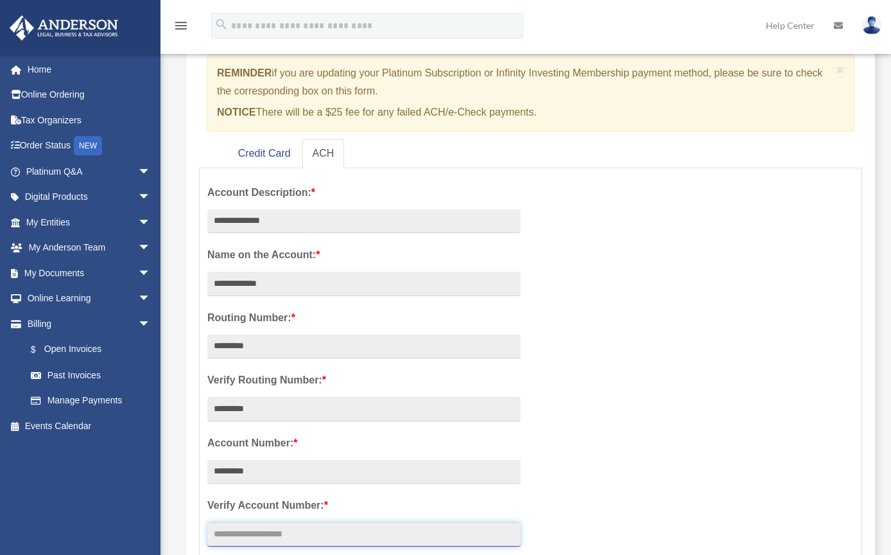
click at [236, 525] on input "text" at bounding box center [363, 534] width 313 height 24
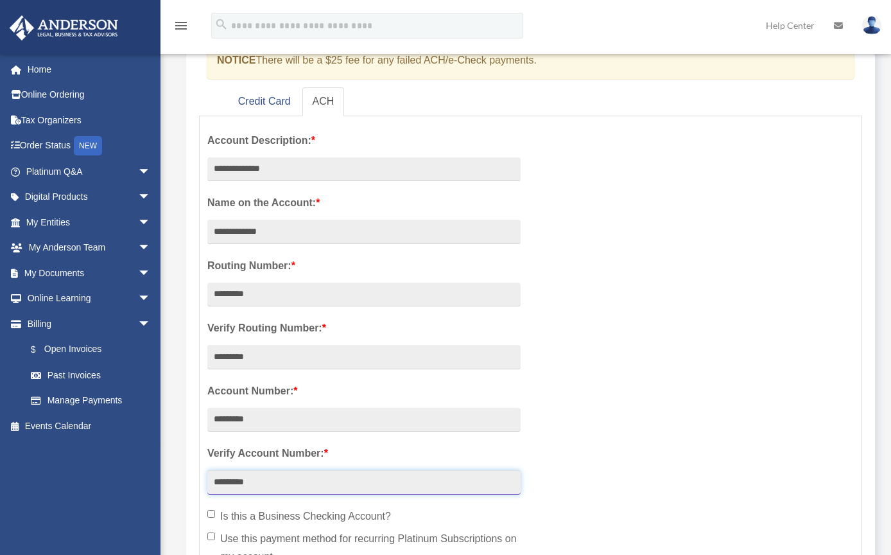
scroll to position [294, 0]
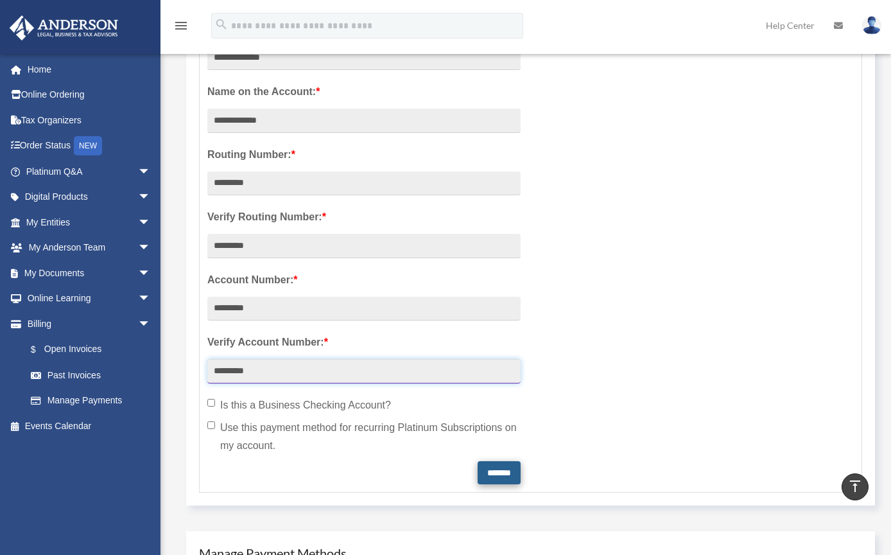
type input "*********"
click at [493, 474] on input "*******" at bounding box center [499, 472] width 43 height 23
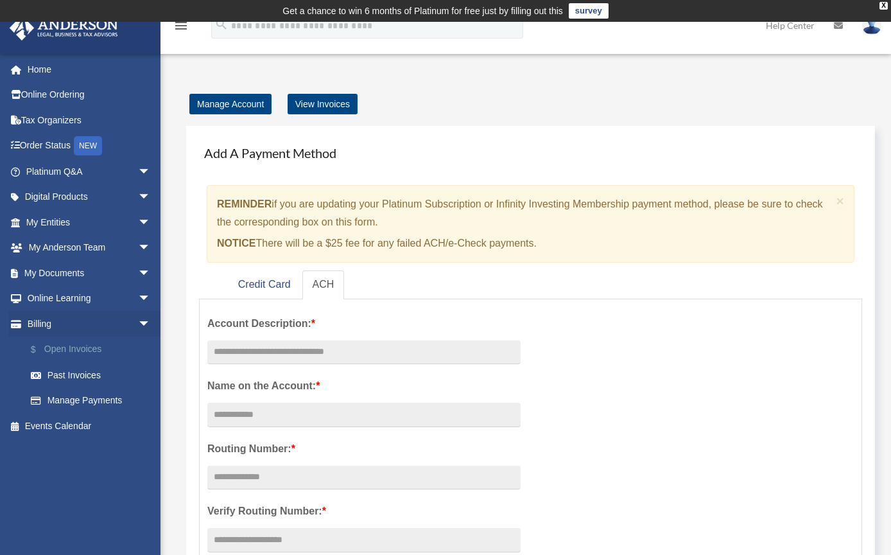
click at [77, 345] on link "$ Open Invoices" at bounding box center [94, 349] width 152 height 26
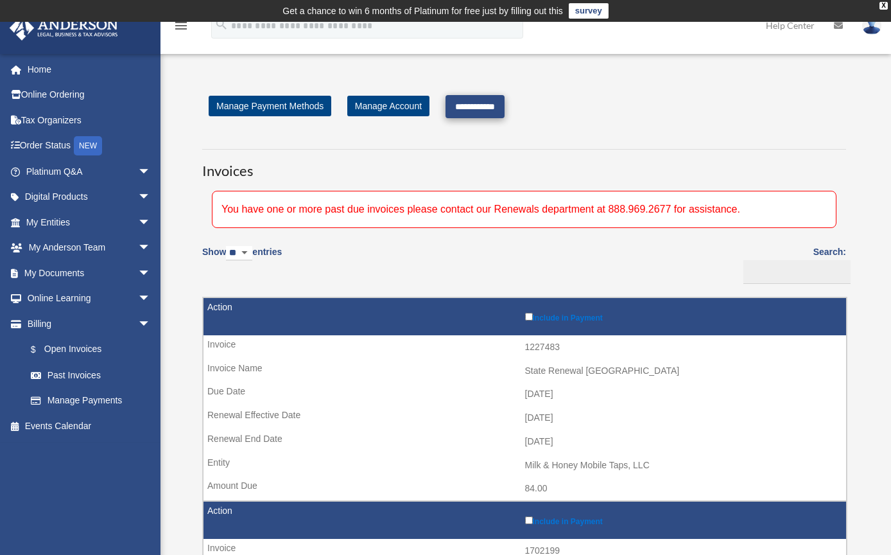
click at [489, 104] on input "**********" at bounding box center [475, 106] width 59 height 23
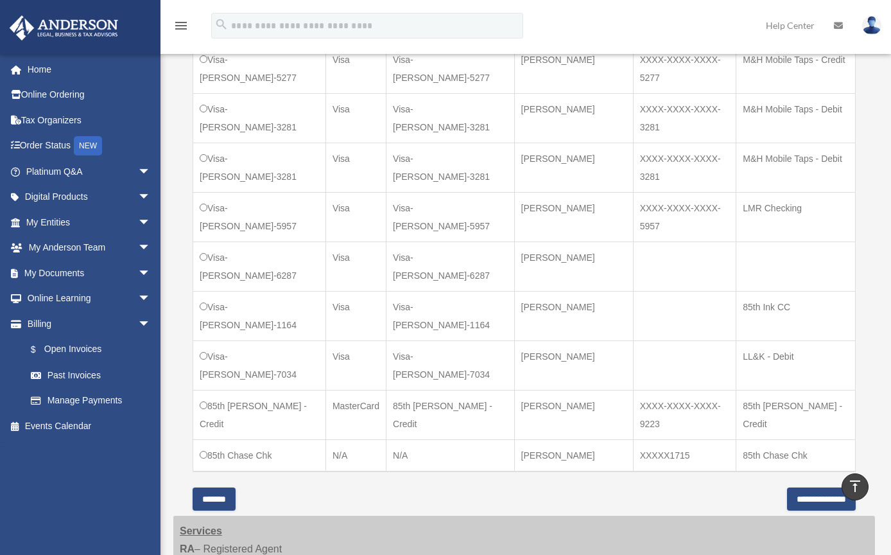
scroll to position [572, 0]
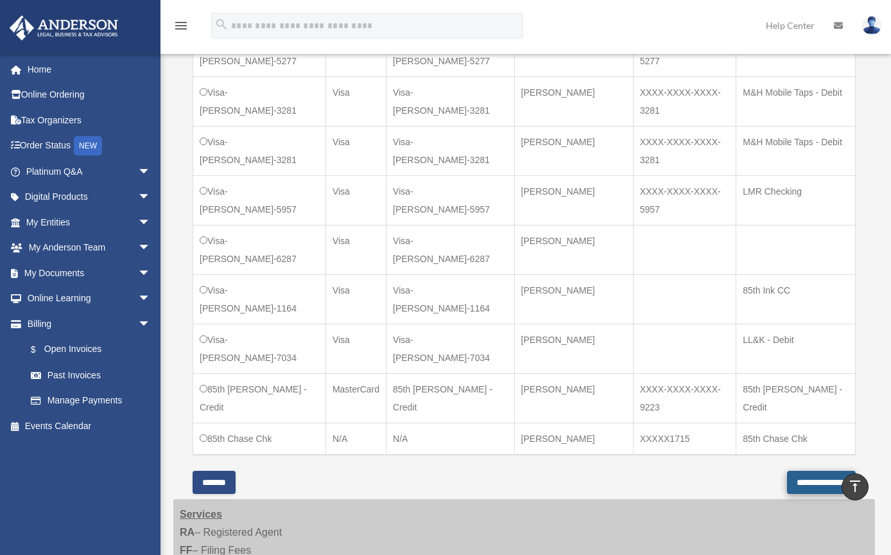
click at [787, 472] on input "**********" at bounding box center [821, 482] width 69 height 23
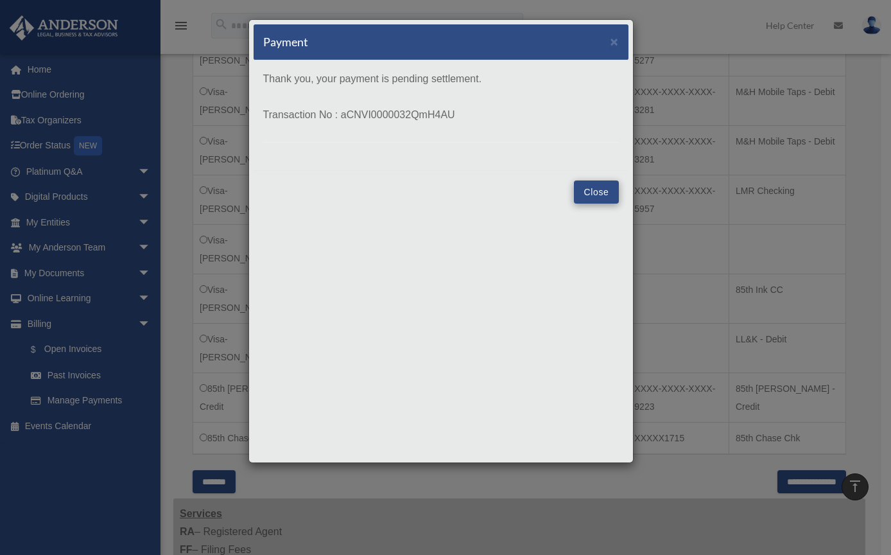
click at [585, 193] on button "Close" at bounding box center [596, 191] width 44 height 23
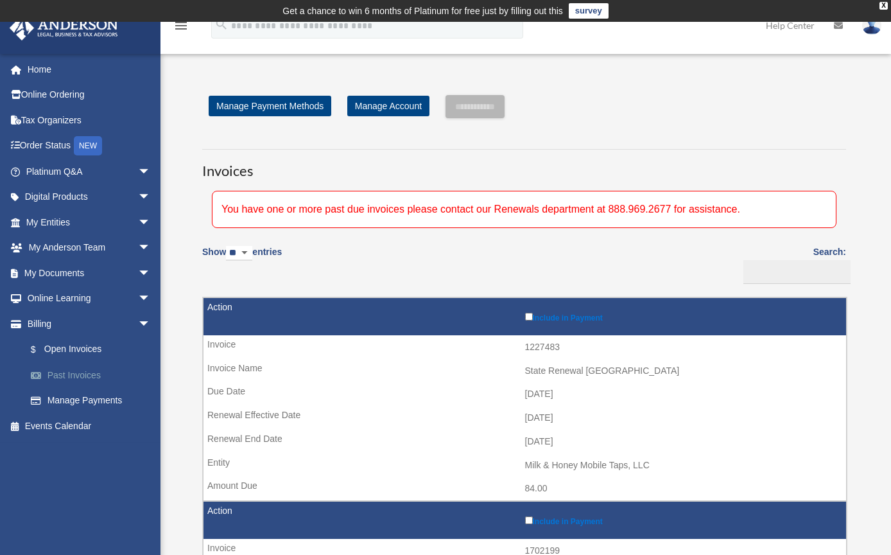
click at [80, 378] on link "Past Invoices" at bounding box center [94, 375] width 152 height 26
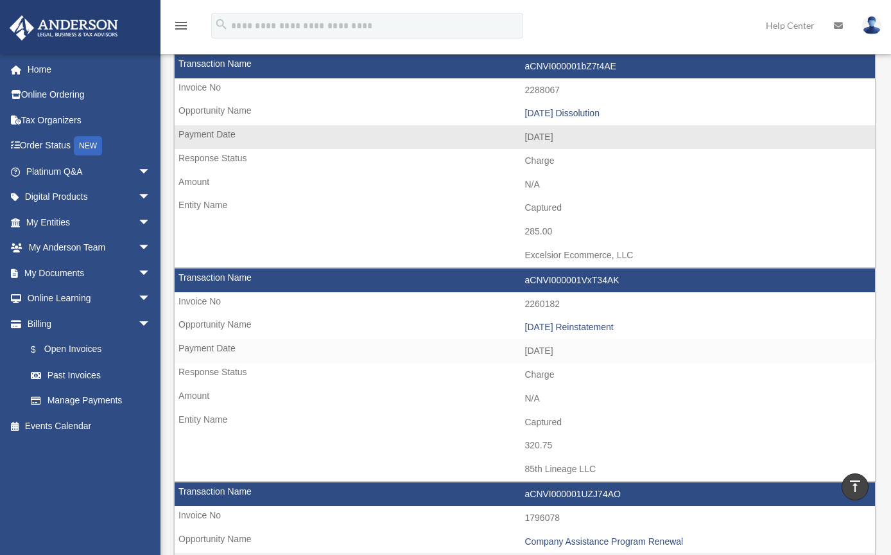
scroll to position [1043, 0]
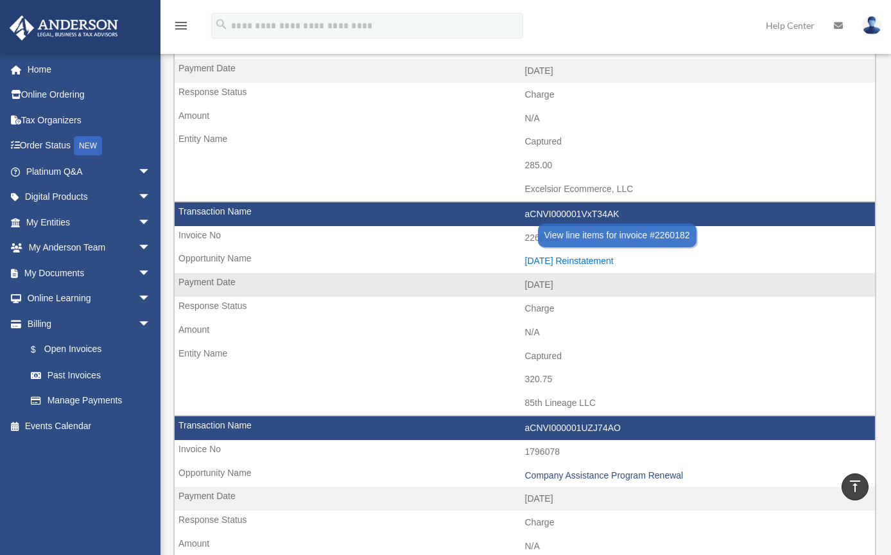
click at [557, 256] on div "2024.11.07 Reinstatement" at bounding box center [697, 261] width 344 height 11
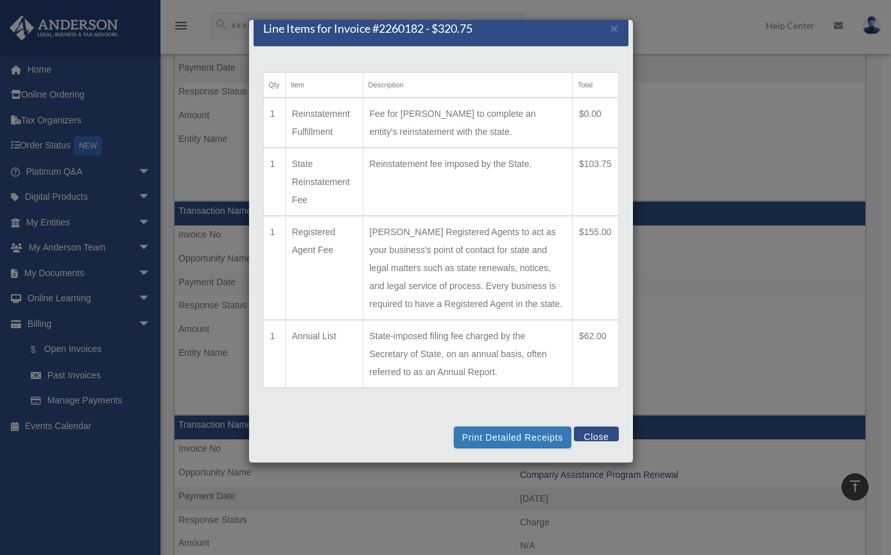
scroll to position [1052, 0]
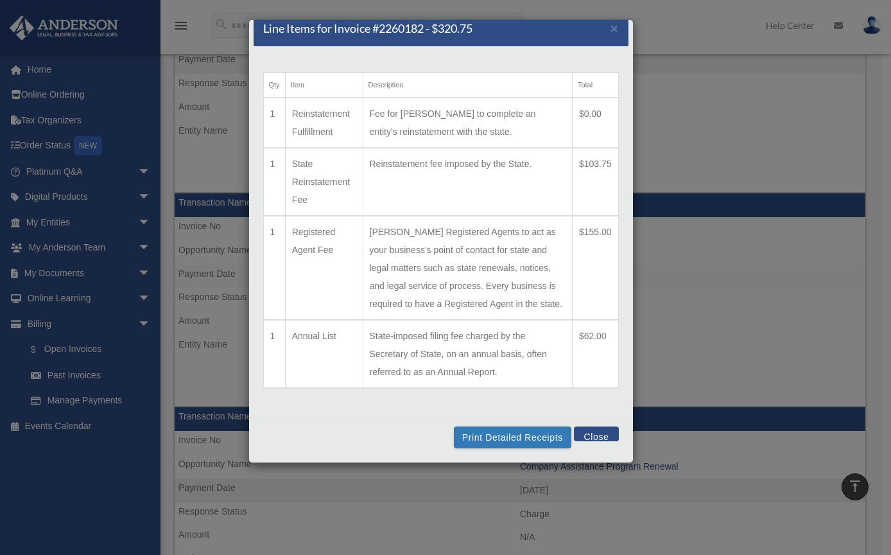
click at [592, 435] on button "Close" at bounding box center [596, 433] width 44 height 15
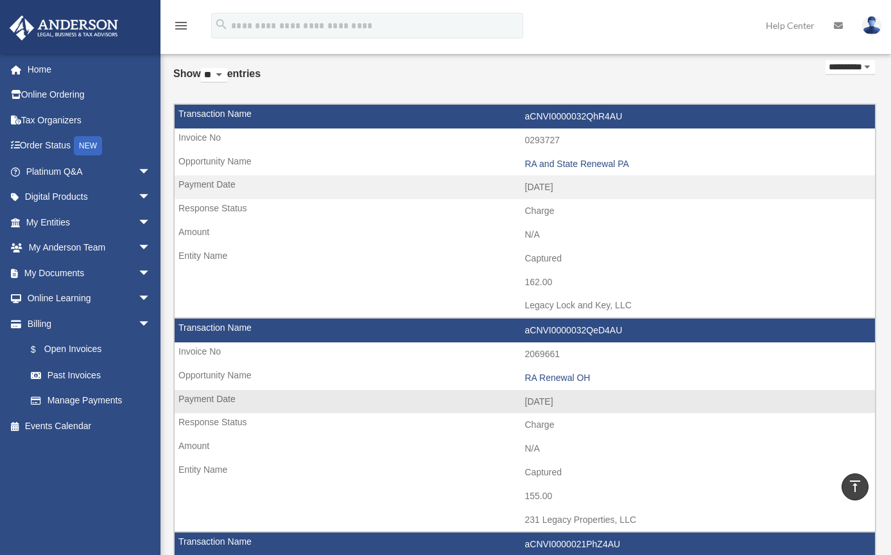
scroll to position [0, 0]
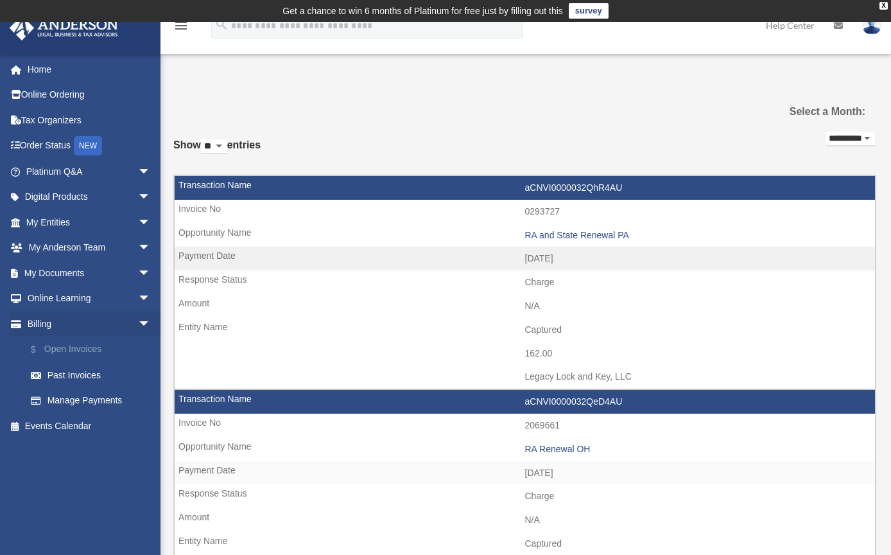
click at [93, 352] on link "$ Open Invoices" at bounding box center [94, 349] width 152 height 26
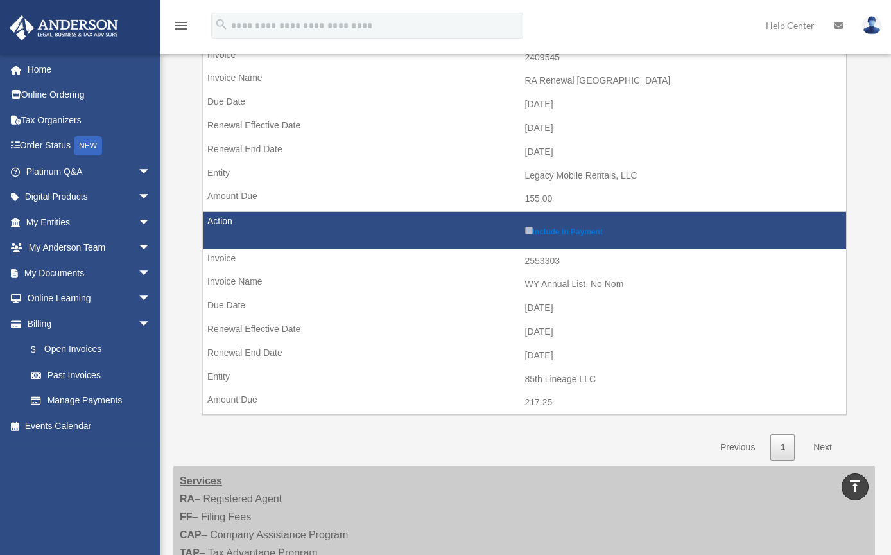
scroll to position [636, 0]
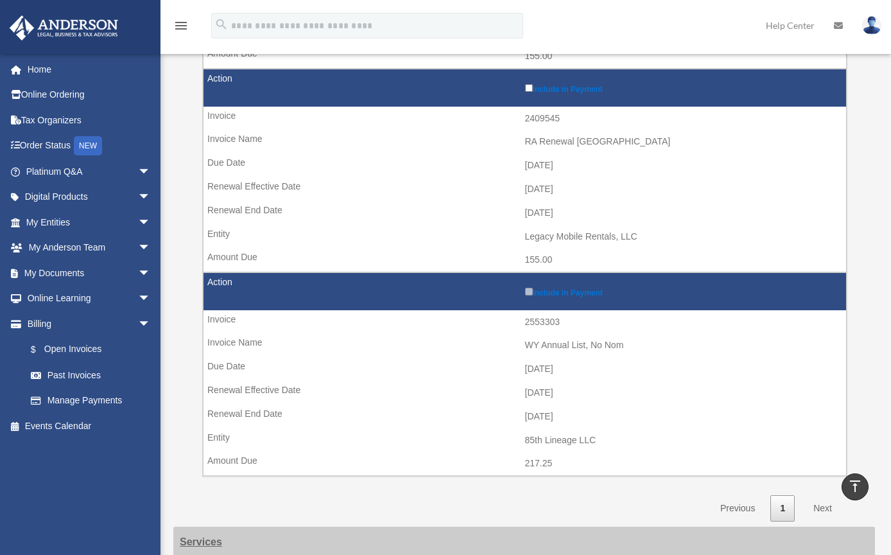
click at [529, 280] on td "Include in Payment" at bounding box center [525, 291] width 643 height 37
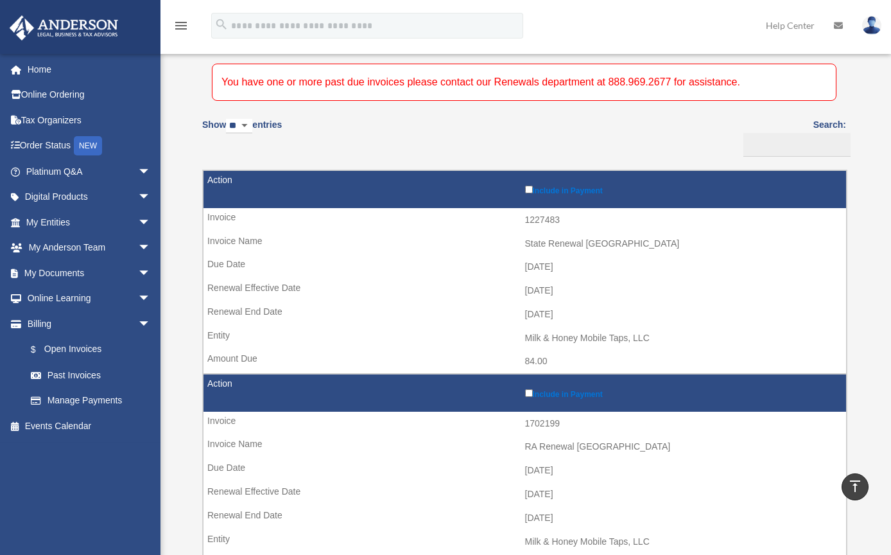
scroll to position [0, 0]
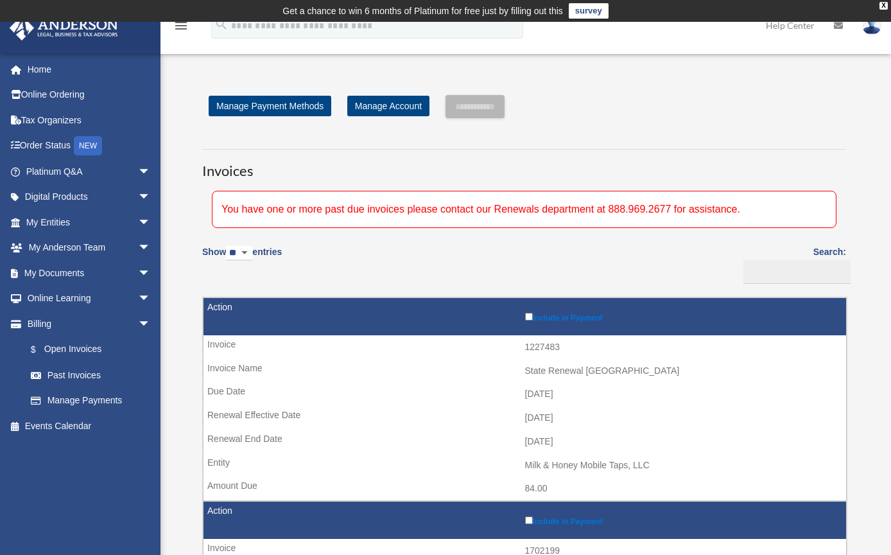
click at [876, 29] on img at bounding box center [871, 25] width 19 height 19
click at [79, 279] on link "My Documents arrow_drop_down" at bounding box center [89, 273] width 161 height 26
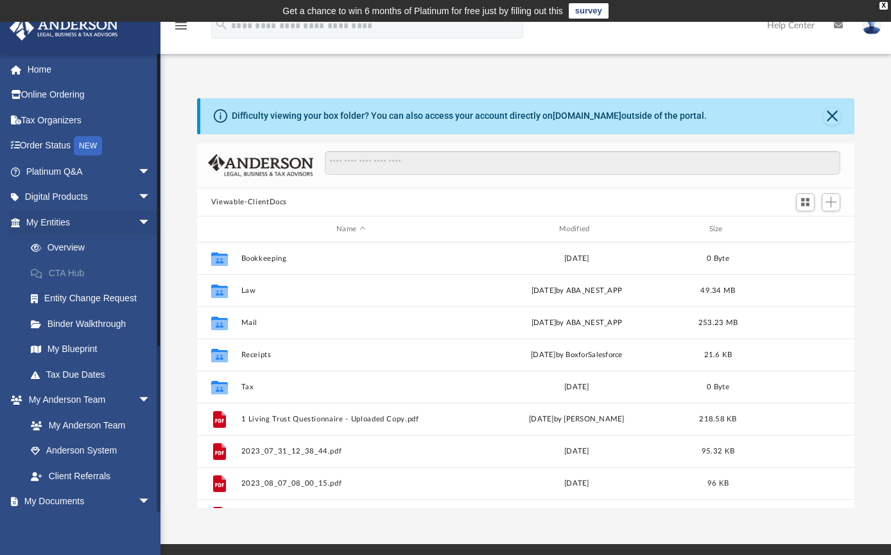
scroll to position [10, 10]
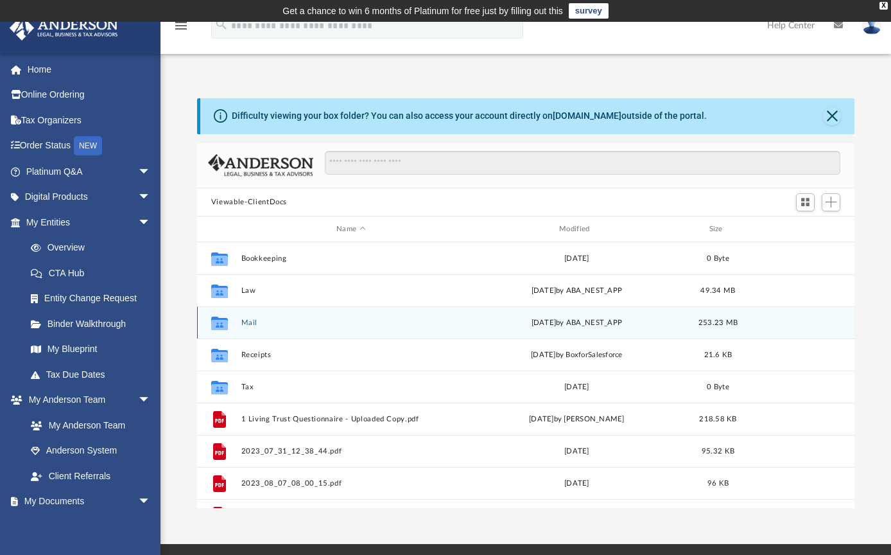
click at [223, 321] on icon "grid" at bounding box center [219, 325] width 17 height 10
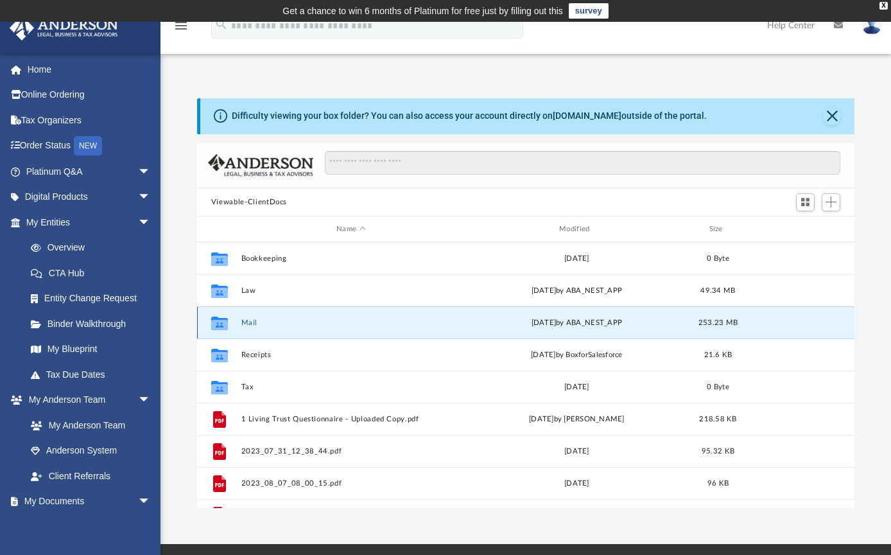
click at [245, 322] on button "Mail" at bounding box center [351, 322] width 220 height 8
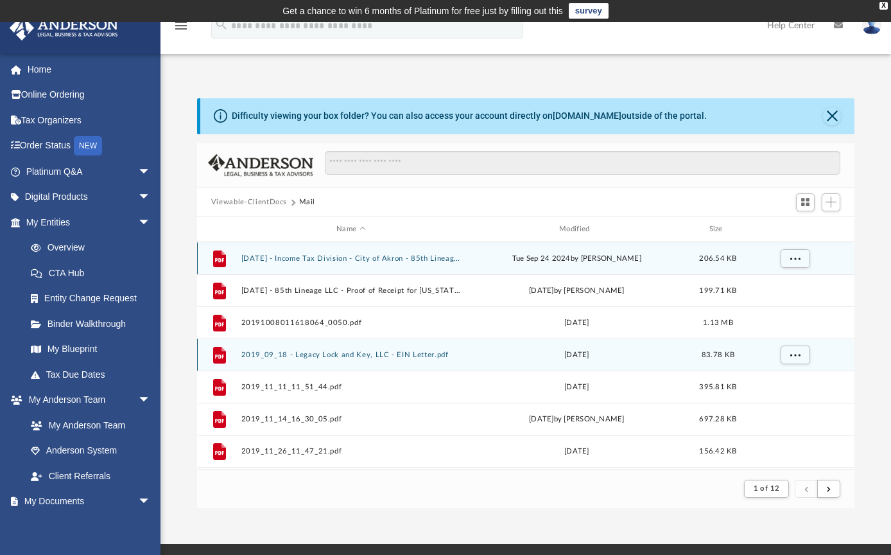
scroll to position [243, 648]
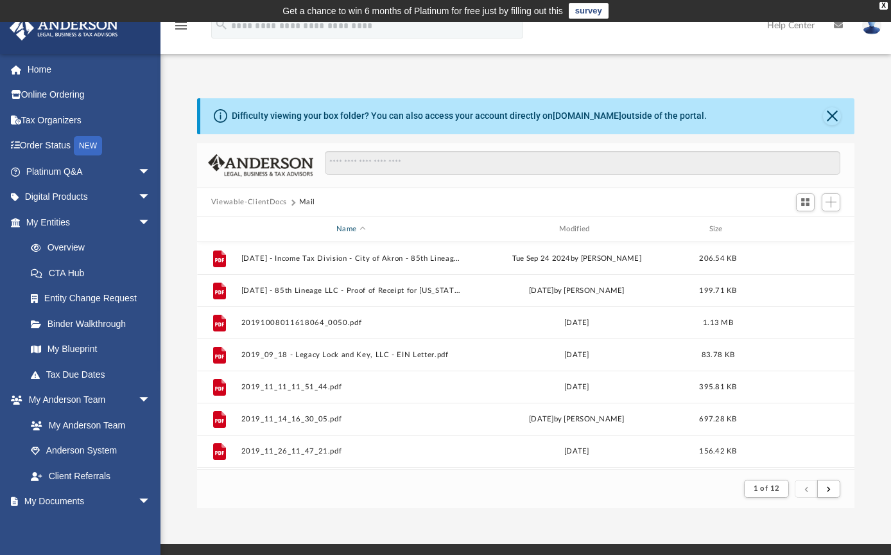
click at [365, 227] on div "Name" at bounding box center [350, 229] width 220 height 12
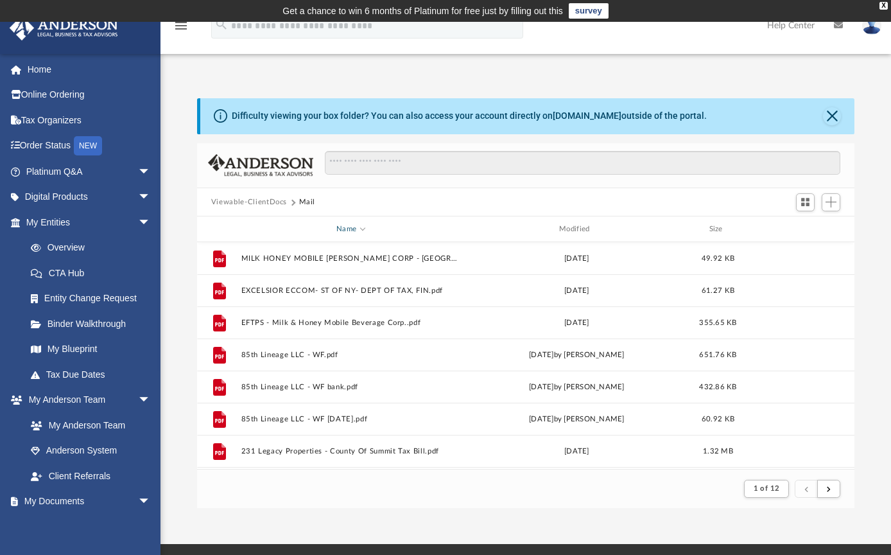
click at [362, 232] on div "Name" at bounding box center [350, 229] width 220 height 12
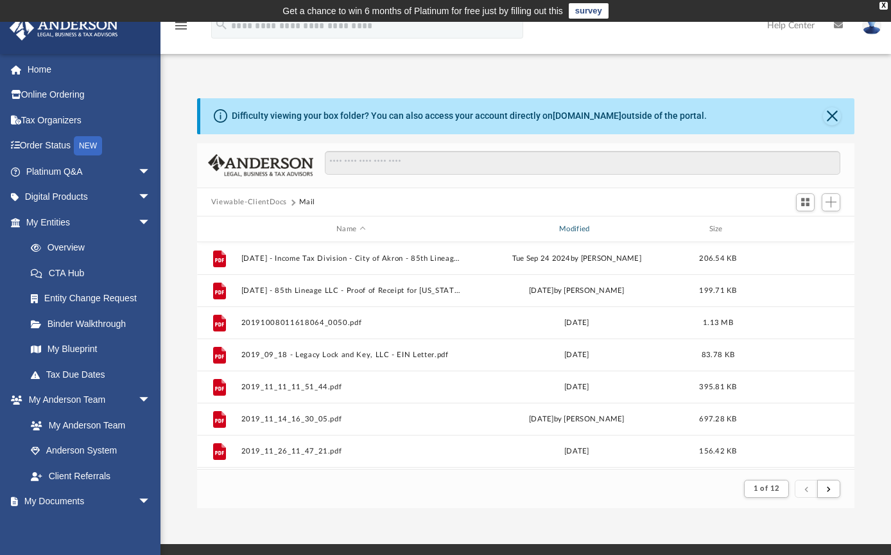
click at [584, 232] on div "Modified" at bounding box center [576, 229] width 220 height 12
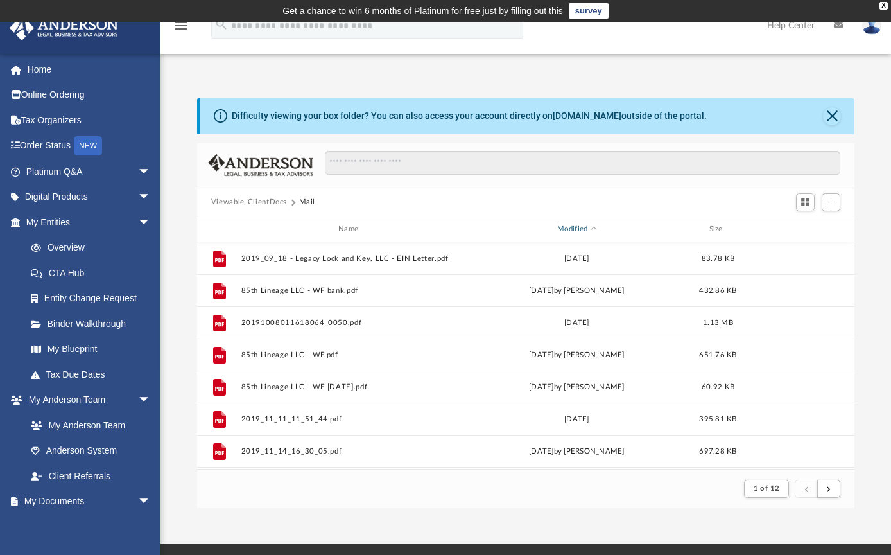
click at [596, 230] on div "Modified" at bounding box center [576, 229] width 220 height 12
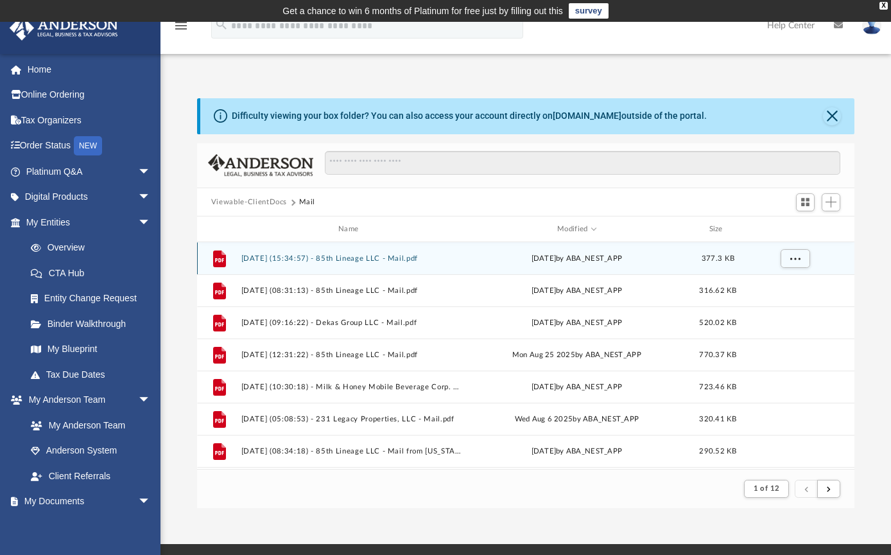
click at [388, 259] on button "2025.09.05 (15:34:57) - 85th Lineage LLC - Mail.pdf" at bounding box center [351, 258] width 220 height 8
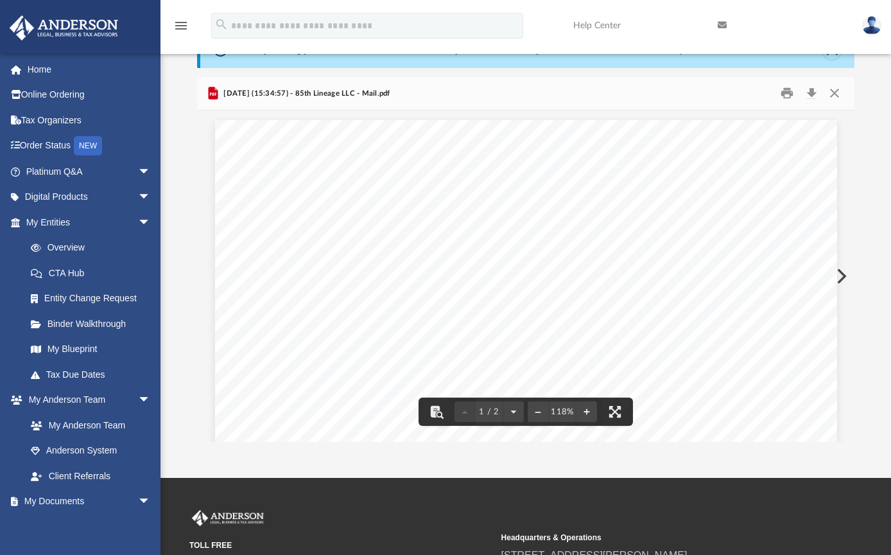
scroll to position [0, 0]
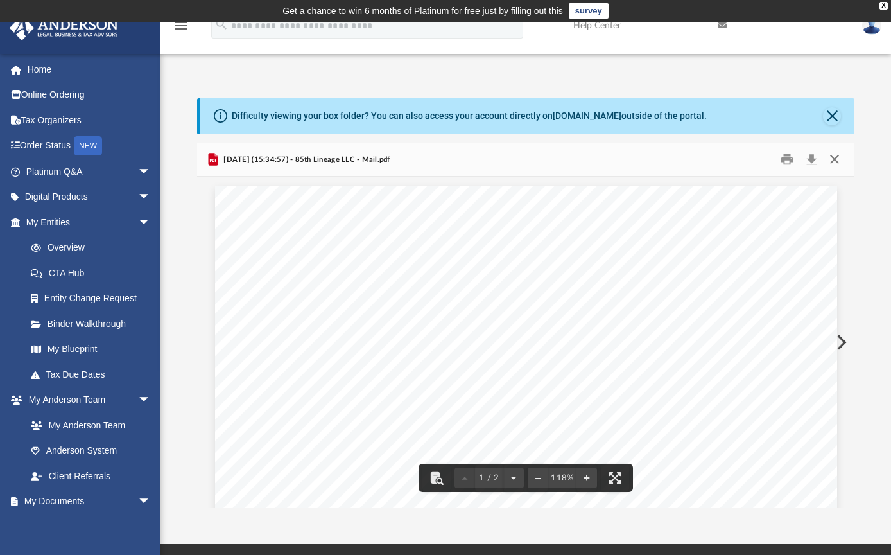
click at [837, 164] on button "Close" at bounding box center [834, 160] width 23 height 20
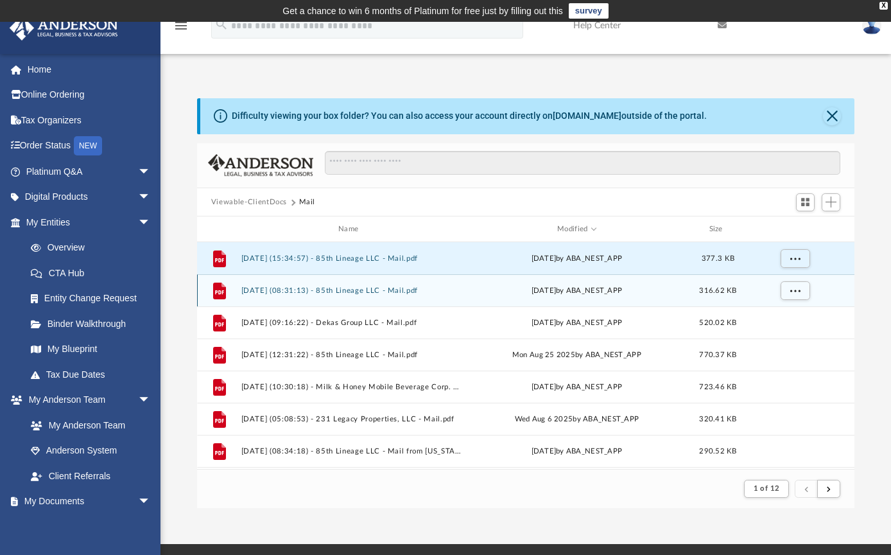
click at [428, 295] on button "2025.09.04 (08:31:13) - 85th Lineage LLC - Mail.pdf" at bounding box center [351, 290] width 220 height 8
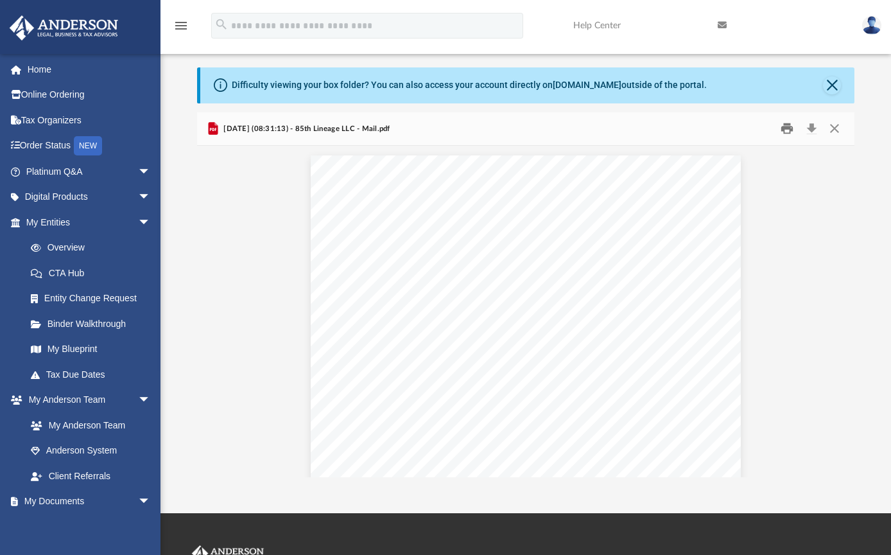
click at [789, 129] on button "Print" at bounding box center [788, 129] width 26 height 20
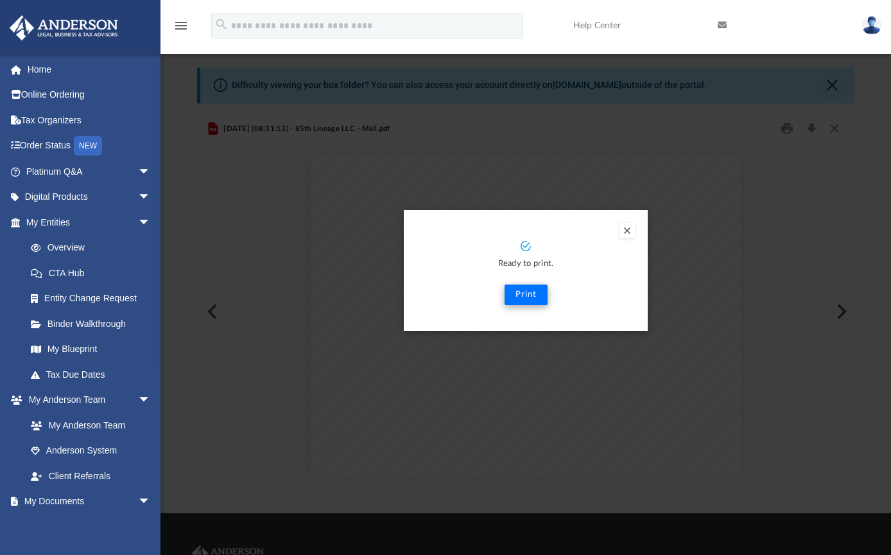
click at [532, 297] on button "Print" at bounding box center [526, 294] width 43 height 21
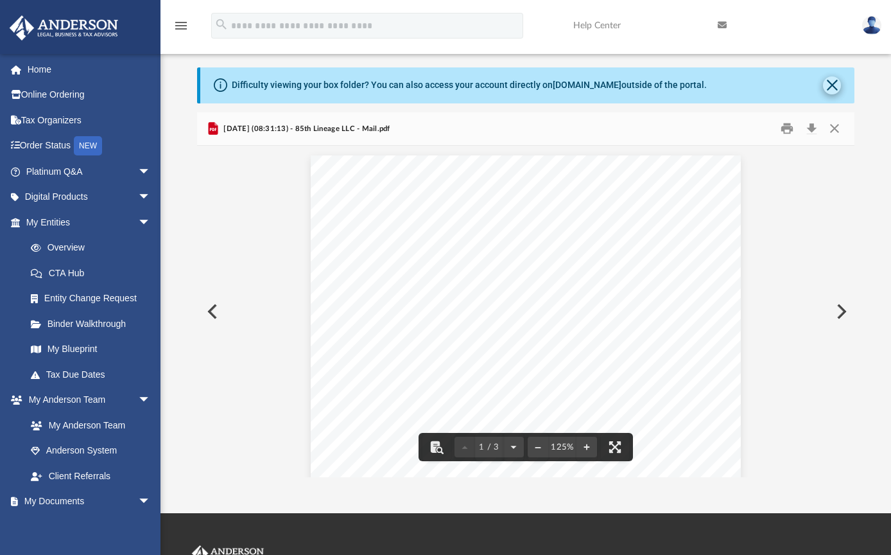
click at [833, 80] on button "Close" at bounding box center [832, 85] width 18 height 18
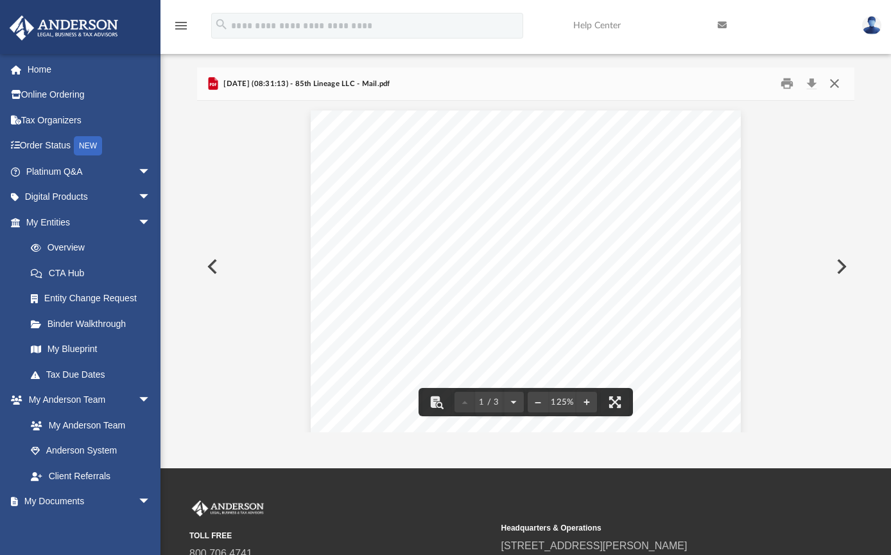
click at [837, 83] on button "Close" at bounding box center [834, 84] width 23 height 20
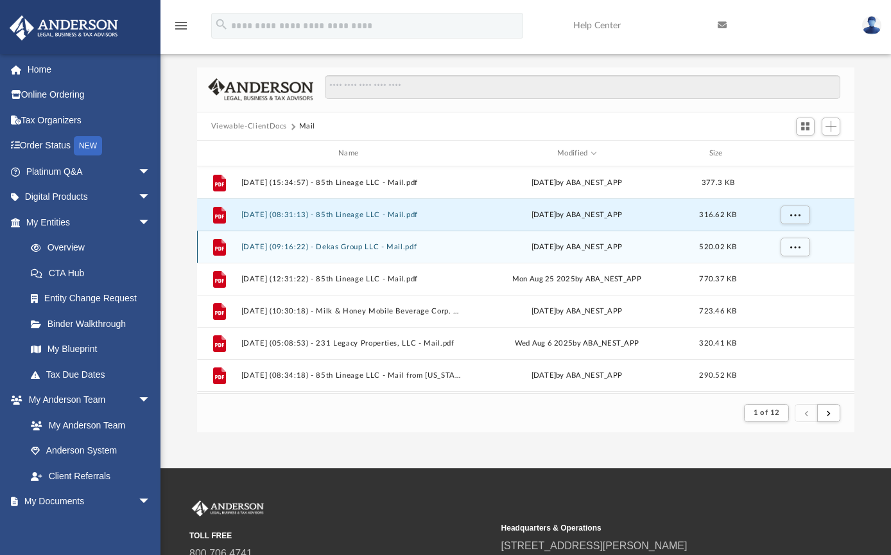
click at [332, 248] on button "2025.08.29 (09:16:22) - Dekas Group LLC - Mail.pdf" at bounding box center [351, 247] width 220 height 8
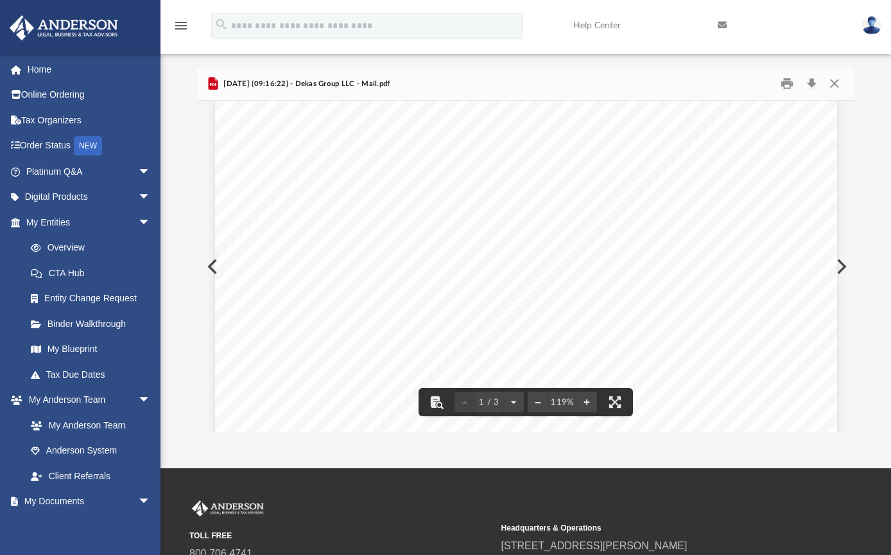
scroll to position [395, 0]
click at [788, 83] on button "Print" at bounding box center [788, 84] width 26 height 20
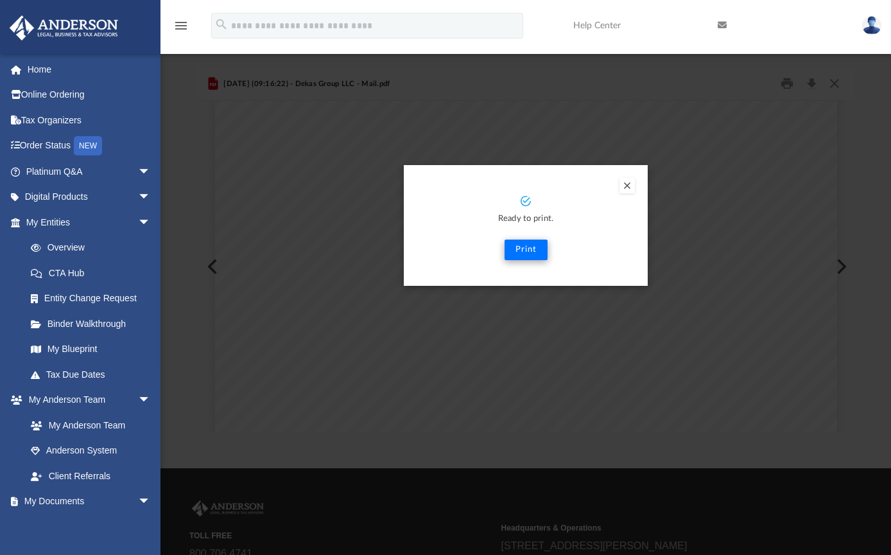
click at [526, 253] on button "Print" at bounding box center [526, 249] width 43 height 21
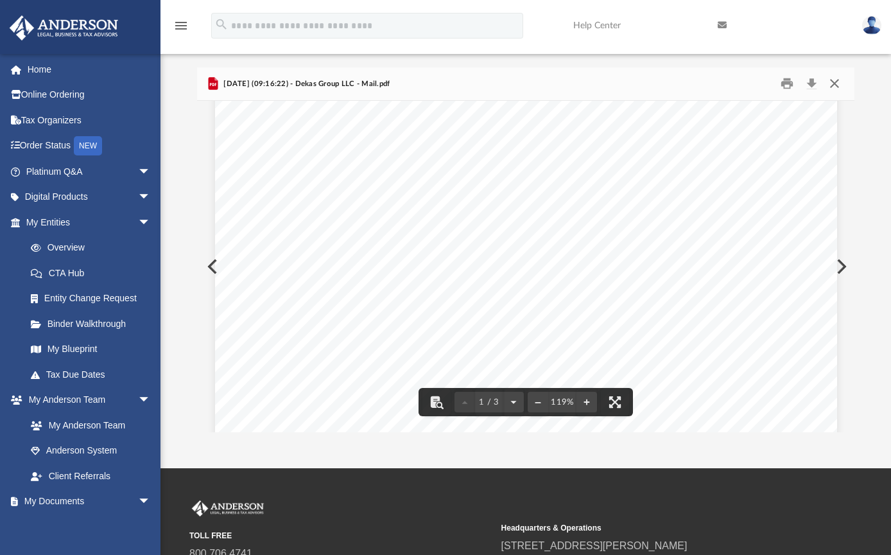
click at [834, 85] on button "Close" at bounding box center [834, 84] width 23 height 20
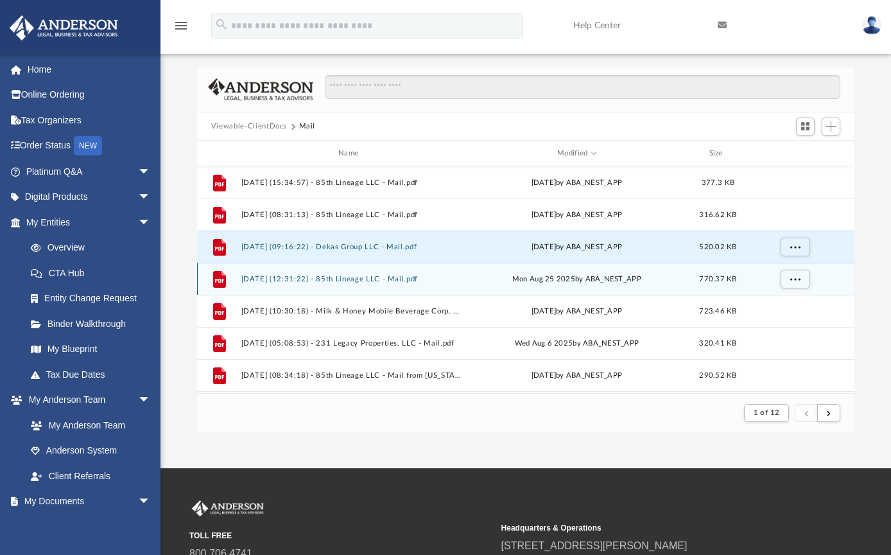
click at [283, 276] on button "2025.08.25 (12:31:22) - 85th Lineage LLC - Mail.pdf" at bounding box center [351, 279] width 220 height 8
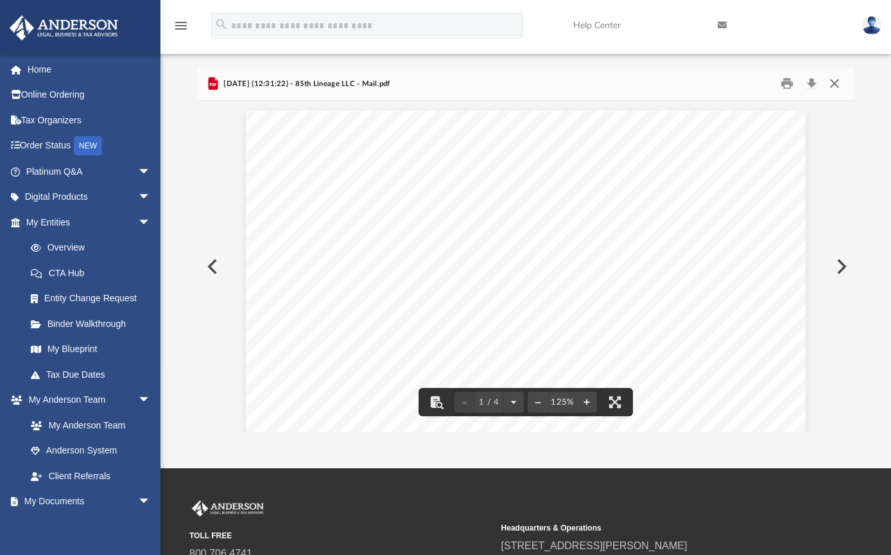
click at [833, 76] on button "Close" at bounding box center [834, 84] width 23 height 20
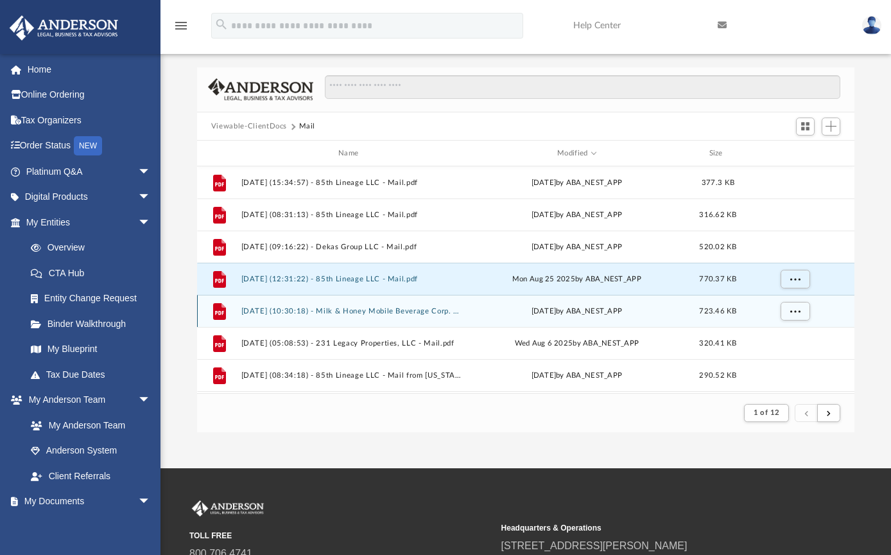
click at [390, 311] on button "2025.08.20 (10:30:18) - Milk & Honey Mobile Beverage Corp. - Mail.pdf" at bounding box center [351, 311] width 220 height 8
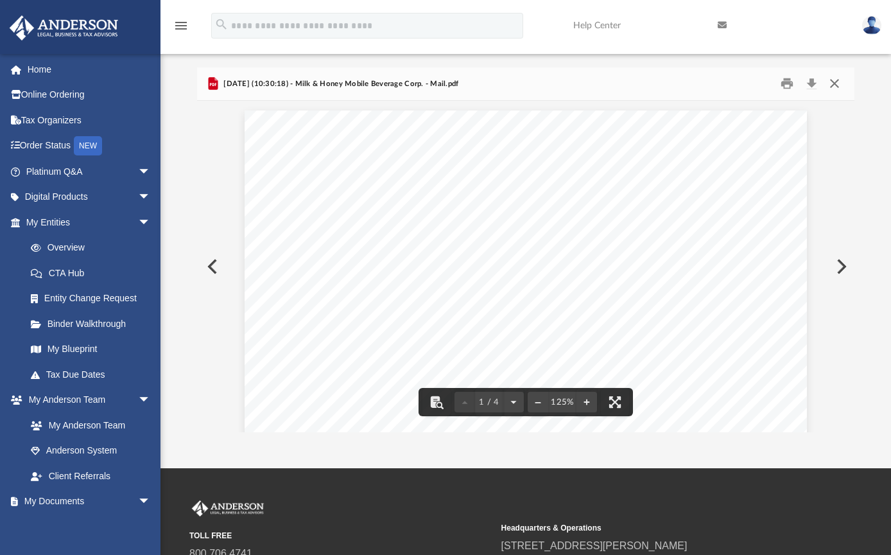
click at [836, 84] on button "Close" at bounding box center [834, 84] width 23 height 20
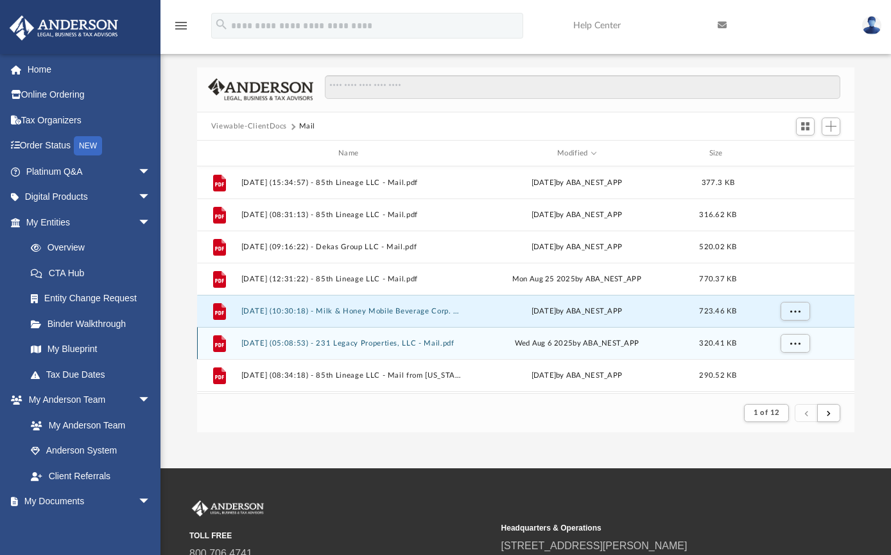
click at [373, 345] on button "2025.08.06 (05:08:53) - 231 Legacy Properties, LLC - Mail.pdf" at bounding box center [351, 343] width 220 height 8
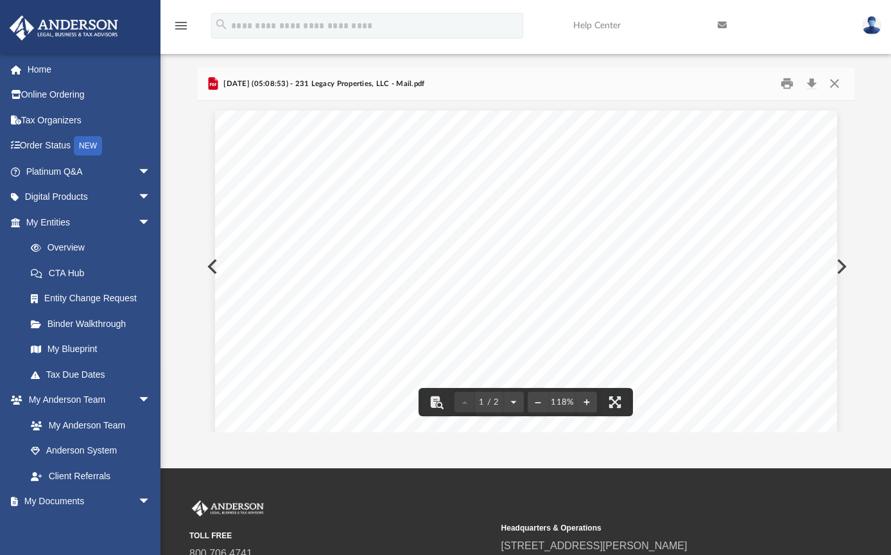
scroll to position [51, 0]
click at [829, 80] on button "Close" at bounding box center [834, 84] width 23 height 20
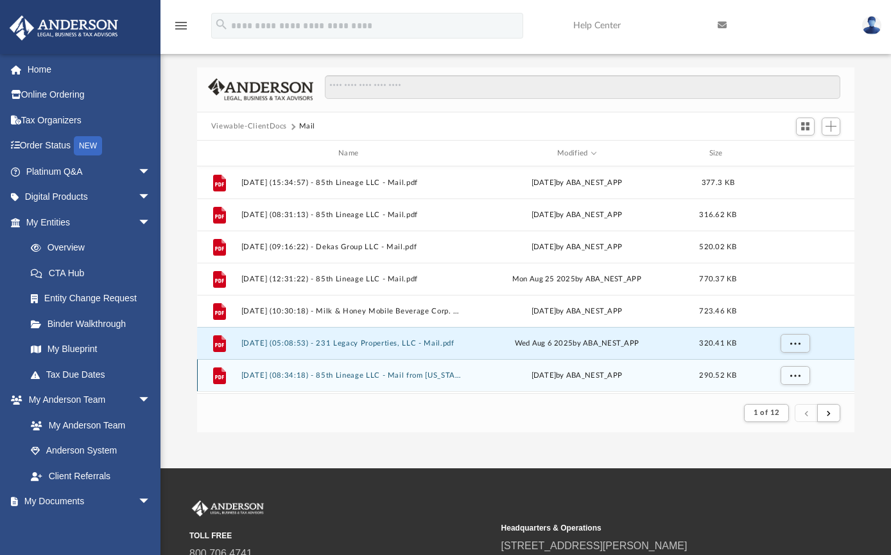
click at [381, 378] on button "2025.08.04 (08:34:18) - 85th Lineage LLC - Mail from Ohio Attorney General Coll…" at bounding box center [351, 375] width 220 height 8
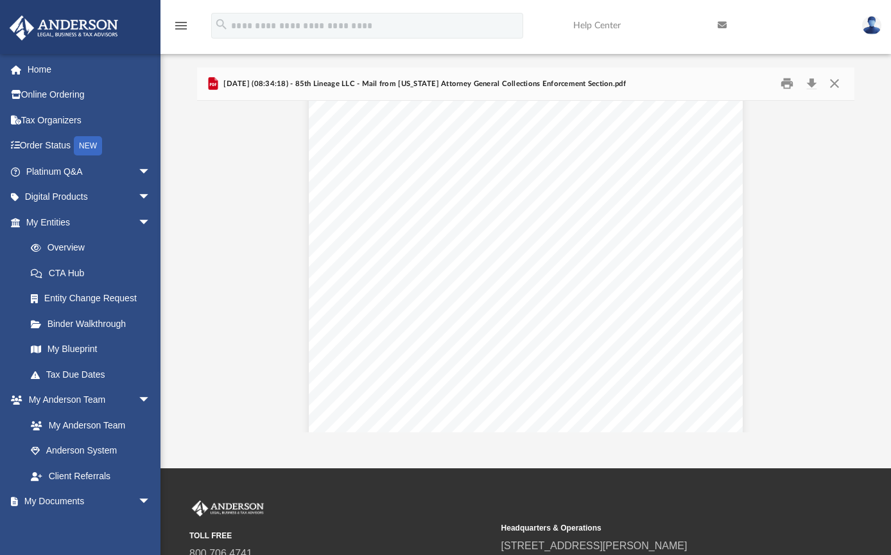
scroll to position [712, 0]
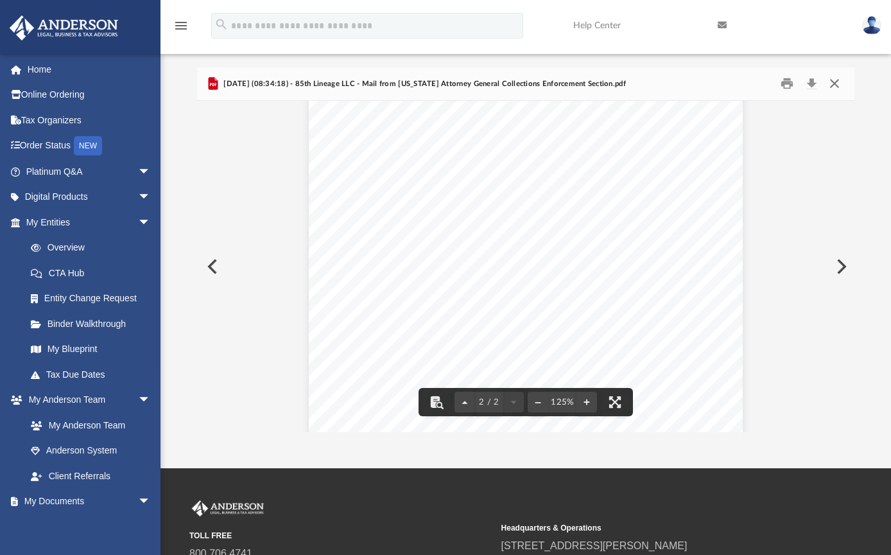
click at [831, 83] on button "Close" at bounding box center [834, 84] width 23 height 20
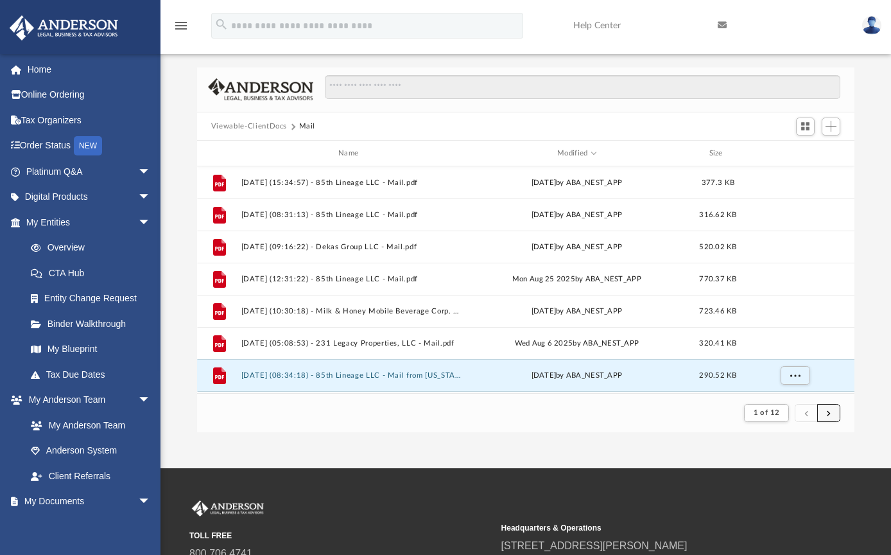
click at [826, 415] on button "submit" at bounding box center [828, 413] width 23 height 19
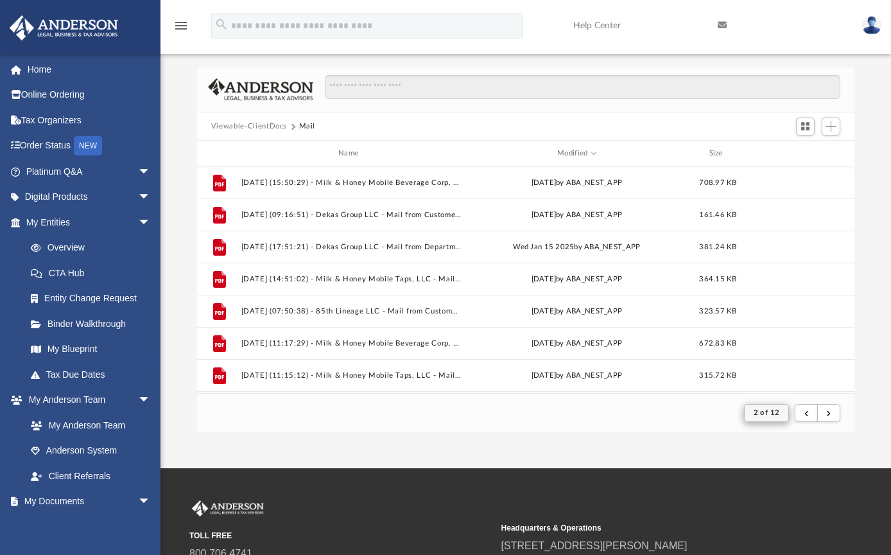
click at [780, 417] on button "2 of 12" at bounding box center [767, 413] width 46 height 18
click at [772, 288] on li "3" at bounding box center [777, 287] width 10 height 13
click at [761, 414] on span "2 of 12" at bounding box center [767, 412] width 26 height 7
click at [772, 324] on li "5" at bounding box center [777, 326] width 10 height 13
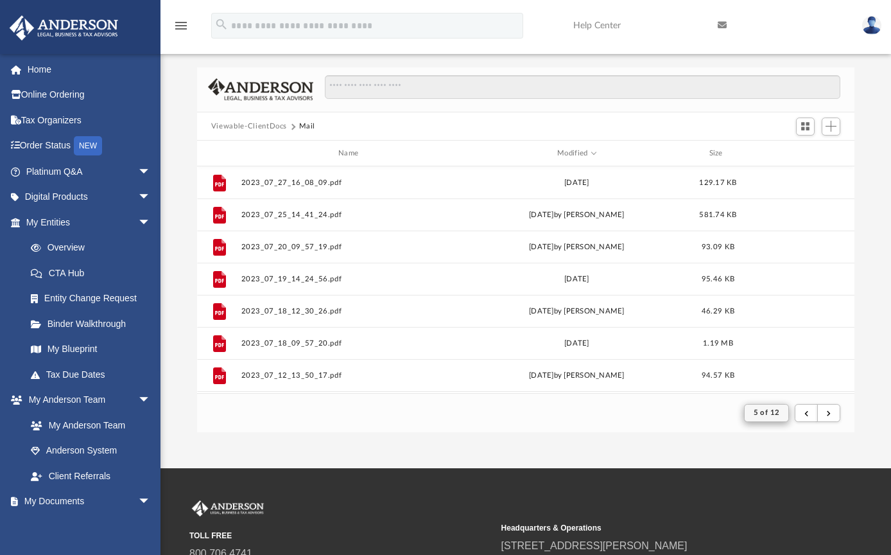
click at [761, 412] on span "5 of 12" at bounding box center [767, 412] width 26 height 7
click at [772, 290] on li "3" at bounding box center [777, 287] width 10 height 13
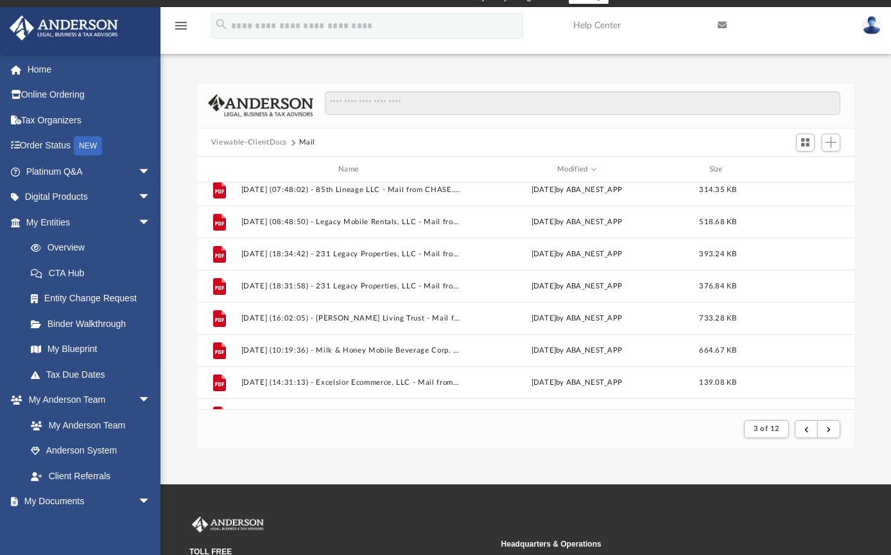
scroll to position [0, 0]
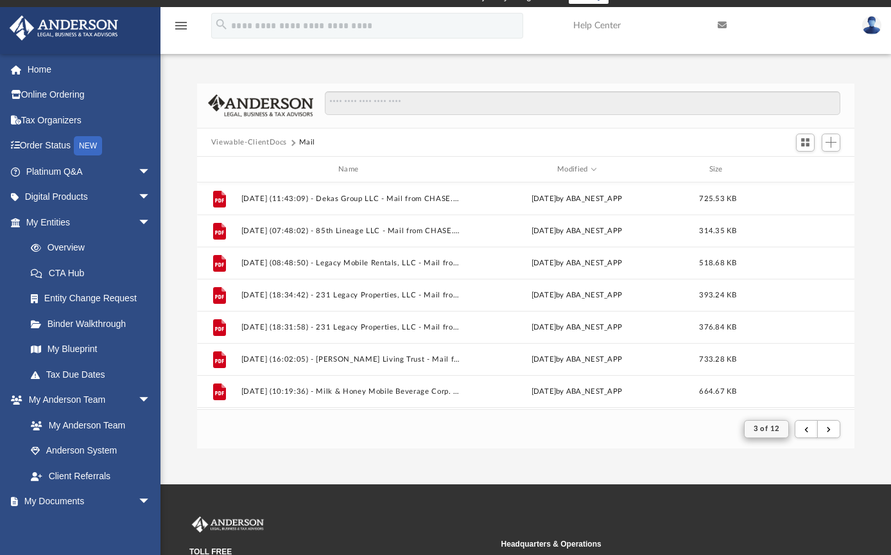
click at [772, 432] on span "3 of 12" at bounding box center [767, 428] width 26 height 7
click at [772, 282] on li "2" at bounding box center [777, 282] width 10 height 13
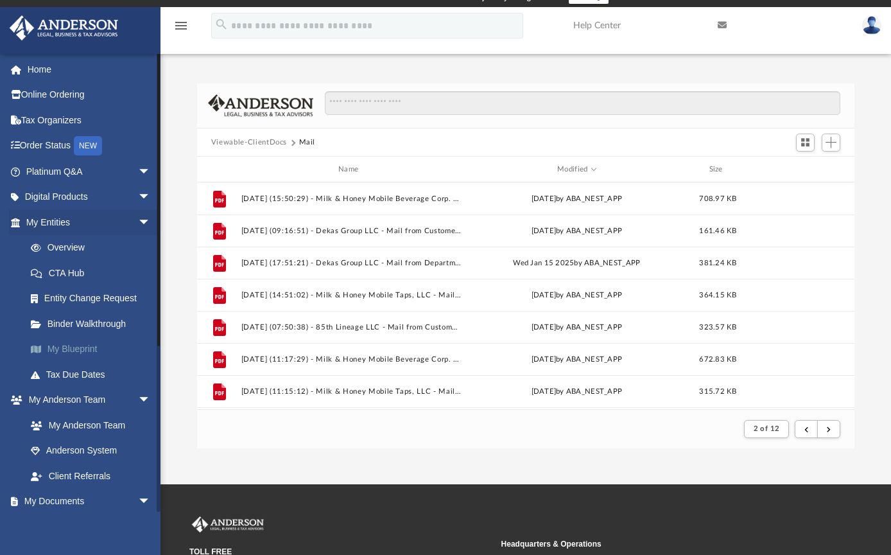
click at [82, 349] on link "My Blueprint" at bounding box center [94, 349] width 152 height 26
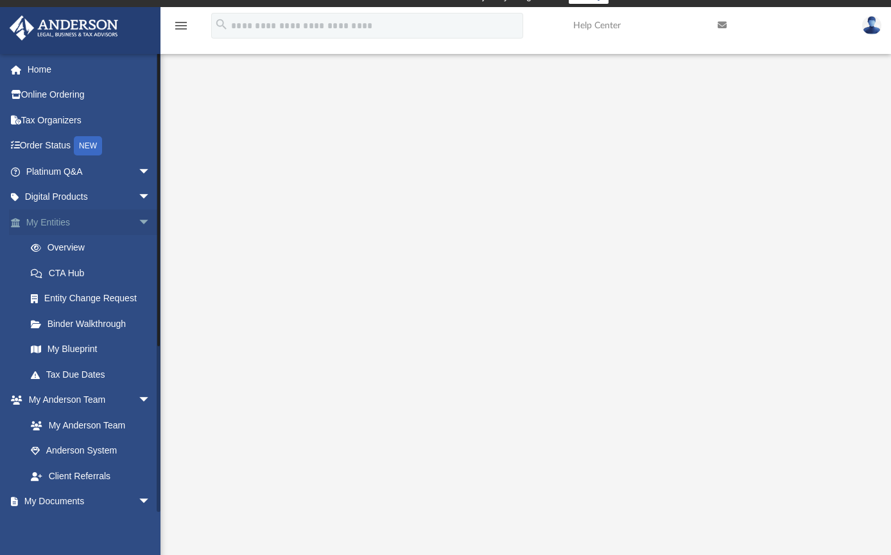
click at [60, 222] on link "My Entities arrow_drop_down" at bounding box center [89, 222] width 161 height 26
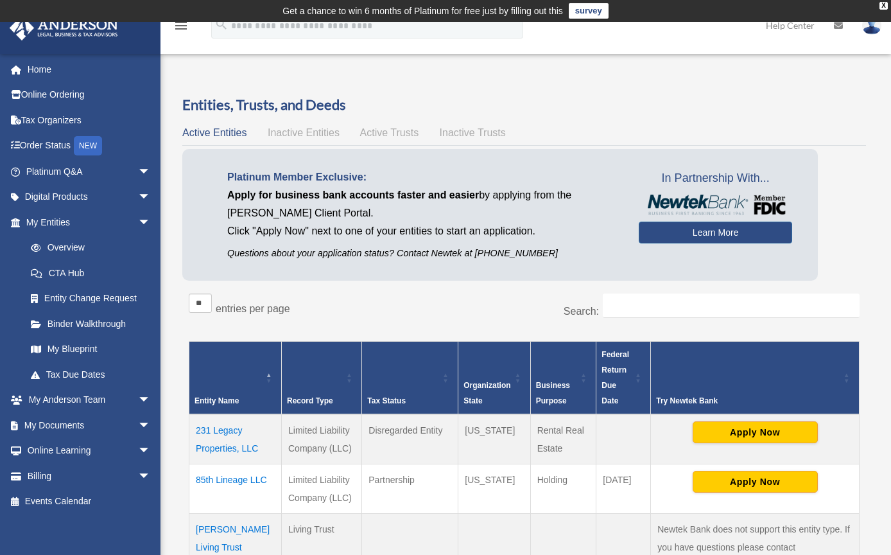
click at [301, 132] on span "Inactive Entities" at bounding box center [304, 132] width 72 height 11
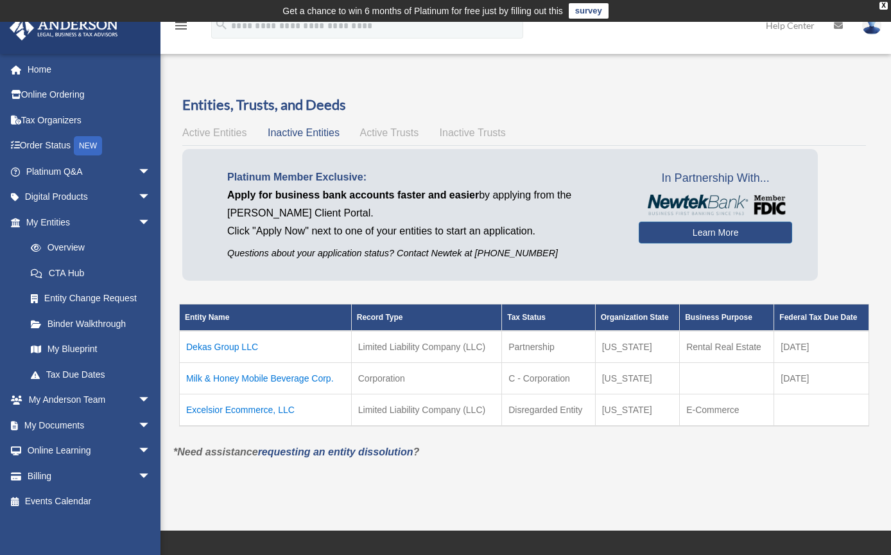
click at [381, 127] on span "Active Trusts" at bounding box center [389, 132] width 59 height 11
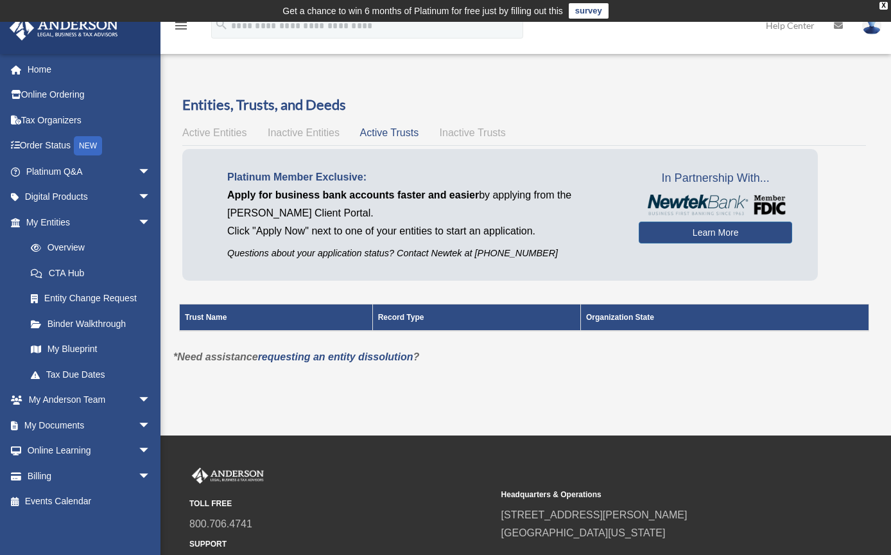
click at [450, 132] on span "Inactive Trusts" at bounding box center [473, 132] width 66 height 11
click at [375, 132] on span "Active Trusts" at bounding box center [389, 132] width 59 height 11
click at [290, 128] on span "Inactive Entities" at bounding box center [304, 132] width 72 height 11
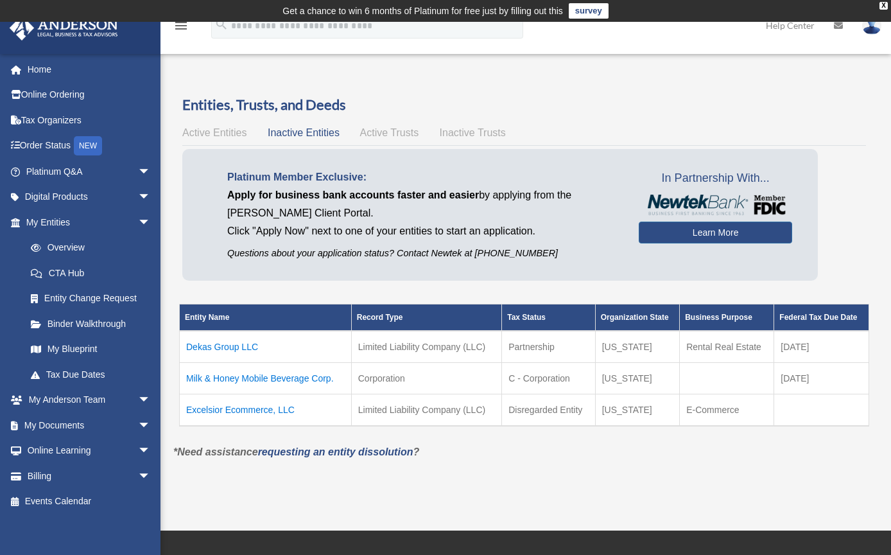
click at [232, 130] on span "Active Entities" at bounding box center [214, 132] width 64 height 11
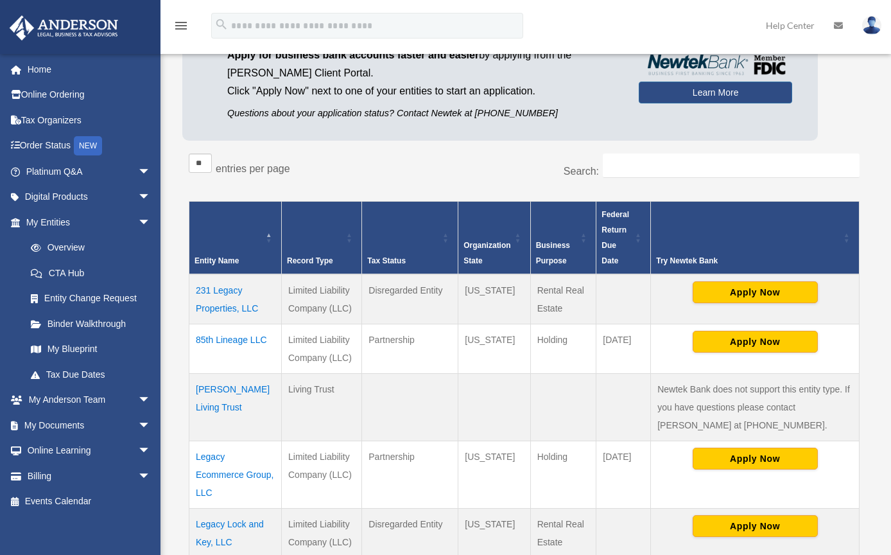
scroll to position [206, 0]
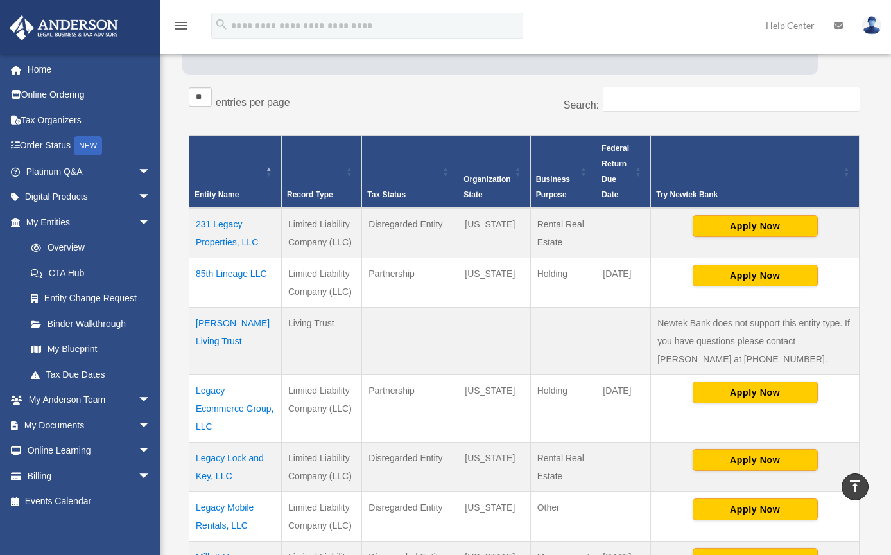
click at [225, 408] on td "Legacy Ecommerce Group, LLC" at bounding box center [235, 407] width 92 height 67
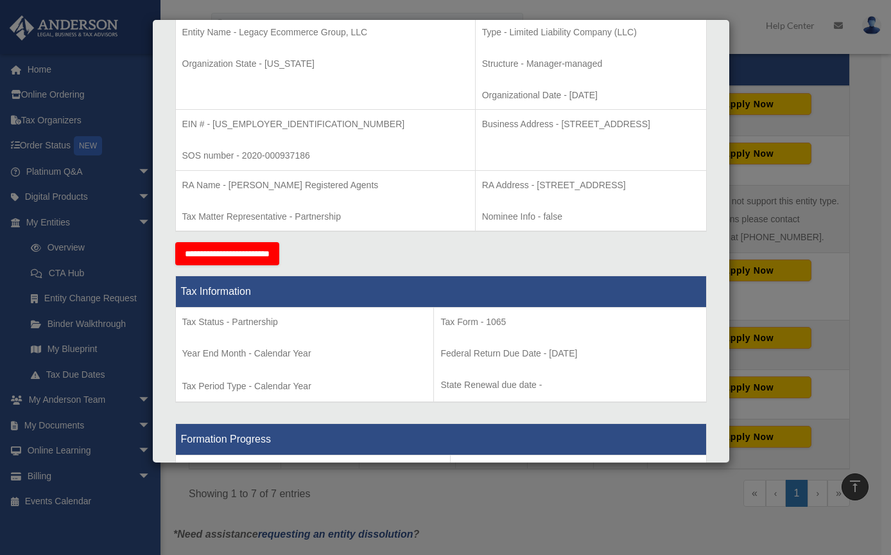
scroll to position [0, 0]
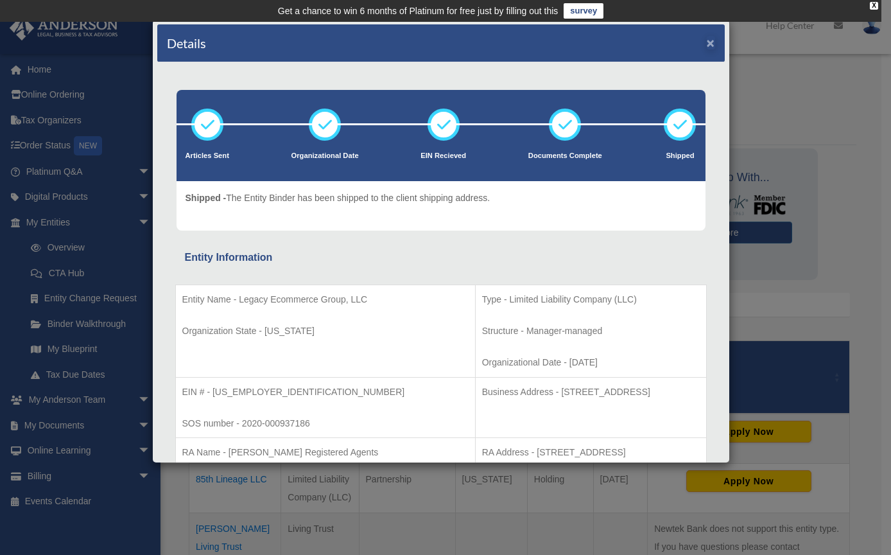
click at [707, 45] on button "×" at bounding box center [711, 42] width 8 height 13
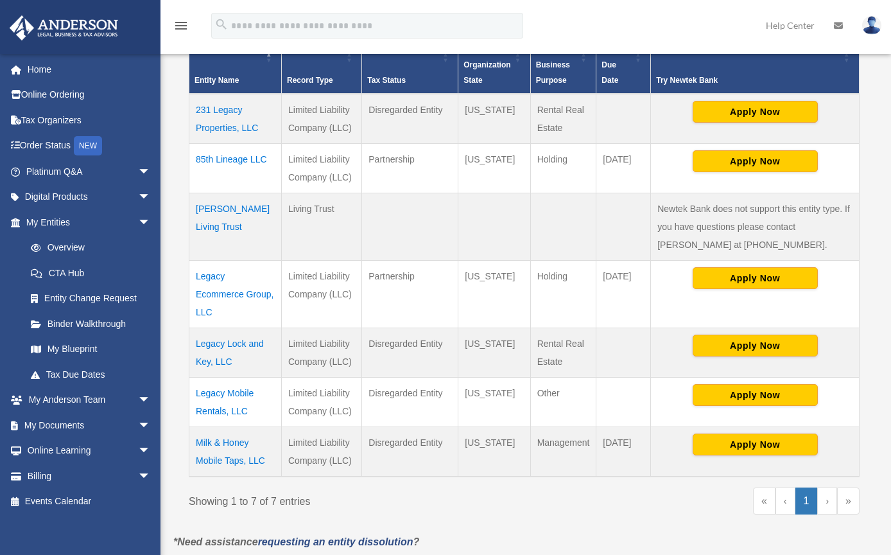
scroll to position [329, 0]
